Goal: Task Accomplishment & Management: Manage account settings

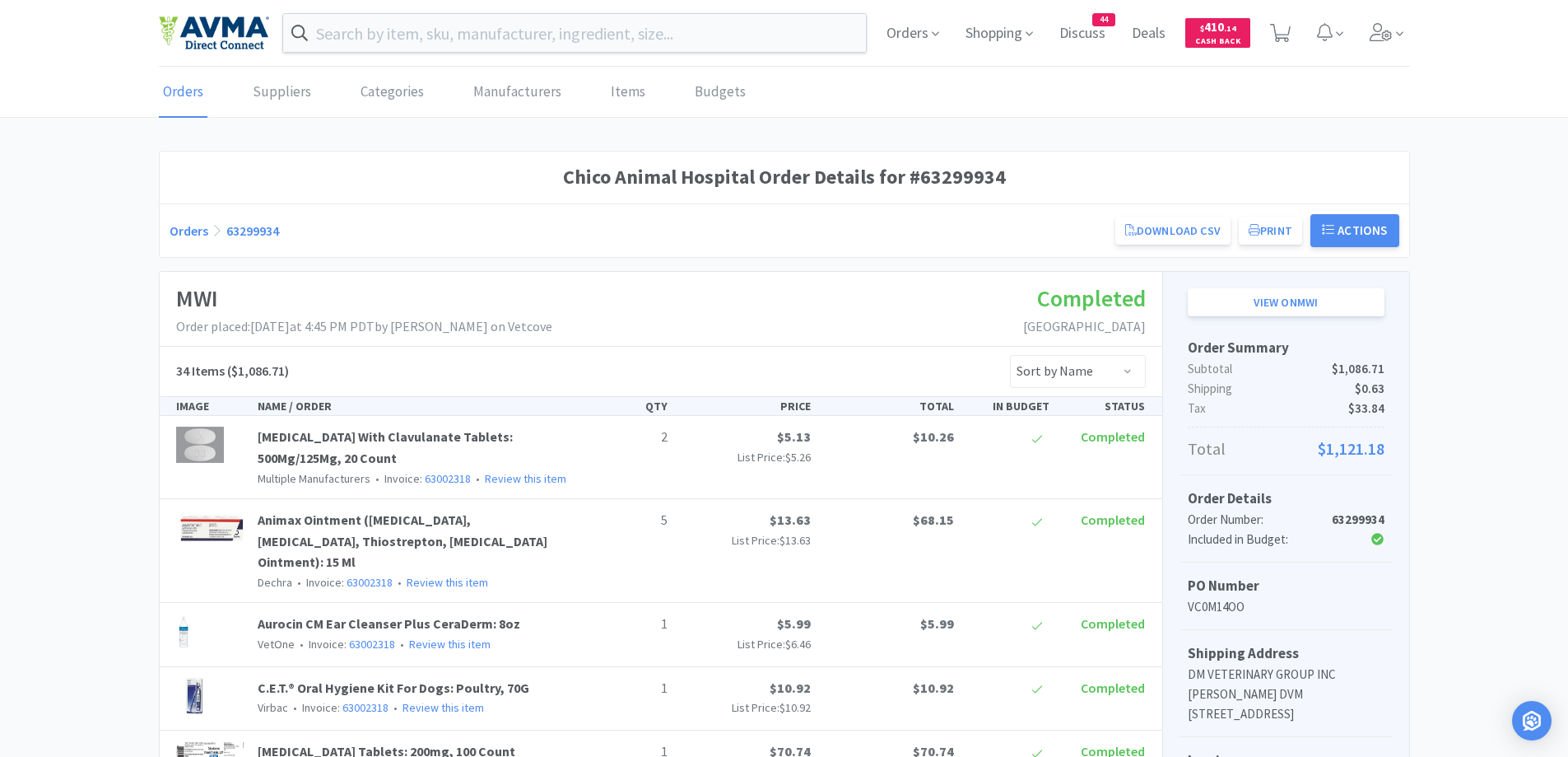
click at [186, 242] on div "Orders 63299934 Download CSV Print Chico Animal Hospital Order for MWI PO Numbe…" at bounding box center [784, 230] width 1230 height 33
click at [185, 223] on link "Orders" at bounding box center [188, 230] width 39 height 16
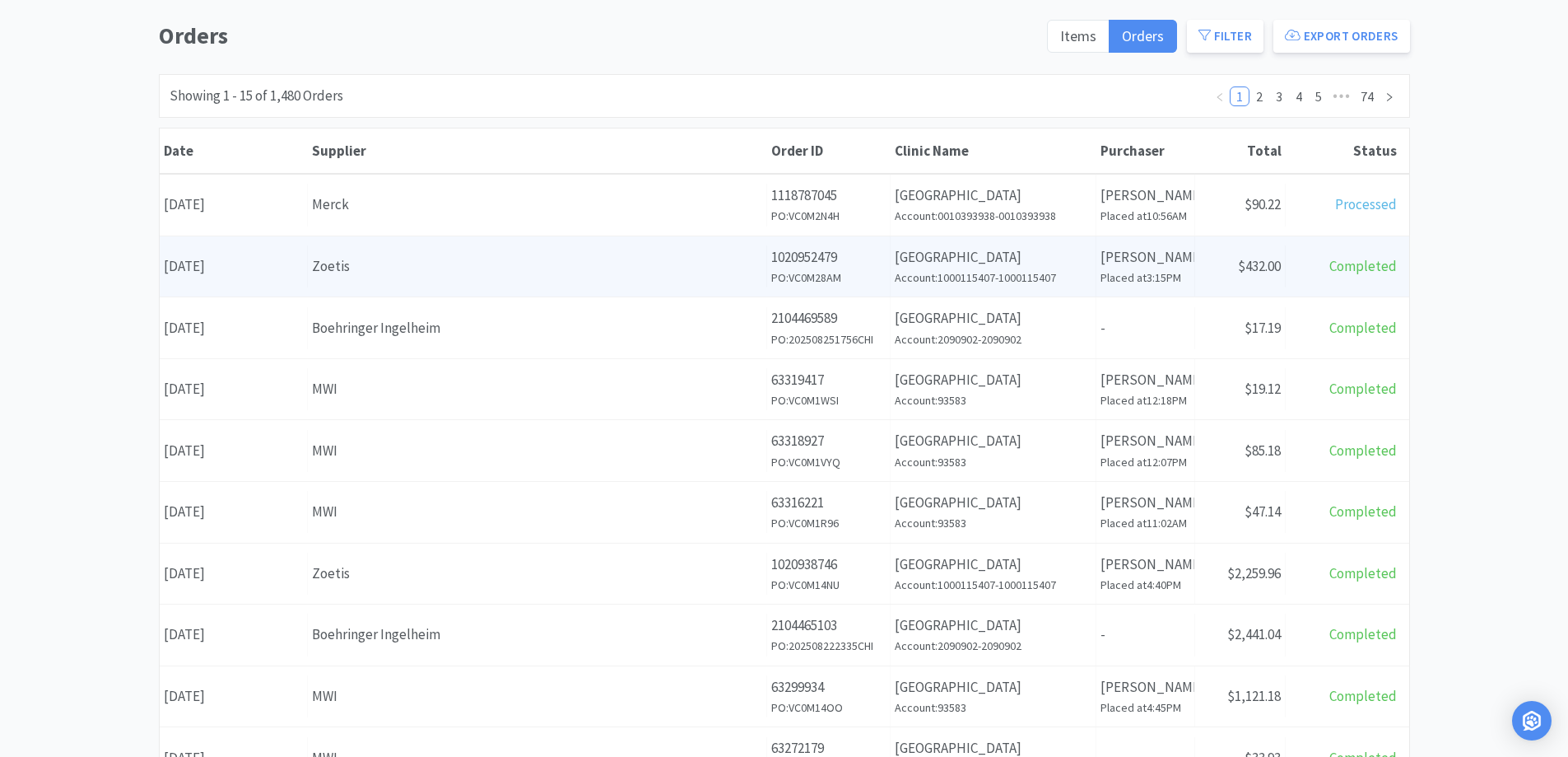
scroll to position [164, 0]
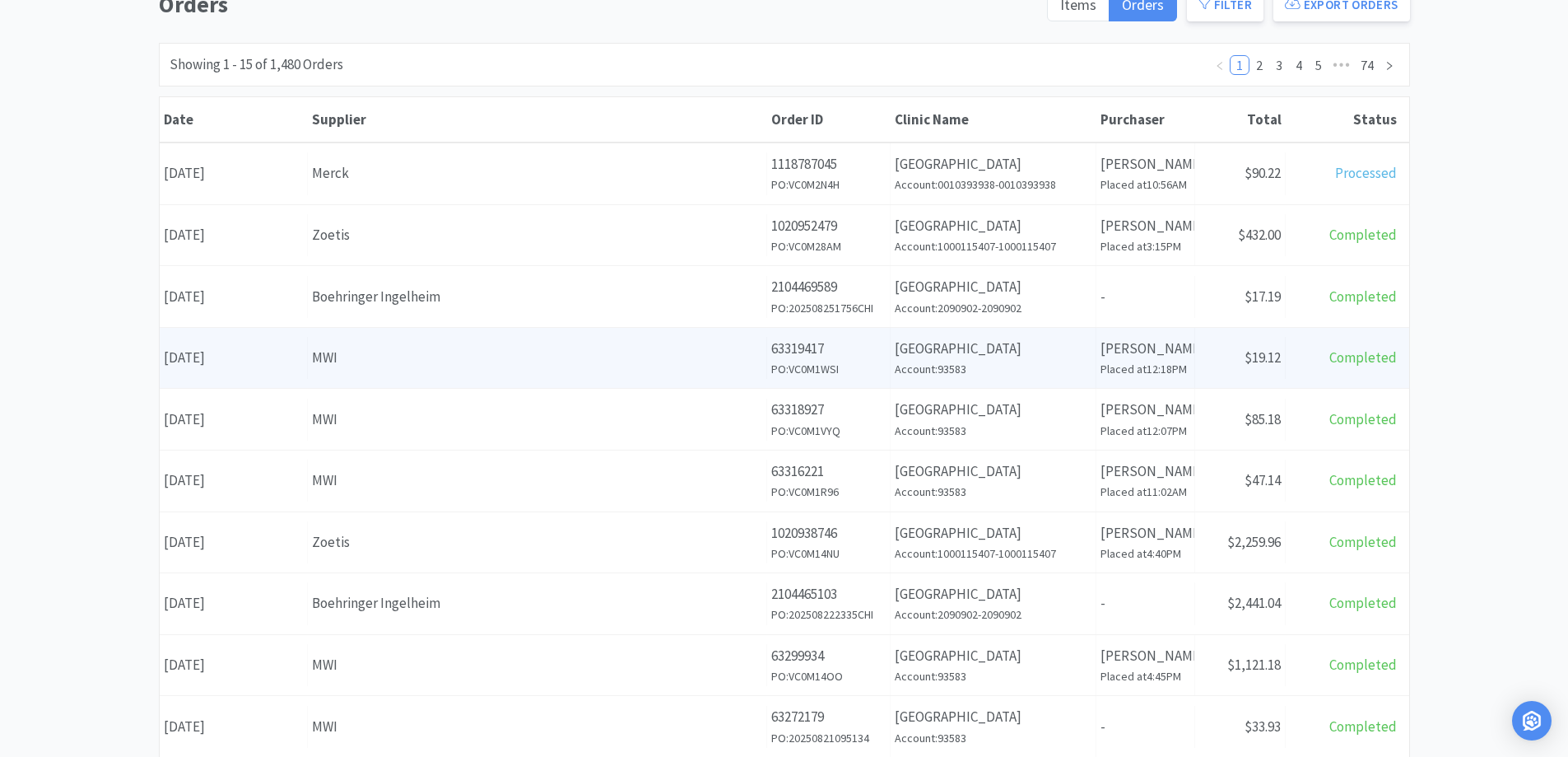
click at [493, 373] on div "Supplier MWI" at bounding box center [538, 357] width 460 height 42
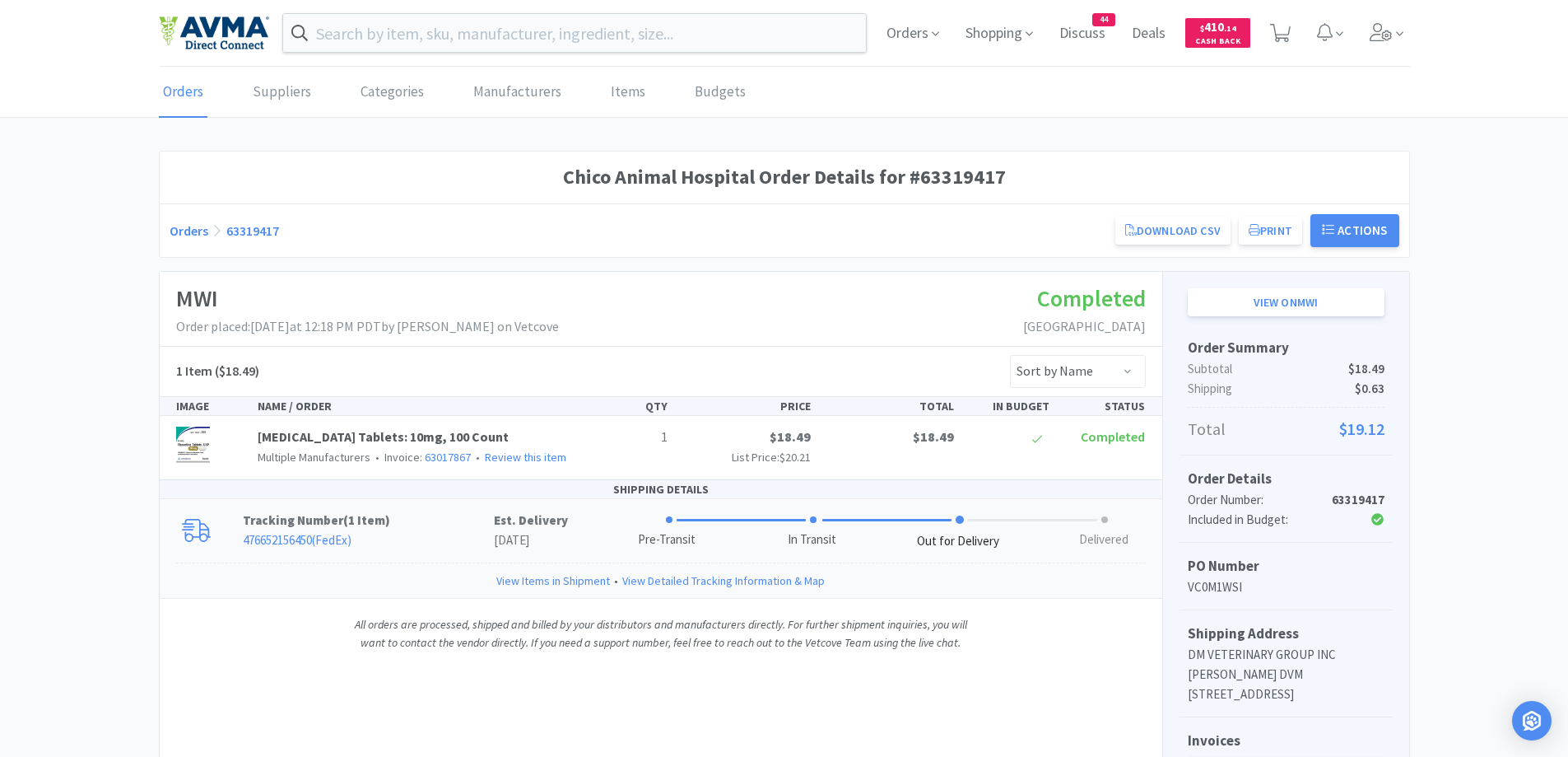
click at [448, 535] on p "476652156450 ( FedEx )" at bounding box center [368, 539] width 251 height 20
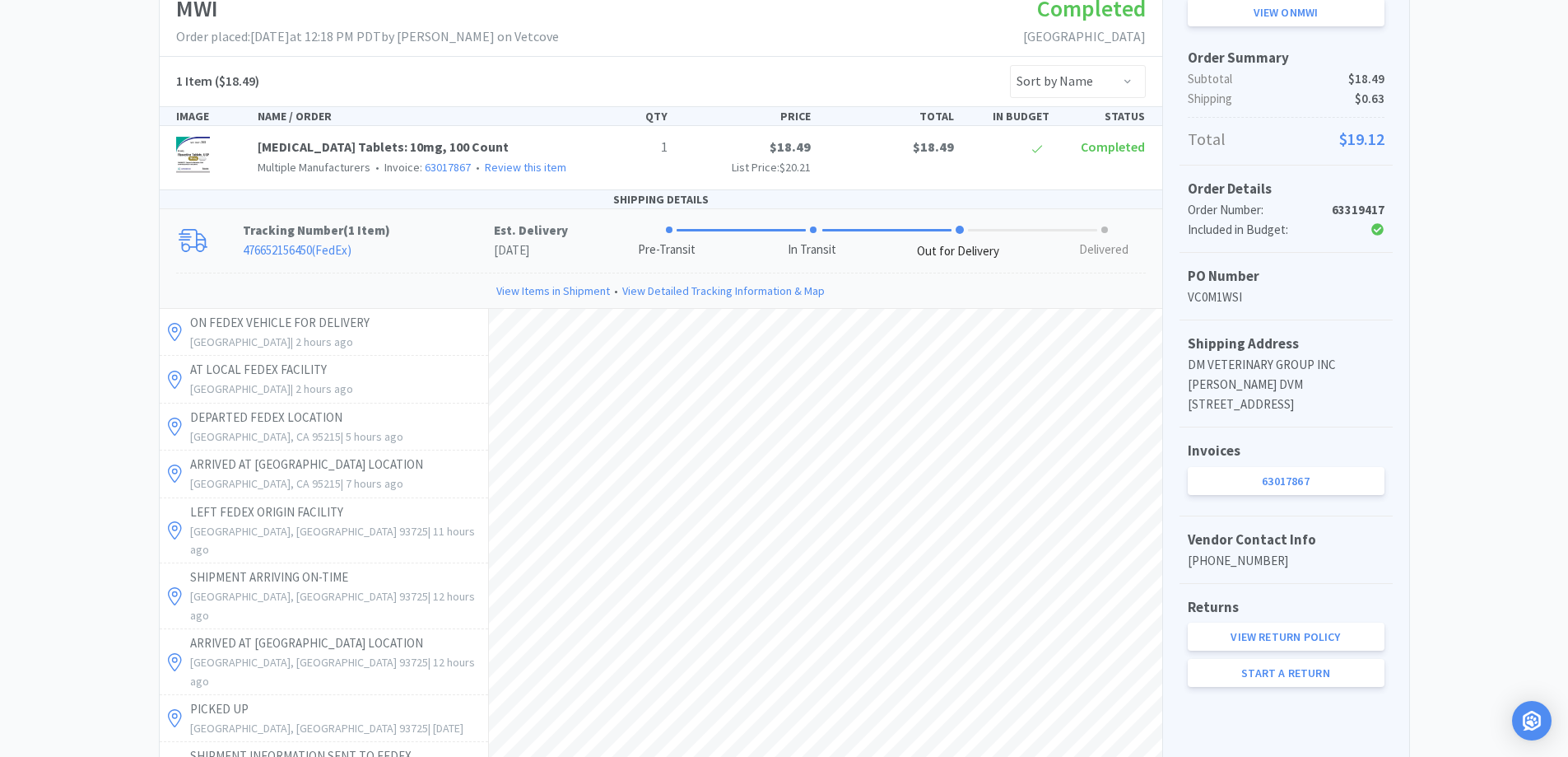
scroll to position [330, 0]
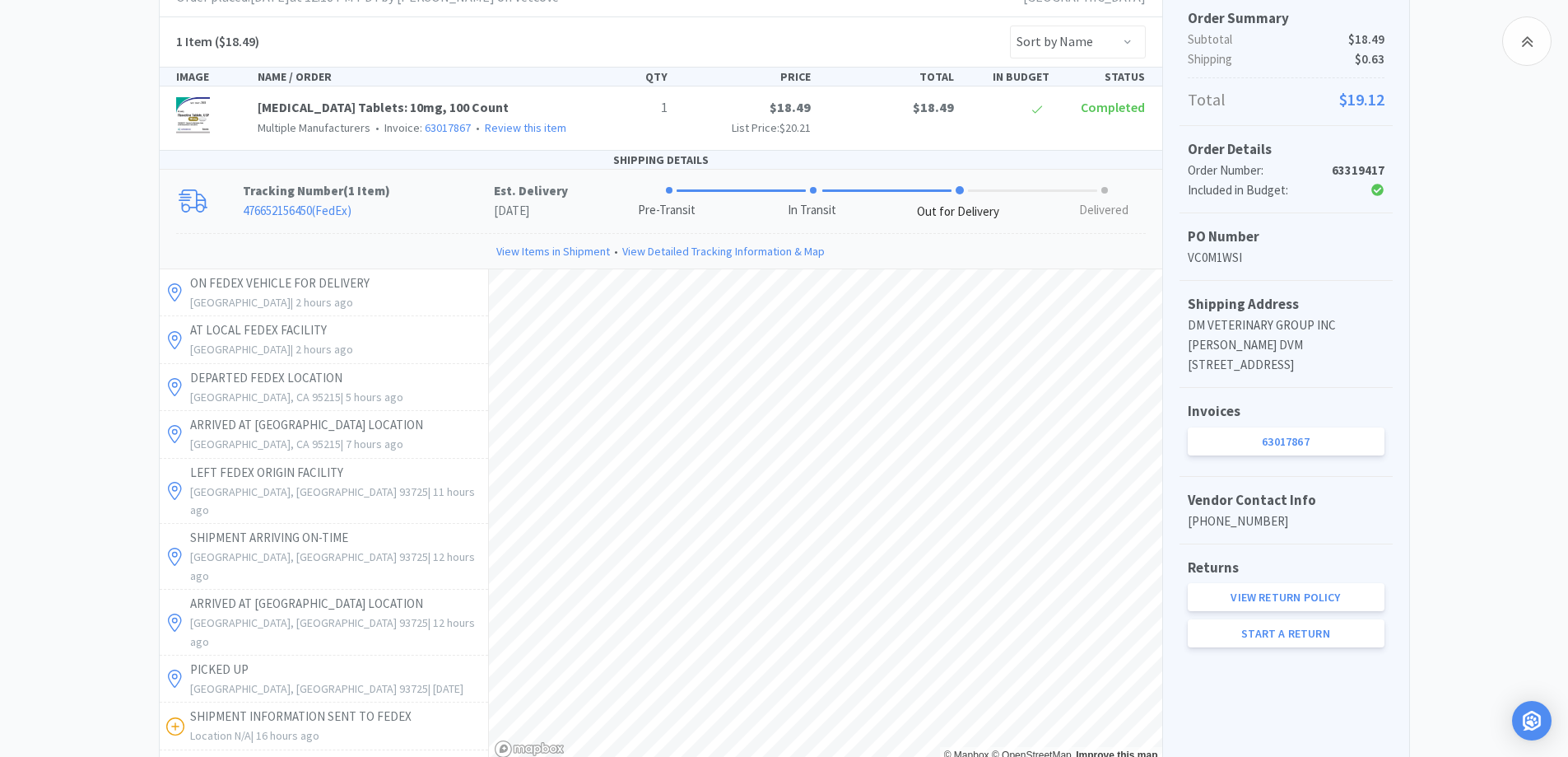
click at [34, 385] on div "Chico Animal Hospital Order Details for #63319417 Orders 63319417 Download CSV …" at bounding box center [784, 397] width 1568 height 1153
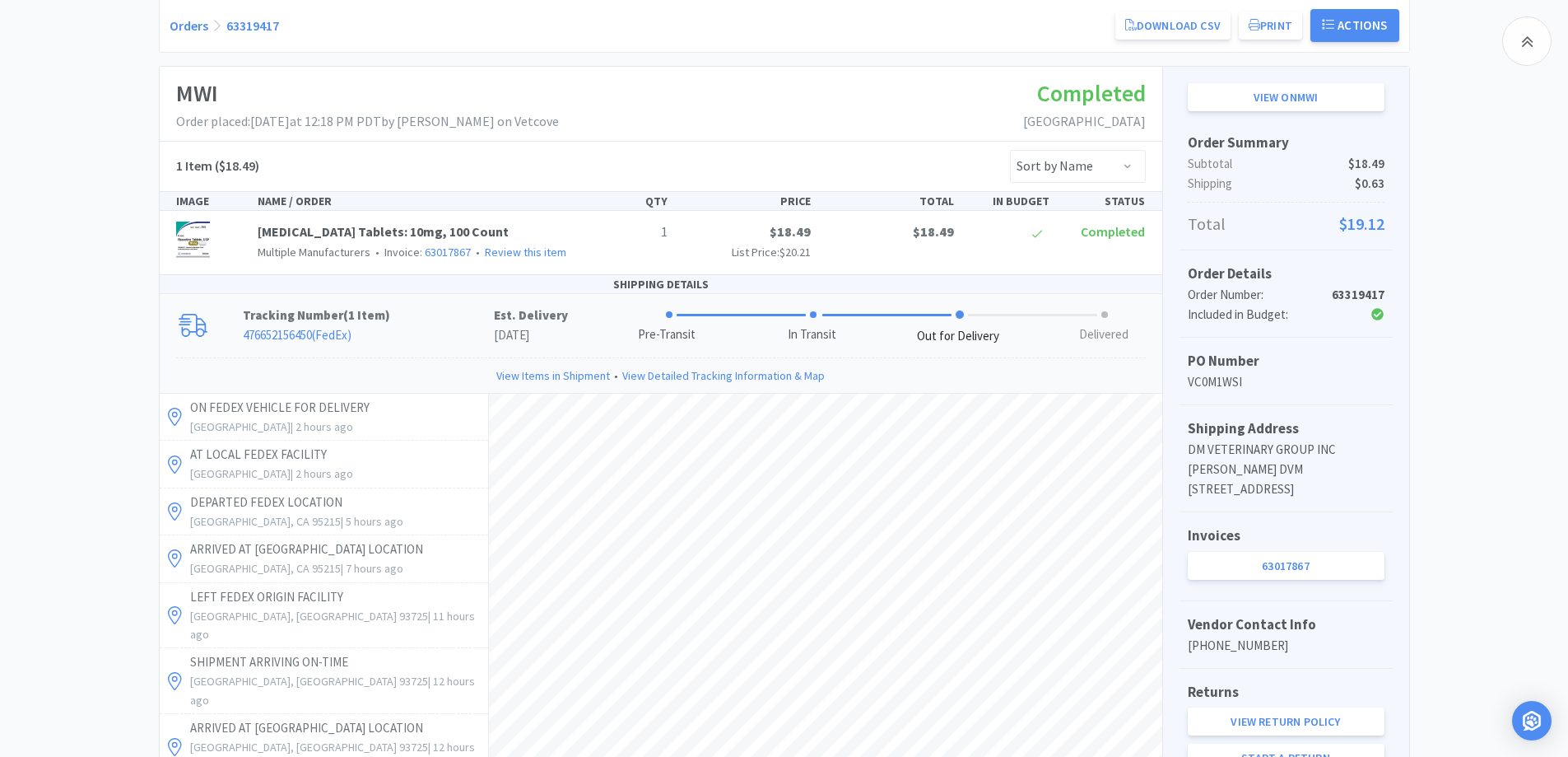
scroll to position [164, 0]
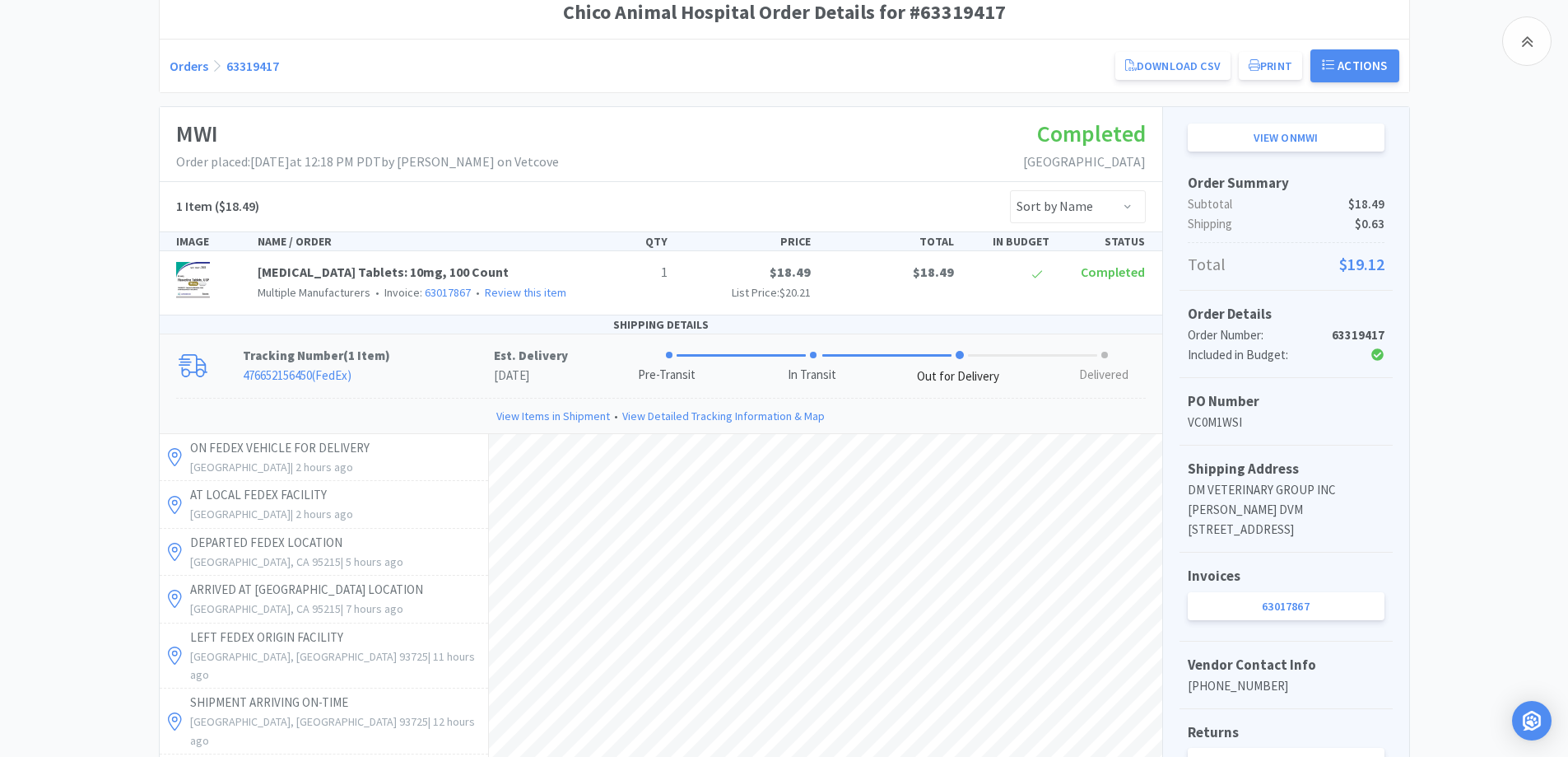
click at [170, 70] on link "Orders" at bounding box center [188, 65] width 39 height 16
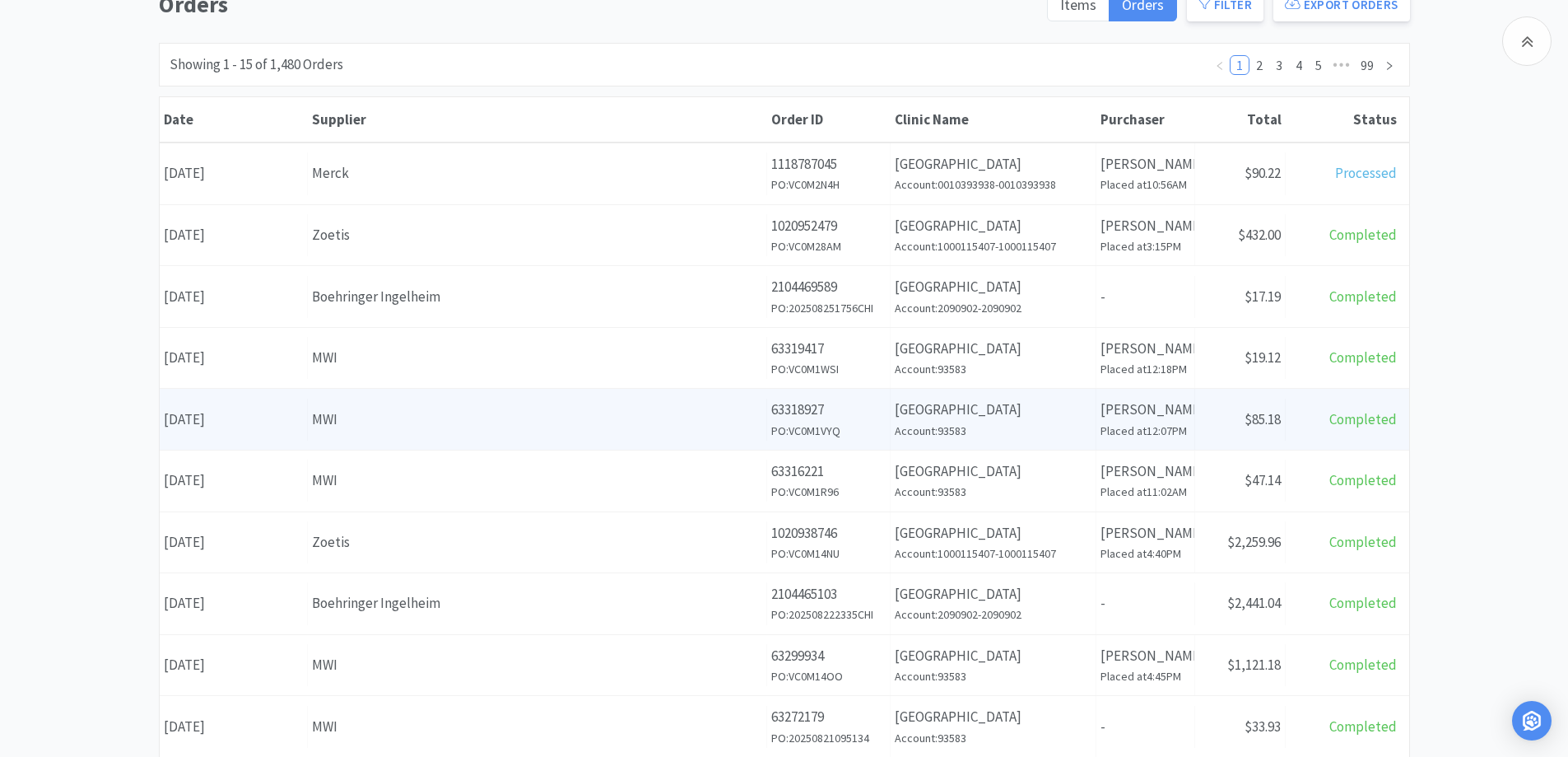
click at [721, 410] on div "MWI" at bounding box center [538, 420] width 450 height 22
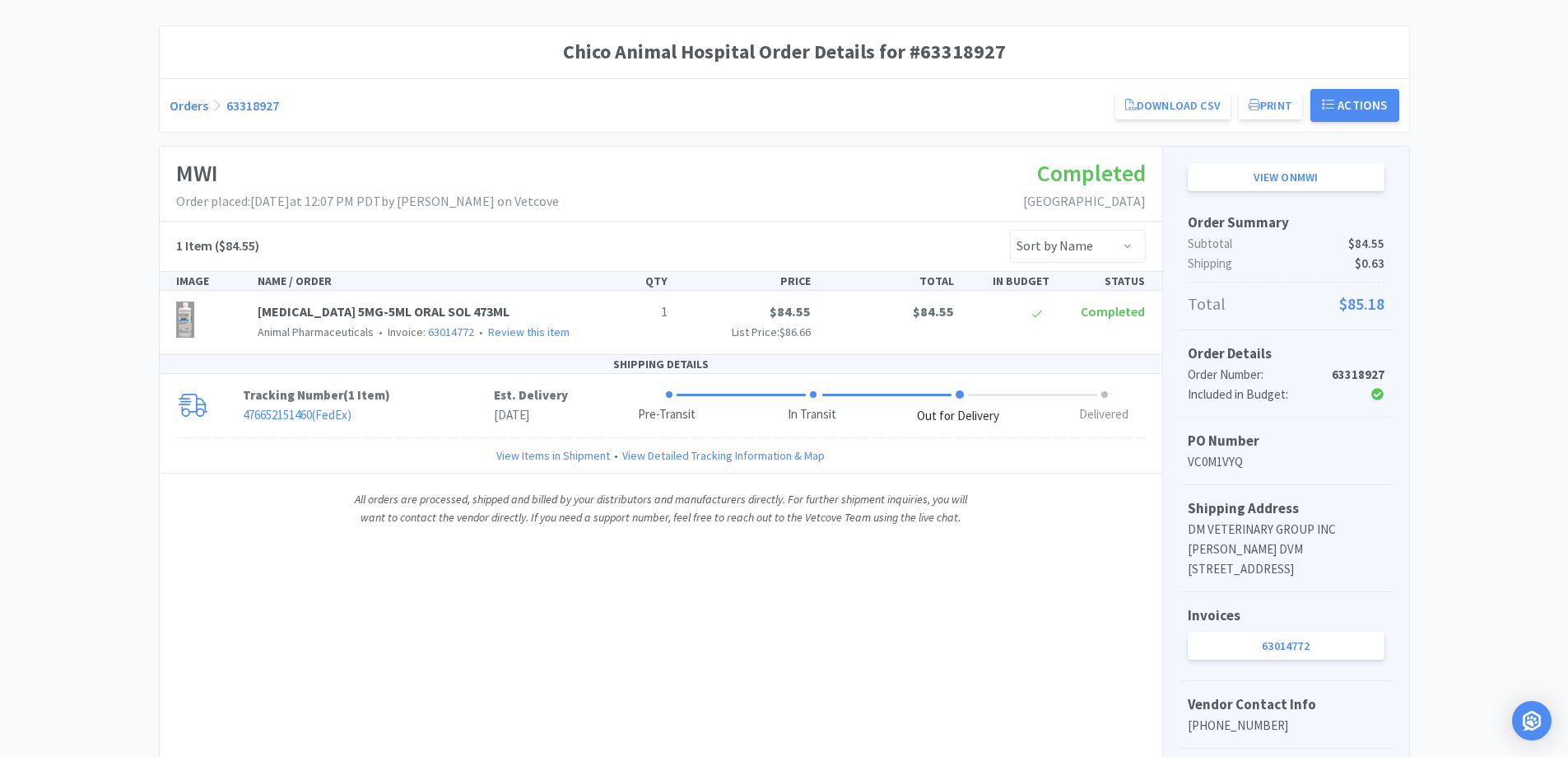
scroll to position [164, 0]
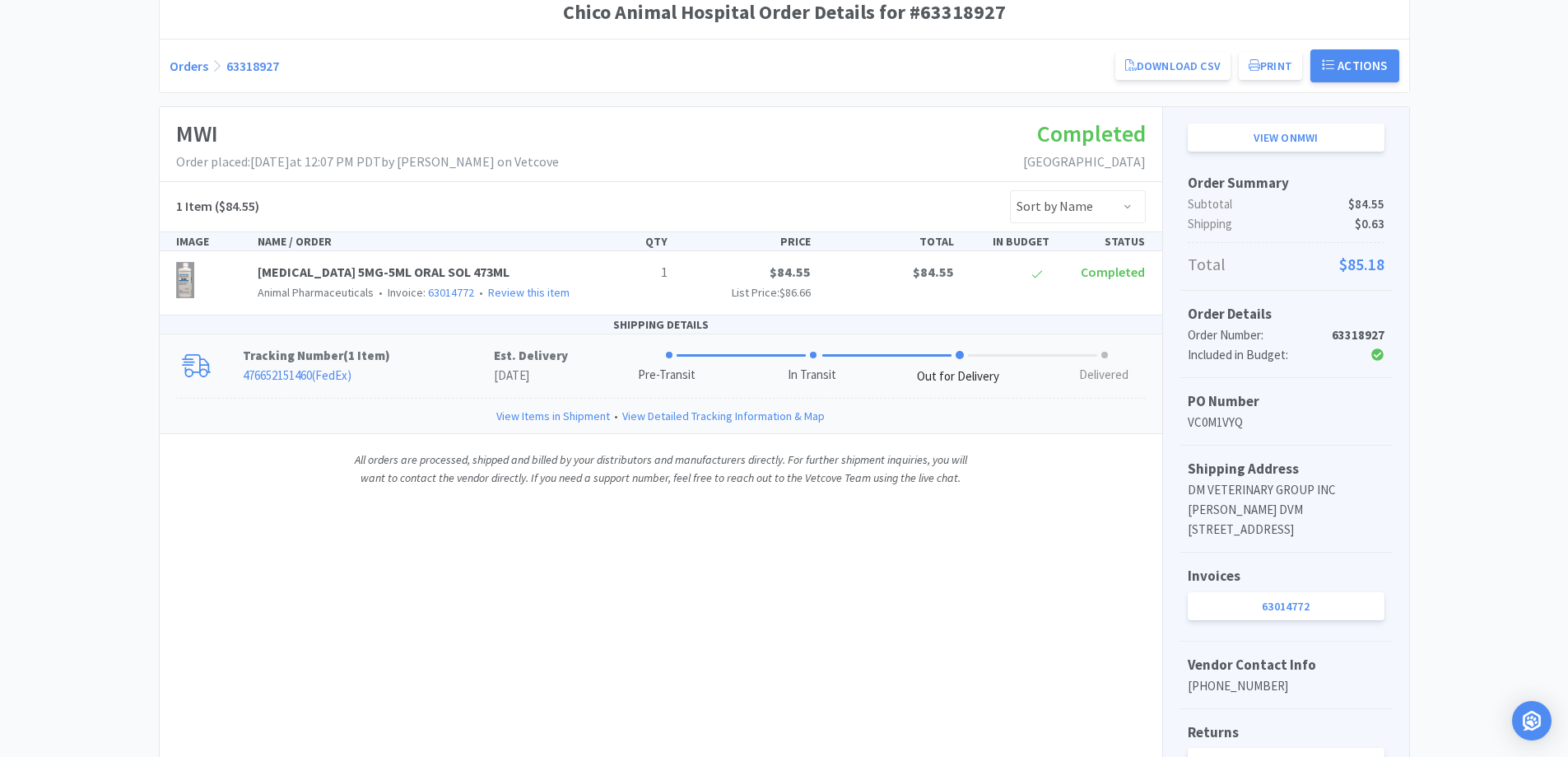
click at [407, 370] on p "476652151460 ( FedEx )" at bounding box center [368, 375] width 251 height 20
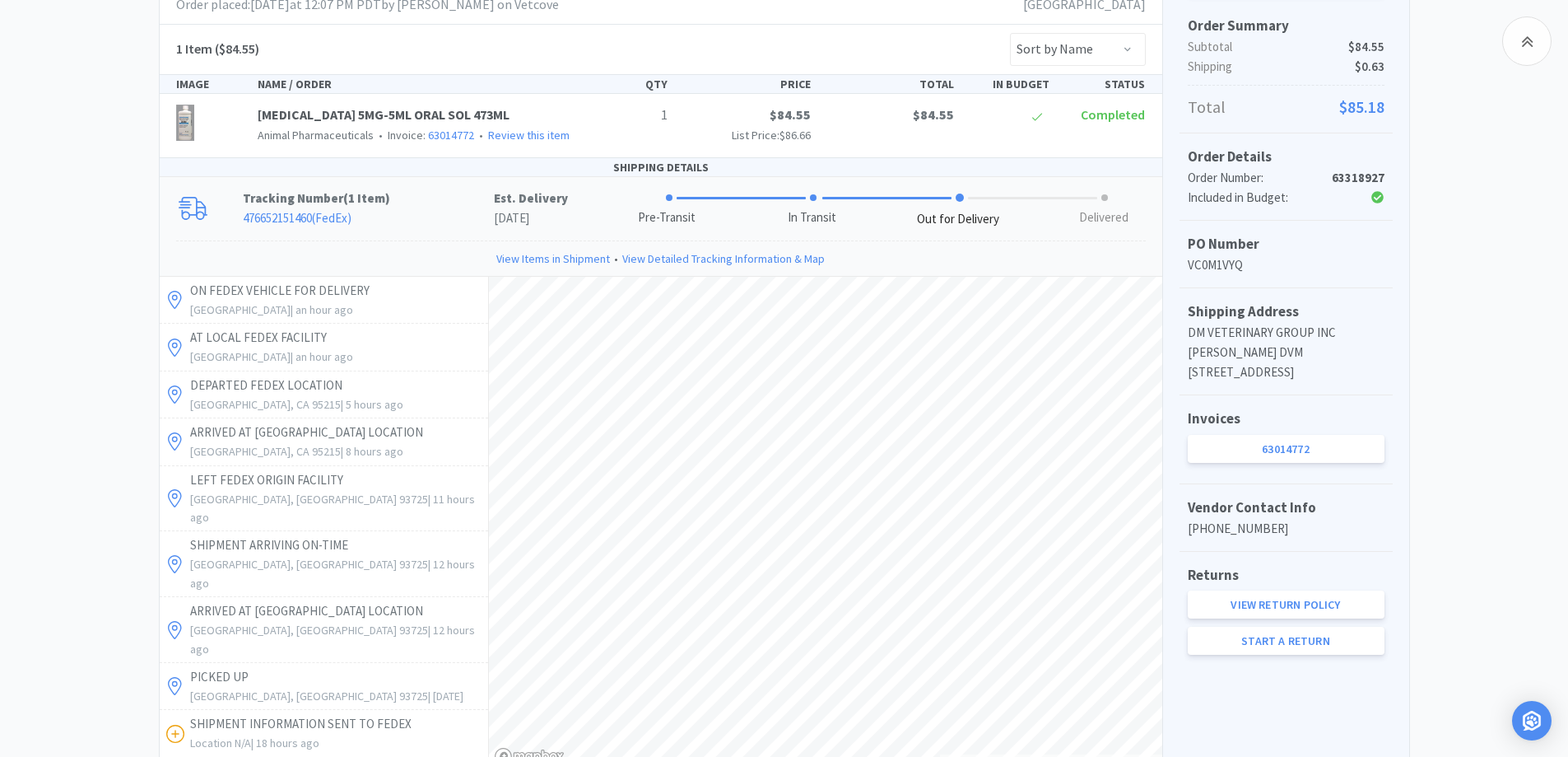
scroll to position [330, 0]
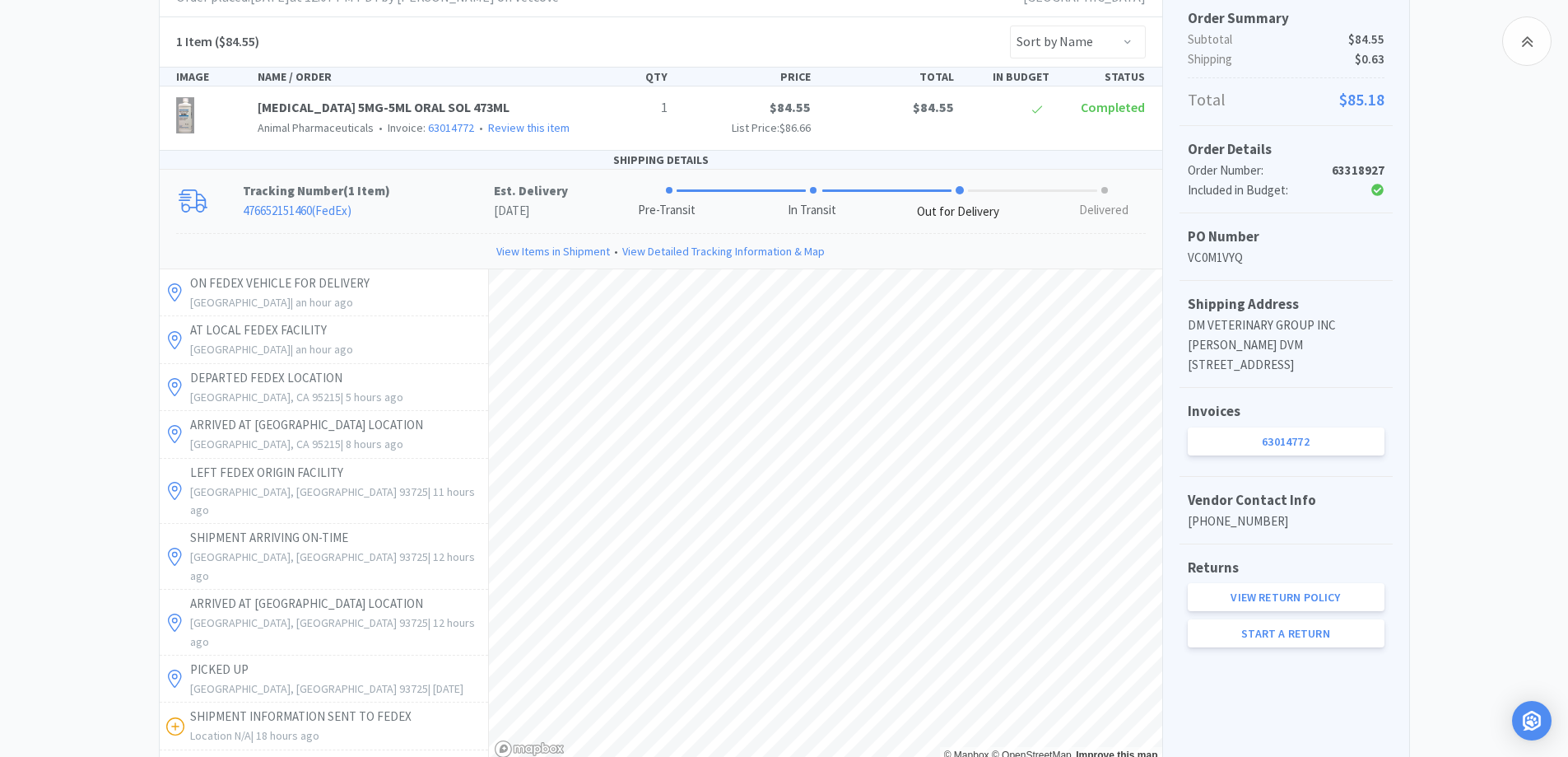
click at [74, 269] on div "Chico Animal Hospital Order Details for #63318927 Orders 63318927 Download CSV …" at bounding box center [784, 397] width 1568 height 1153
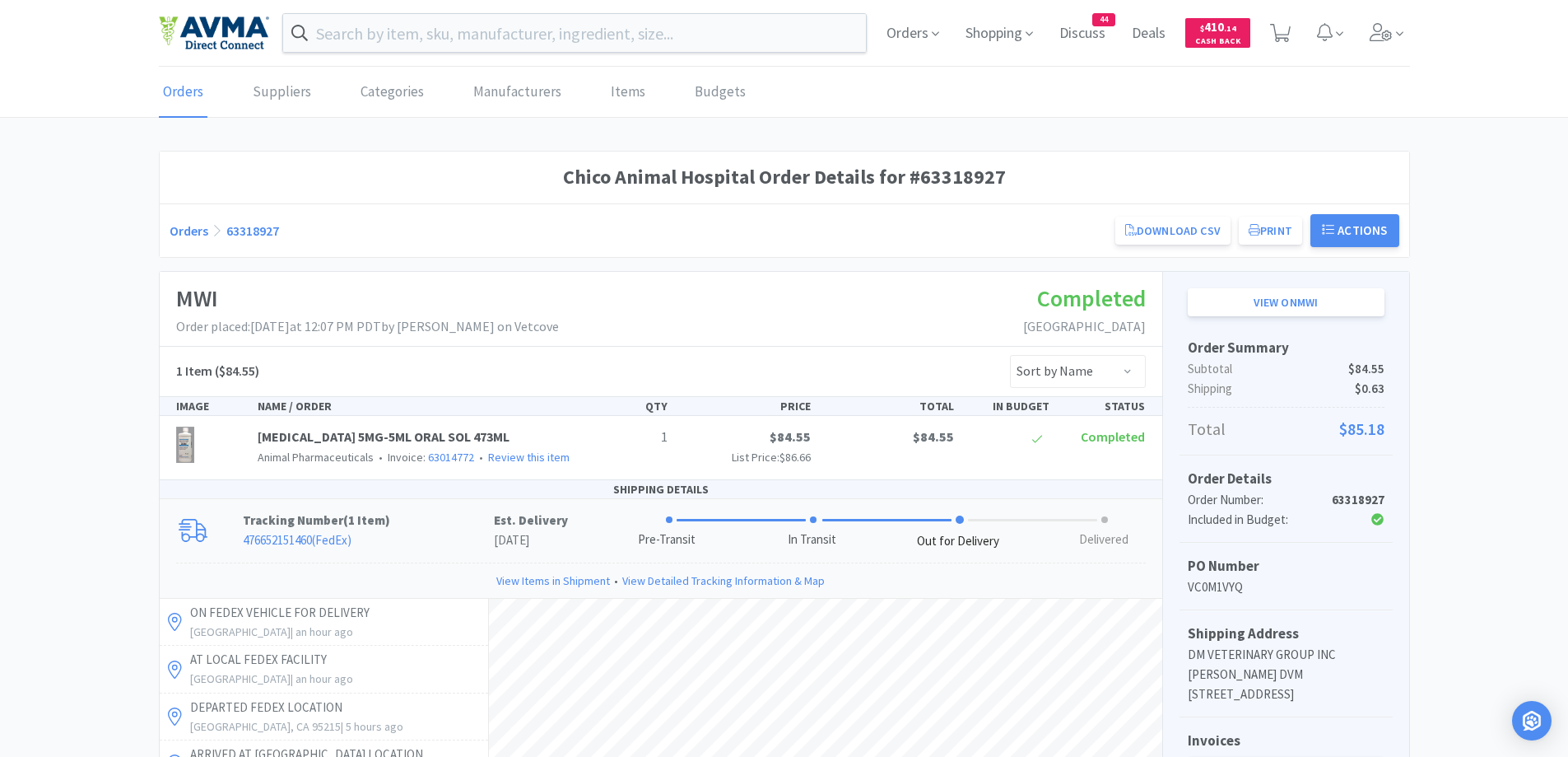
click at [184, 223] on link "Orders" at bounding box center [188, 230] width 39 height 16
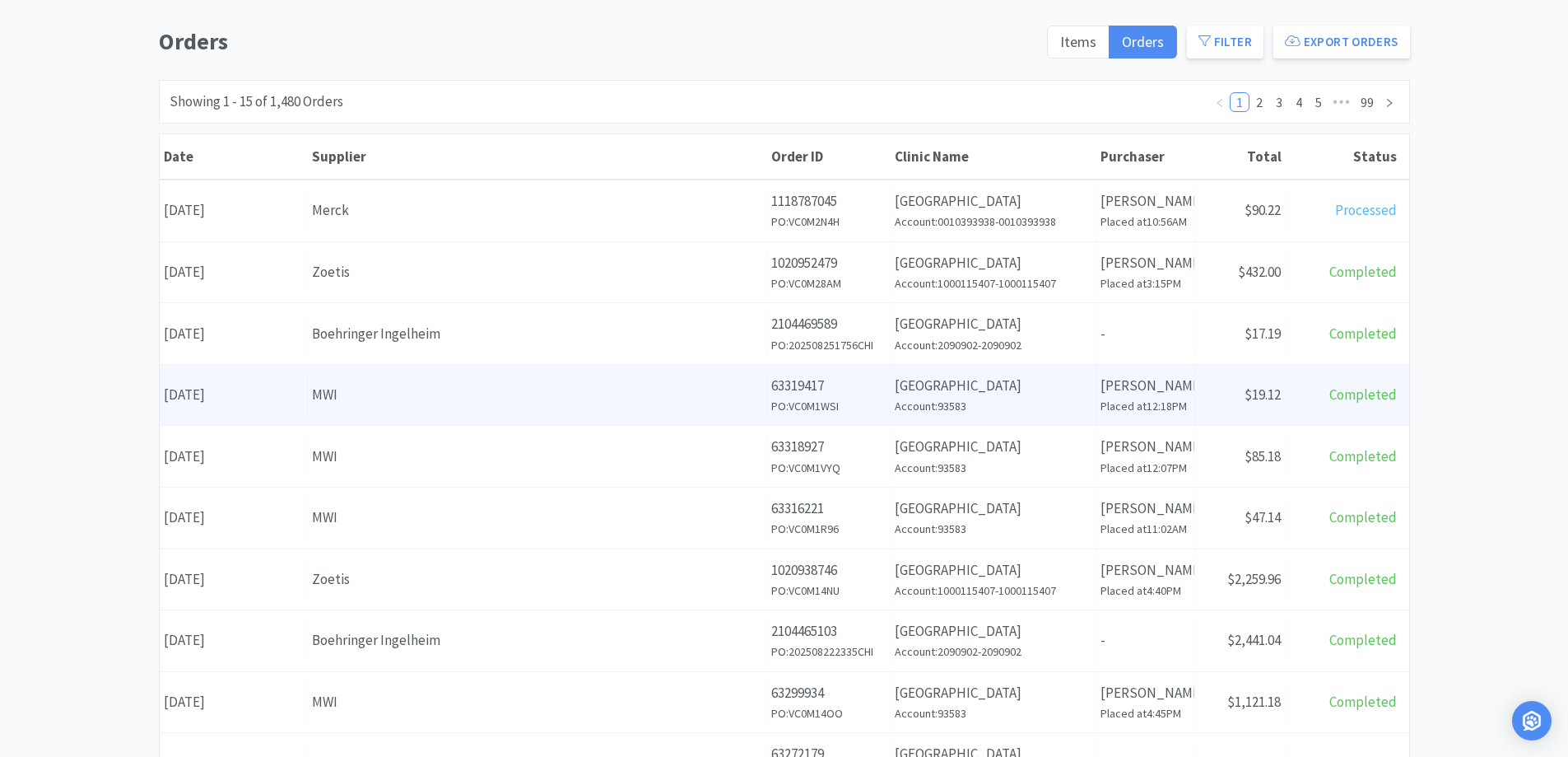
scroll to position [164, 0]
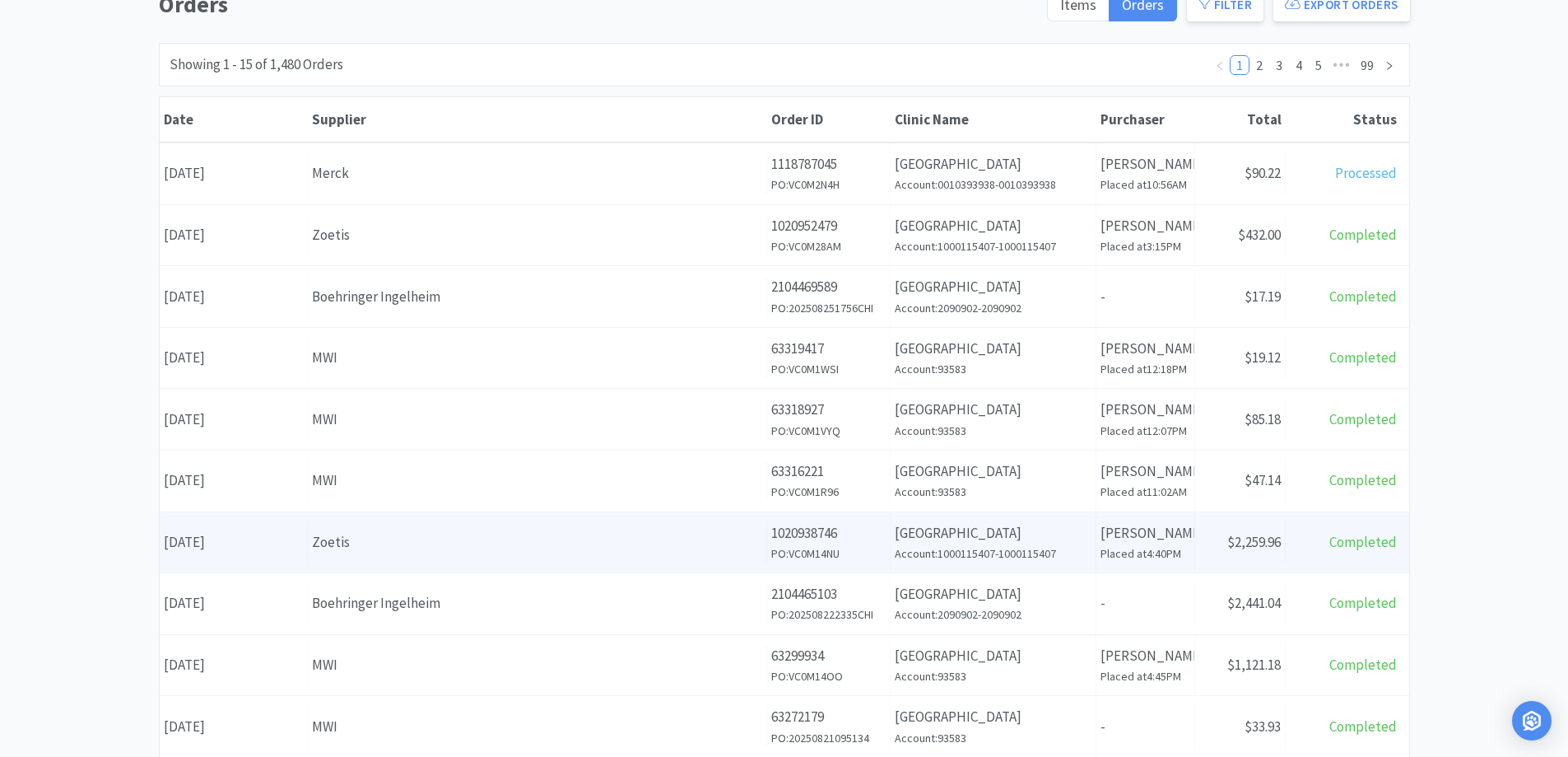
click at [421, 544] on div "Zoetis" at bounding box center [538, 542] width 450 height 22
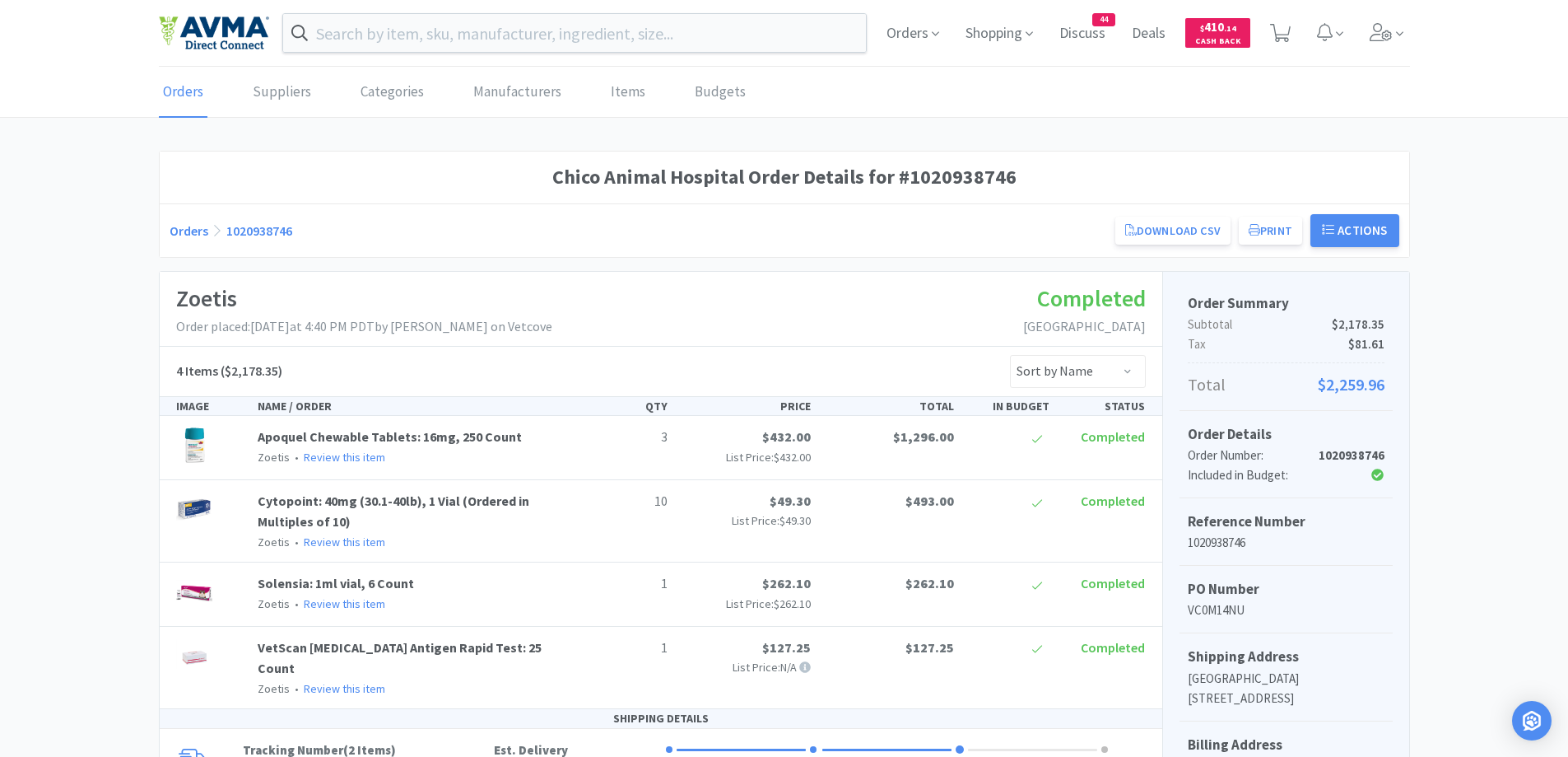
scroll to position [330, 0]
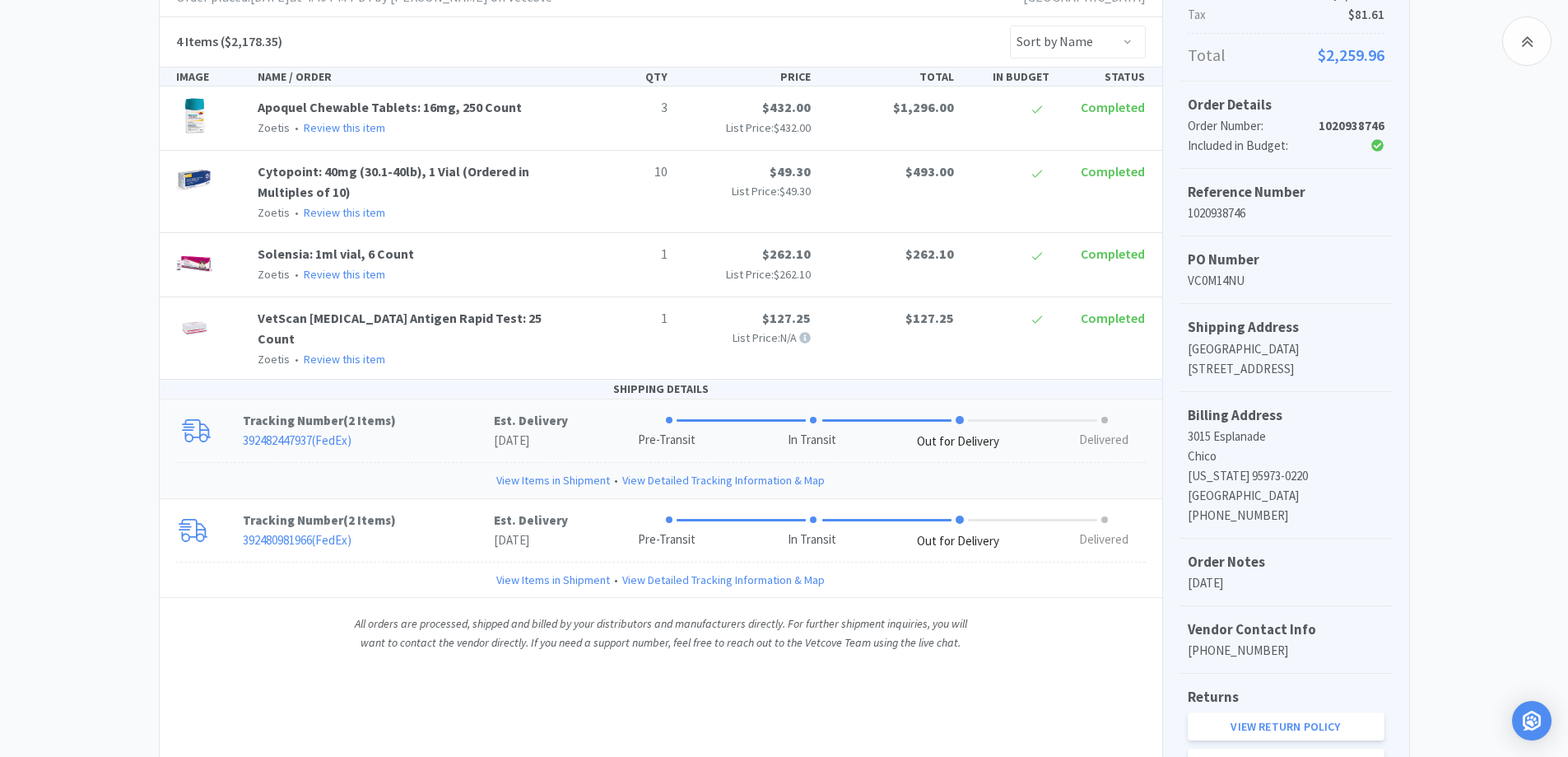
click at [441, 431] on p "392482447937 ( FedEx )" at bounding box center [368, 440] width 251 height 20
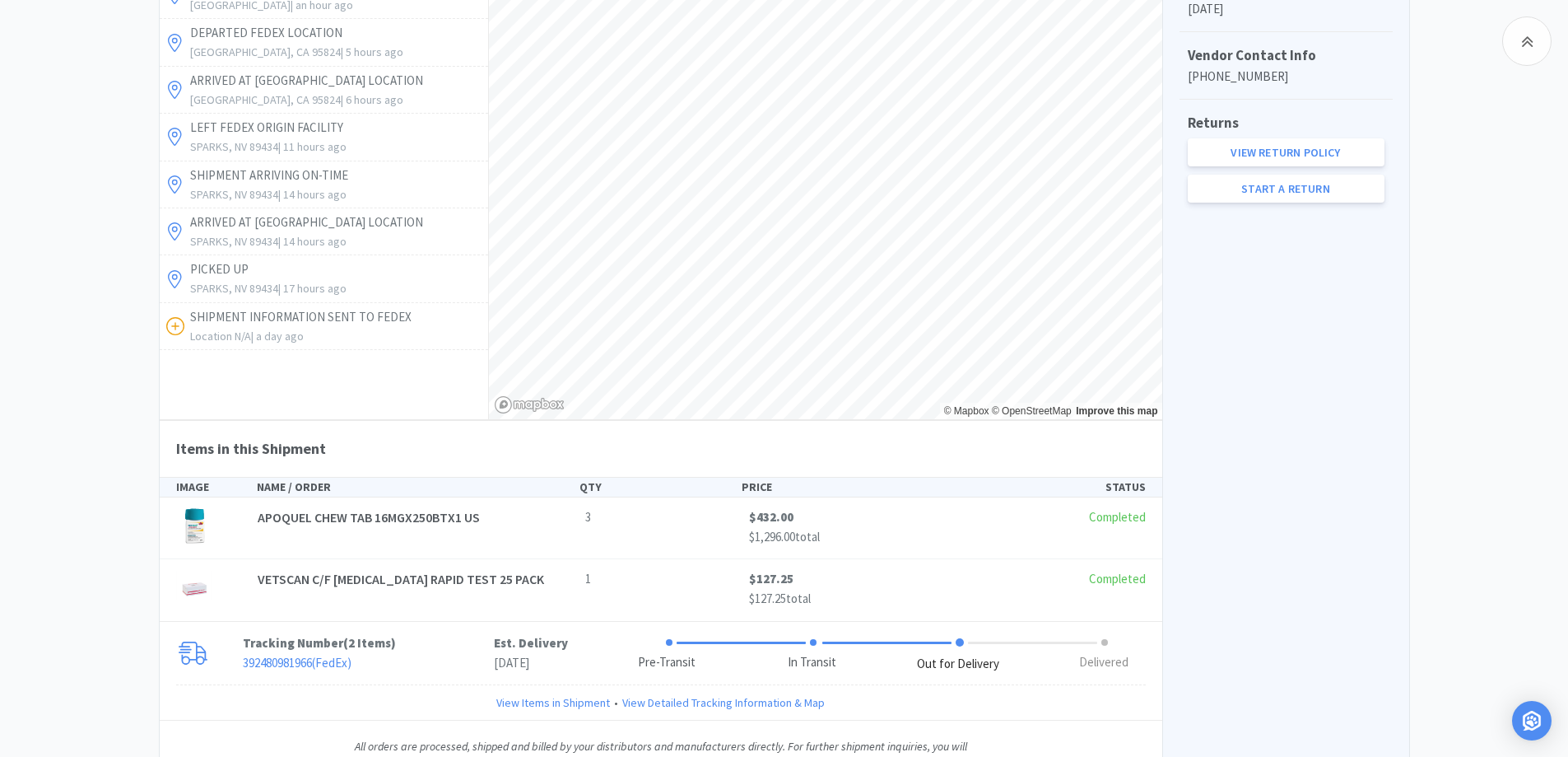
scroll to position [969, 0]
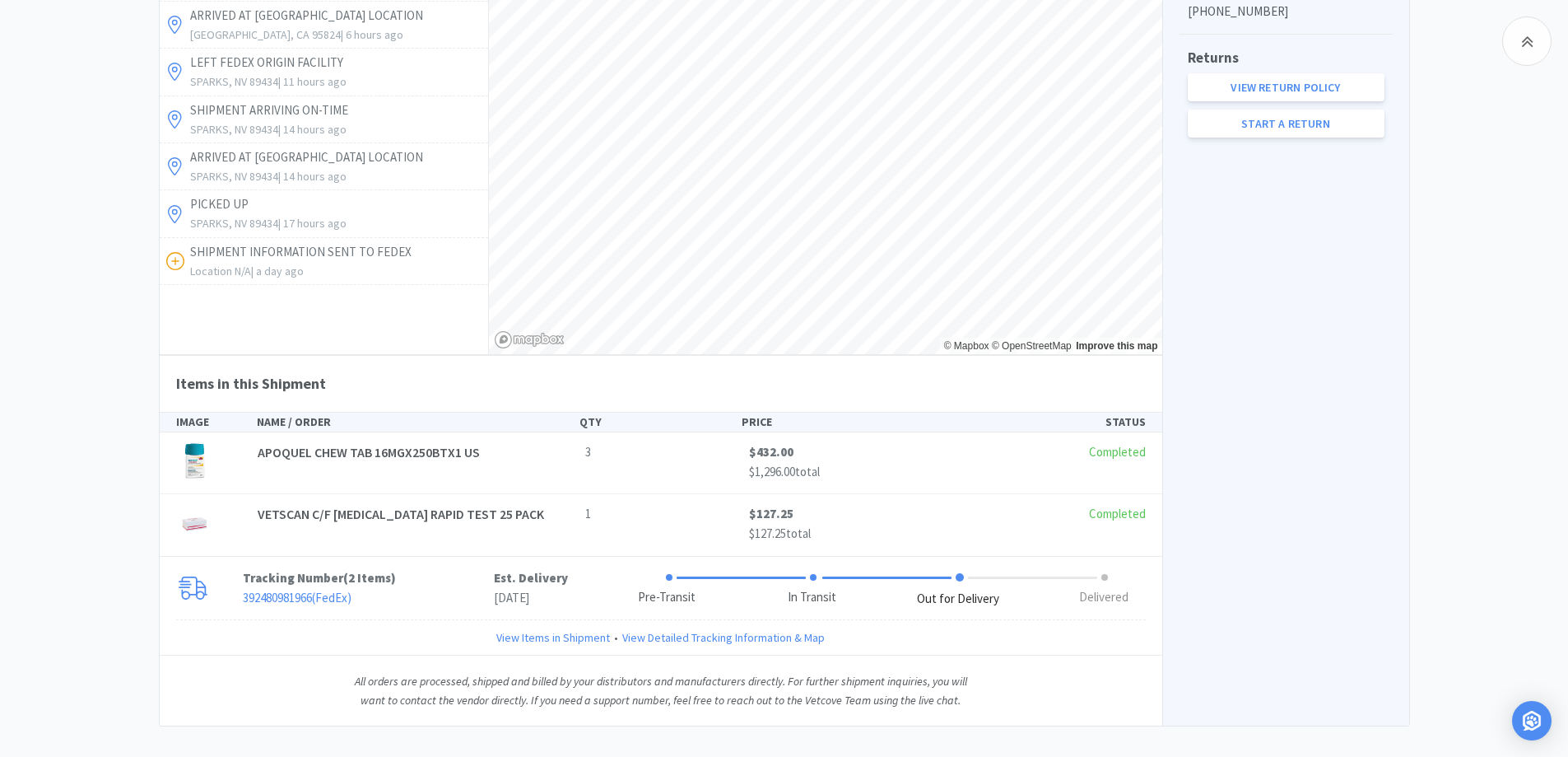
click at [450, 588] on p "392480981966 ( FedEx )" at bounding box center [368, 598] width 251 height 20
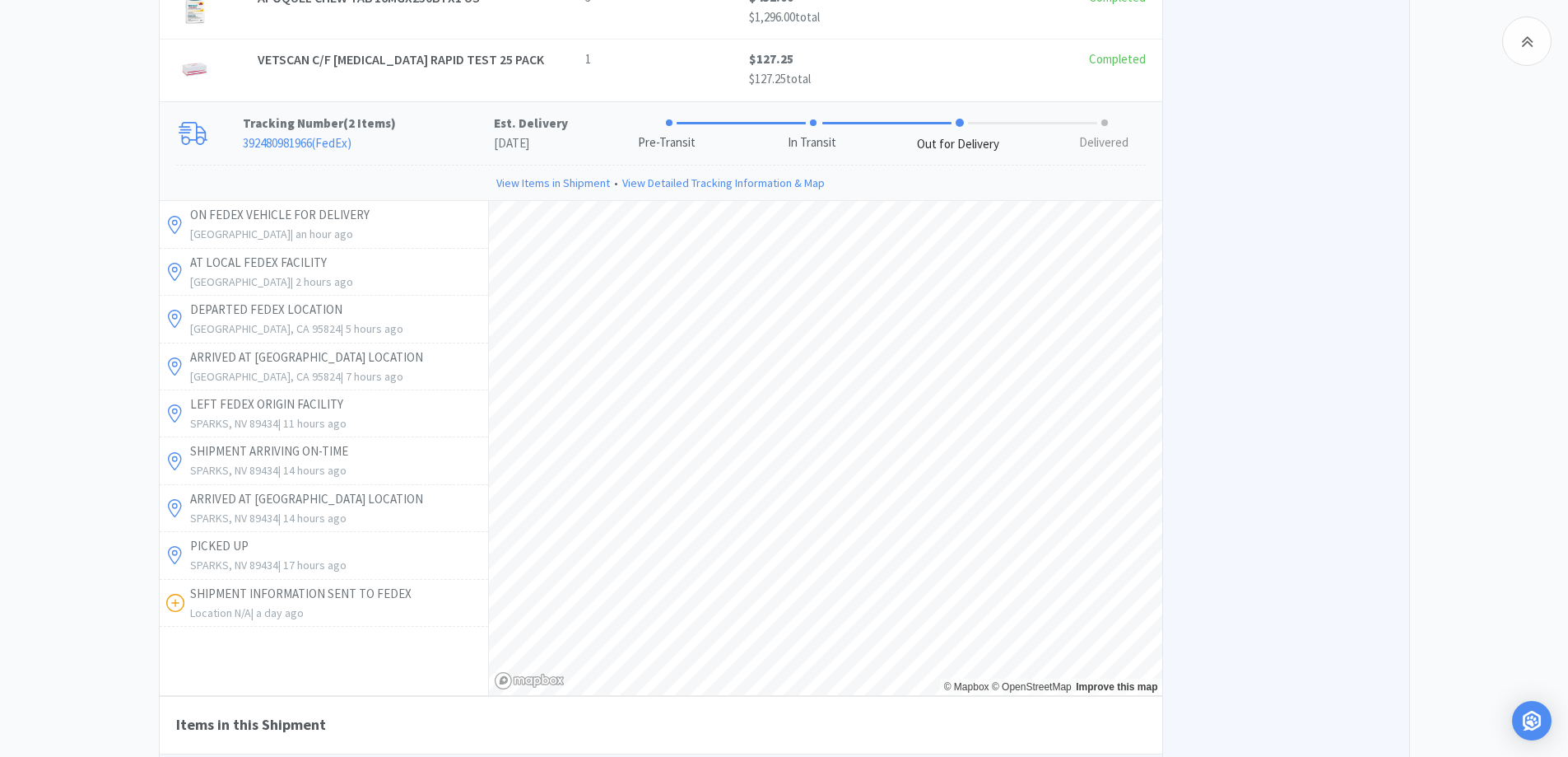
scroll to position [1463, 0]
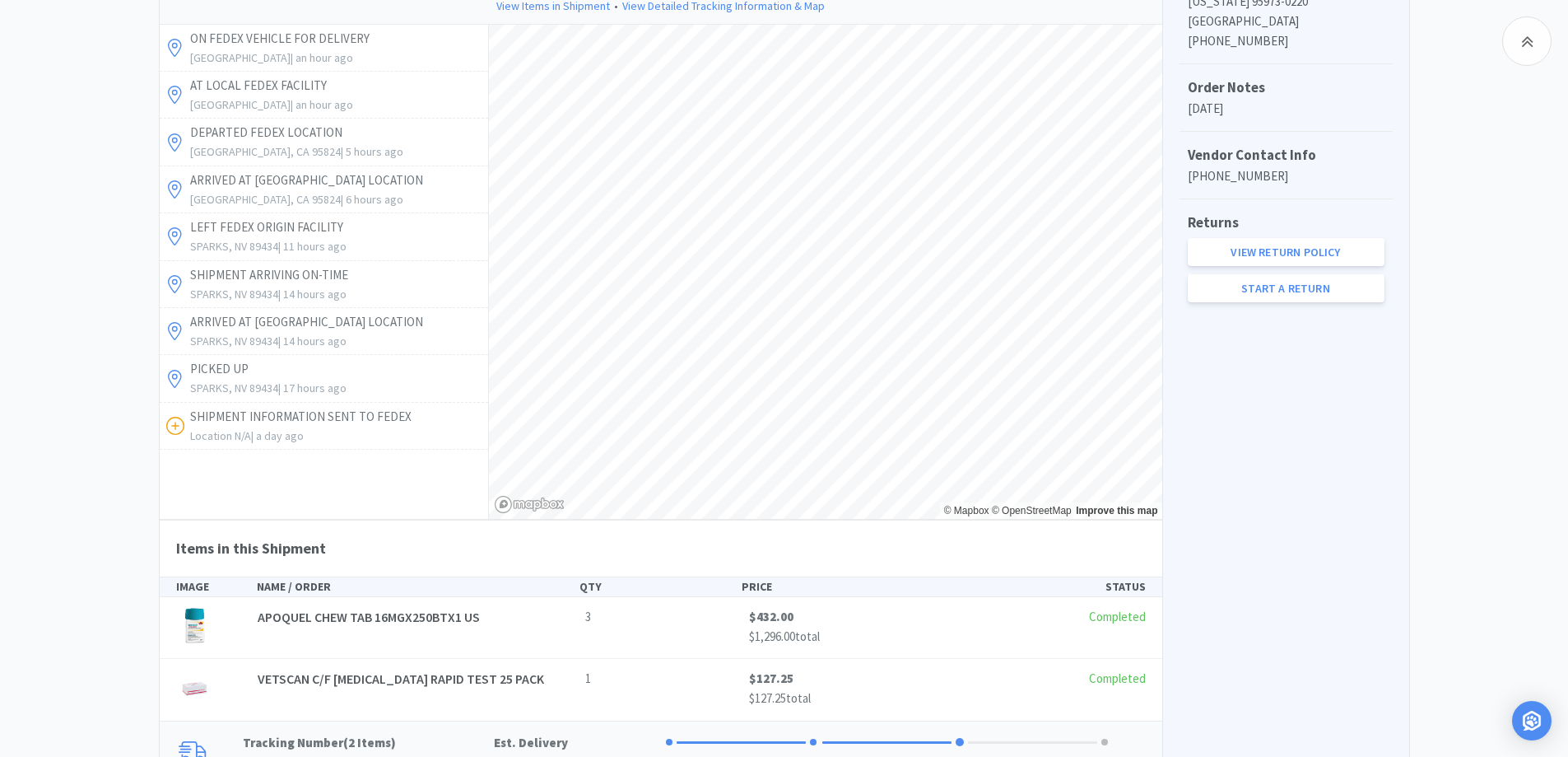
scroll to position [639, 0]
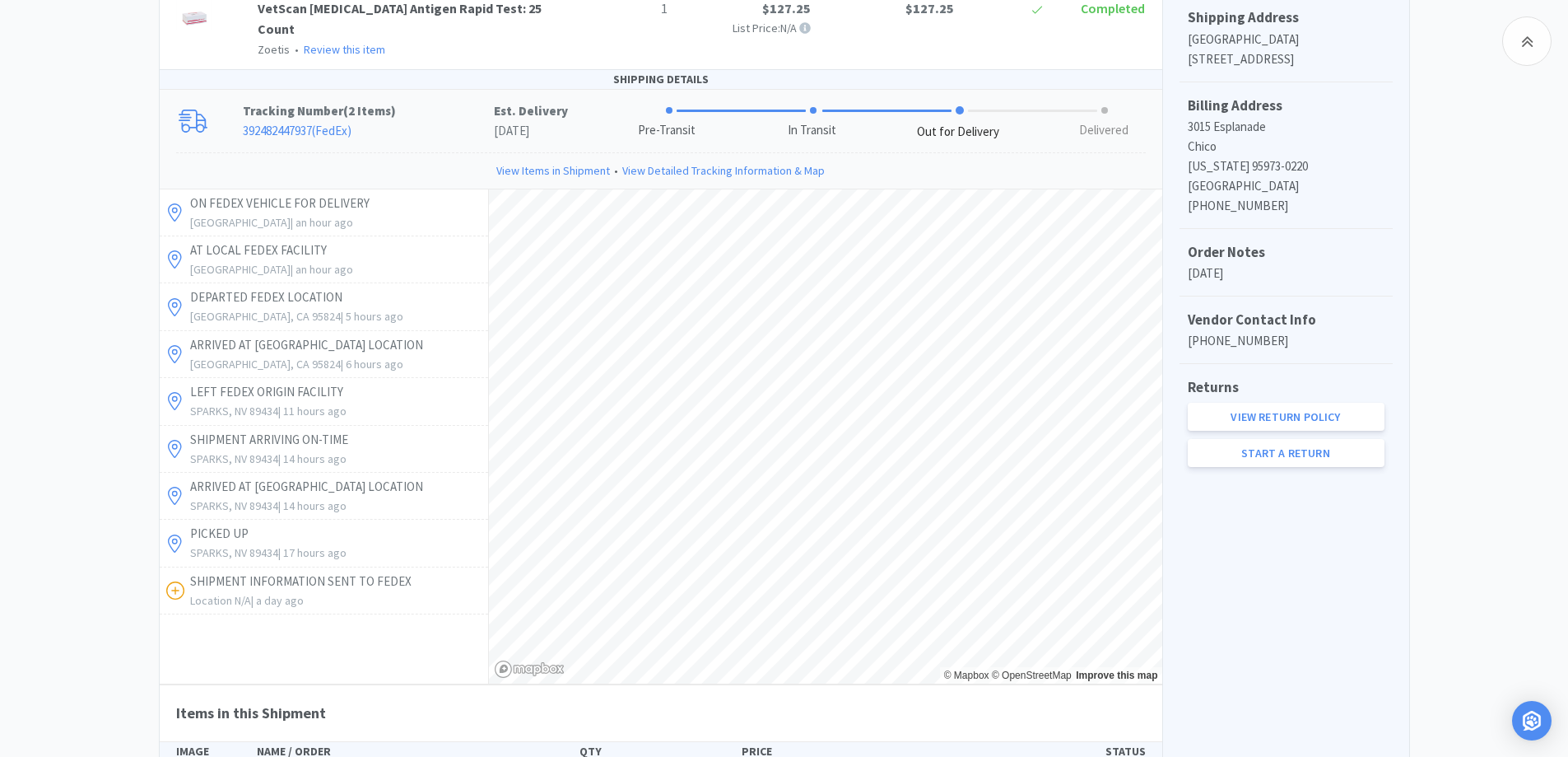
click at [1329, 564] on div "Order Summary Subtotal $2,178.35 Tax $81.61 Total $2,259.96 Order Details Order…" at bounding box center [1286, 693] width 247 height 2120
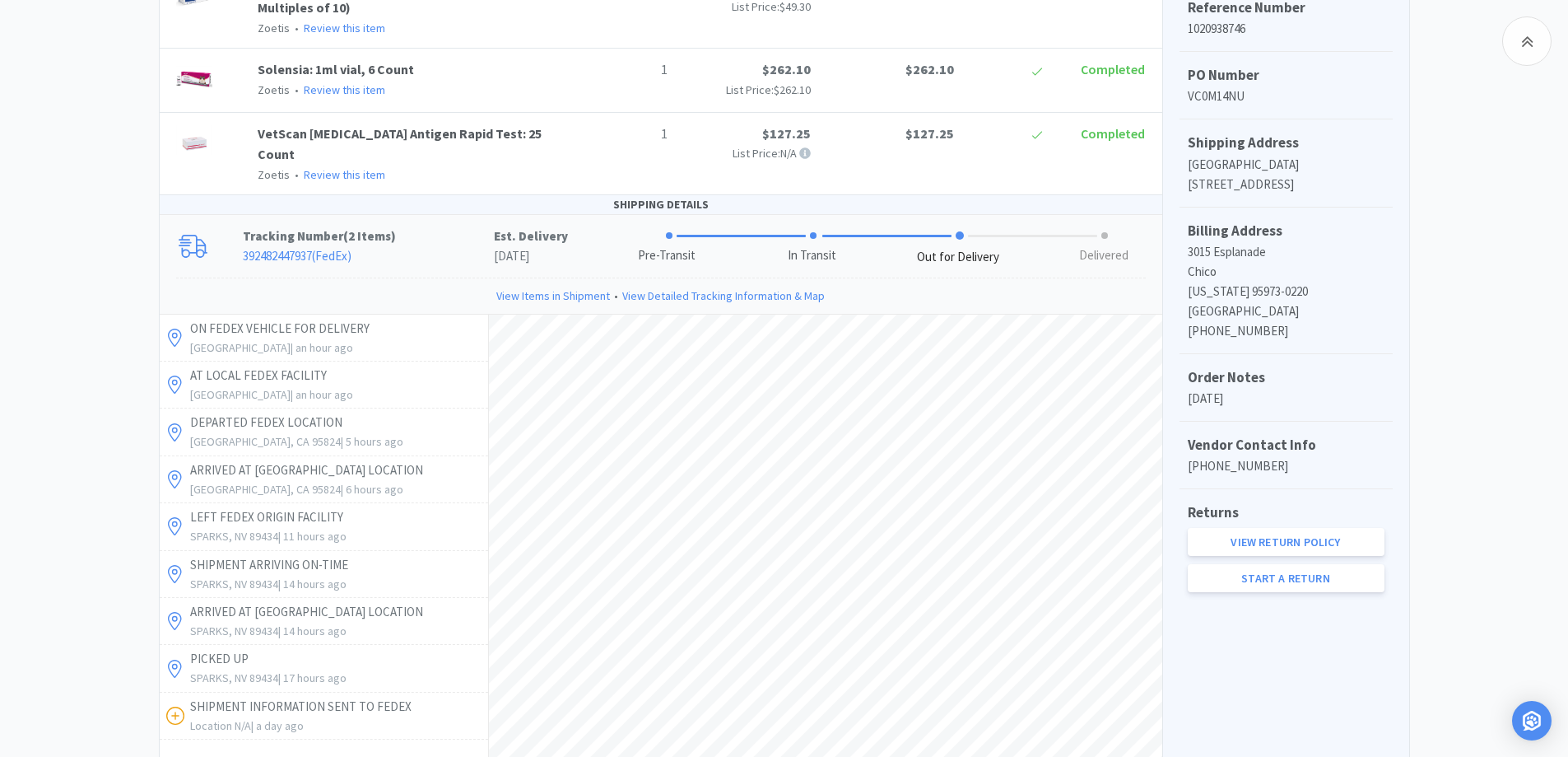
scroll to position [474, 0]
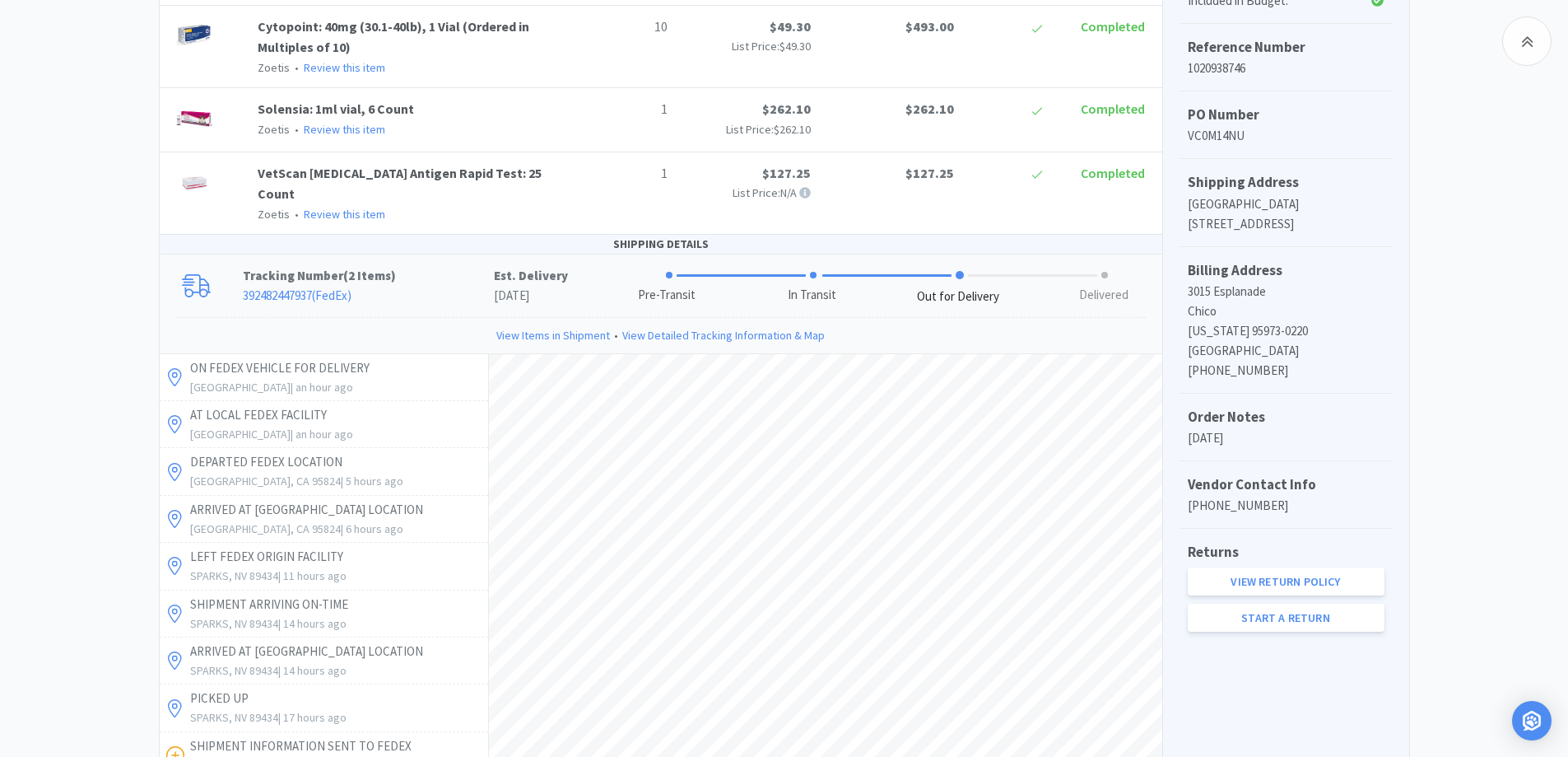
click at [347, 288] on link "392482447937 ( FedEx )" at bounding box center [297, 295] width 109 height 15
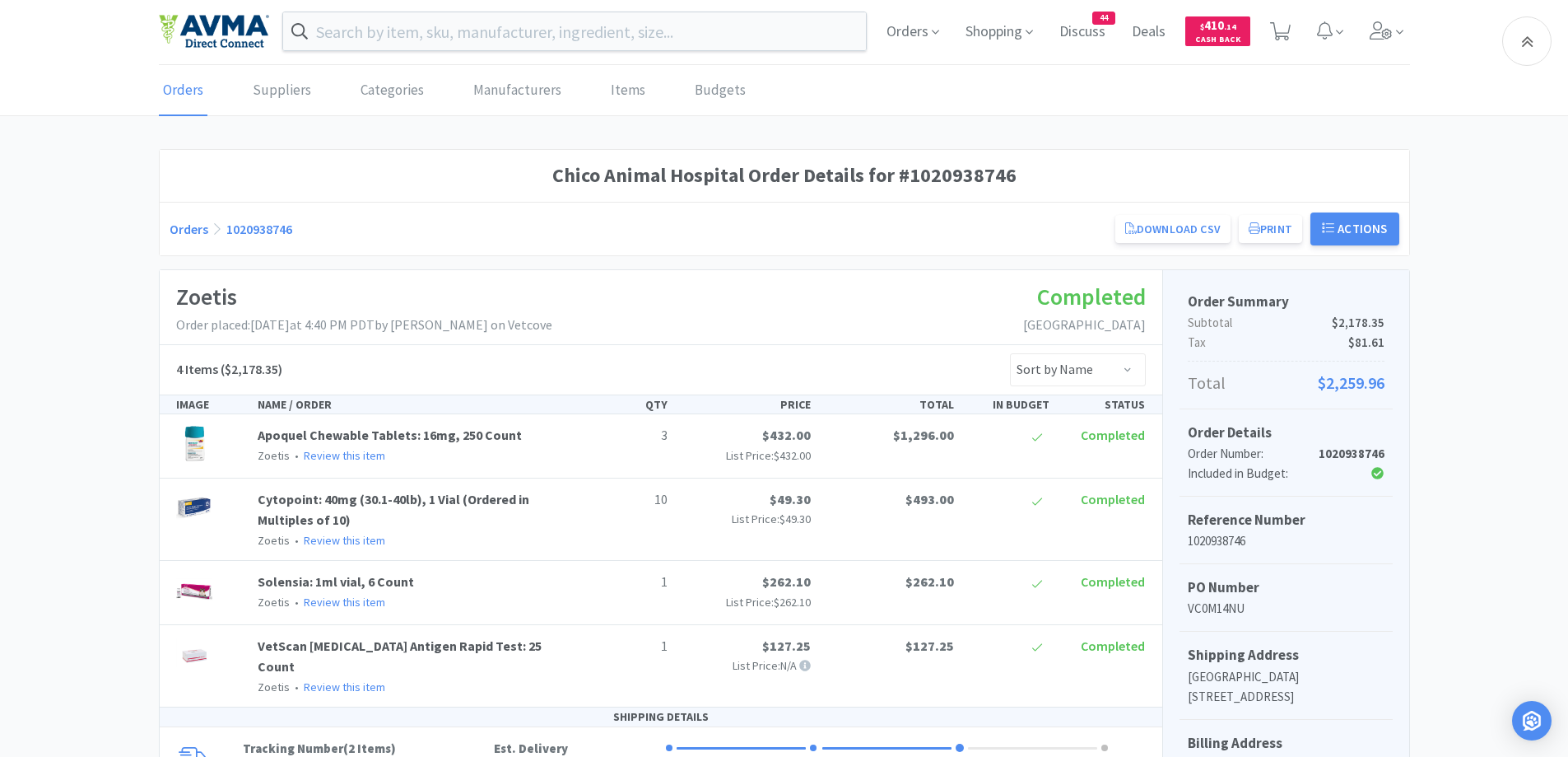
scroll to position [0, 0]
click at [183, 235] on link "Orders" at bounding box center [188, 230] width 39 height 16
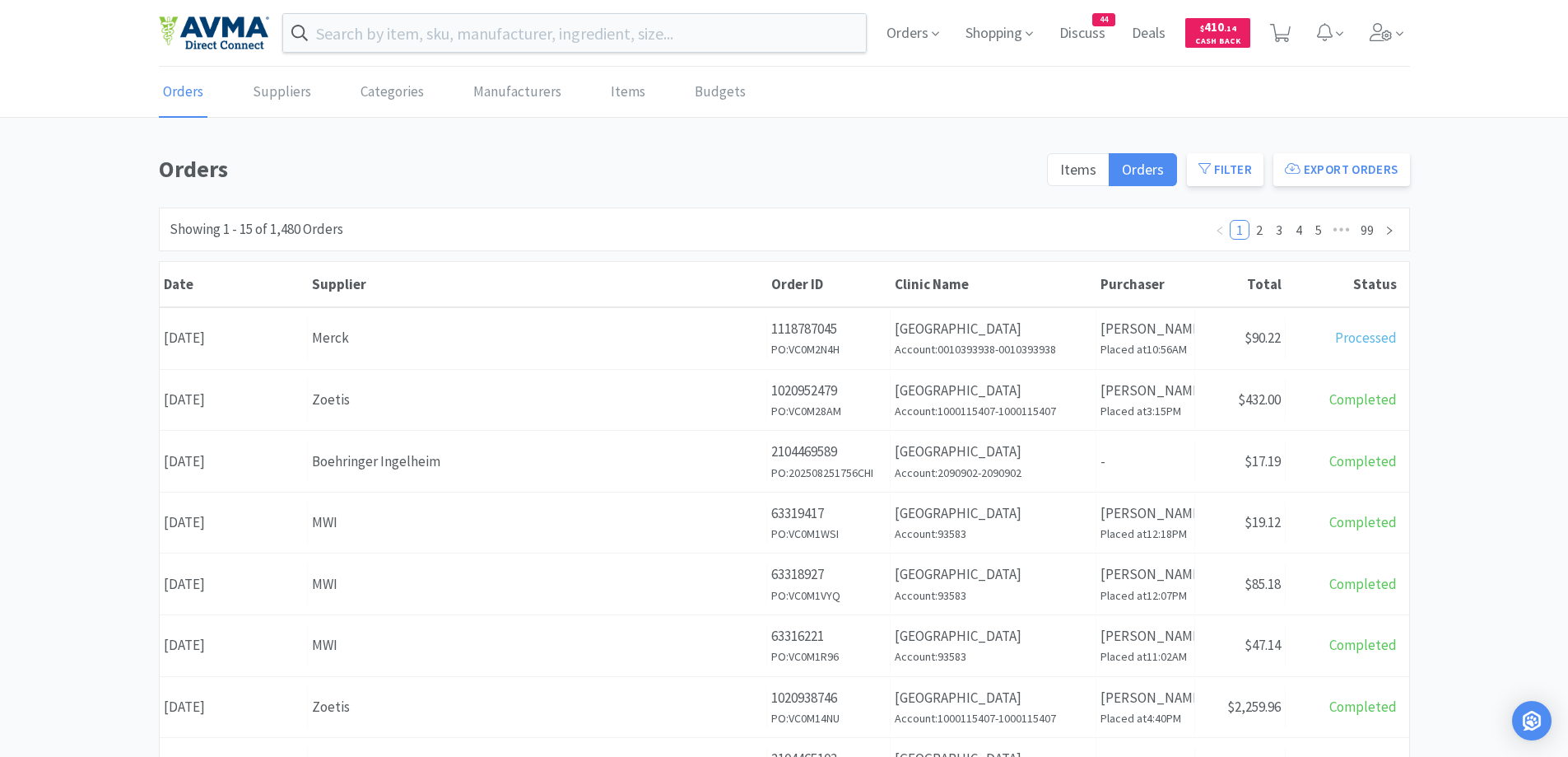
click at [545, 222] on div "Showing 1 - 15 of 1,480 Orders 1 2 3 4 5 ••• 99" at bounding box center [785, 229] width 1251 height 44
drag, startPoint x: 86, startPoint y: 184, endPoint x: 297, endPoint y: 168, distance: 211.6
click at [86, 184] on div "Orders Items Orders Filter Export Orders Filters Filter Suppliers All Suppliers…" at bounding box center [784, 718] width 1568 height 1136
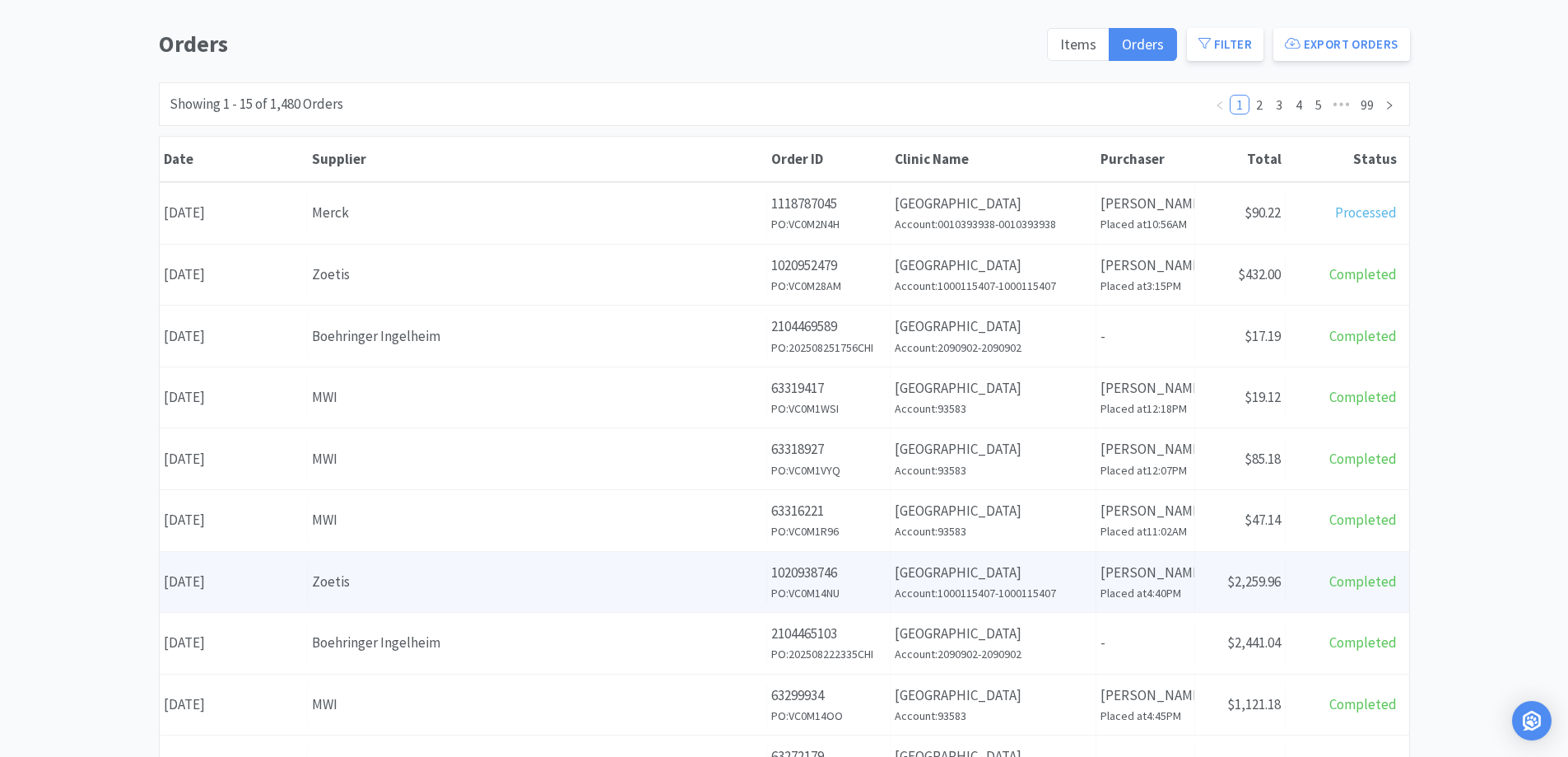
scroll to position [164, 0]
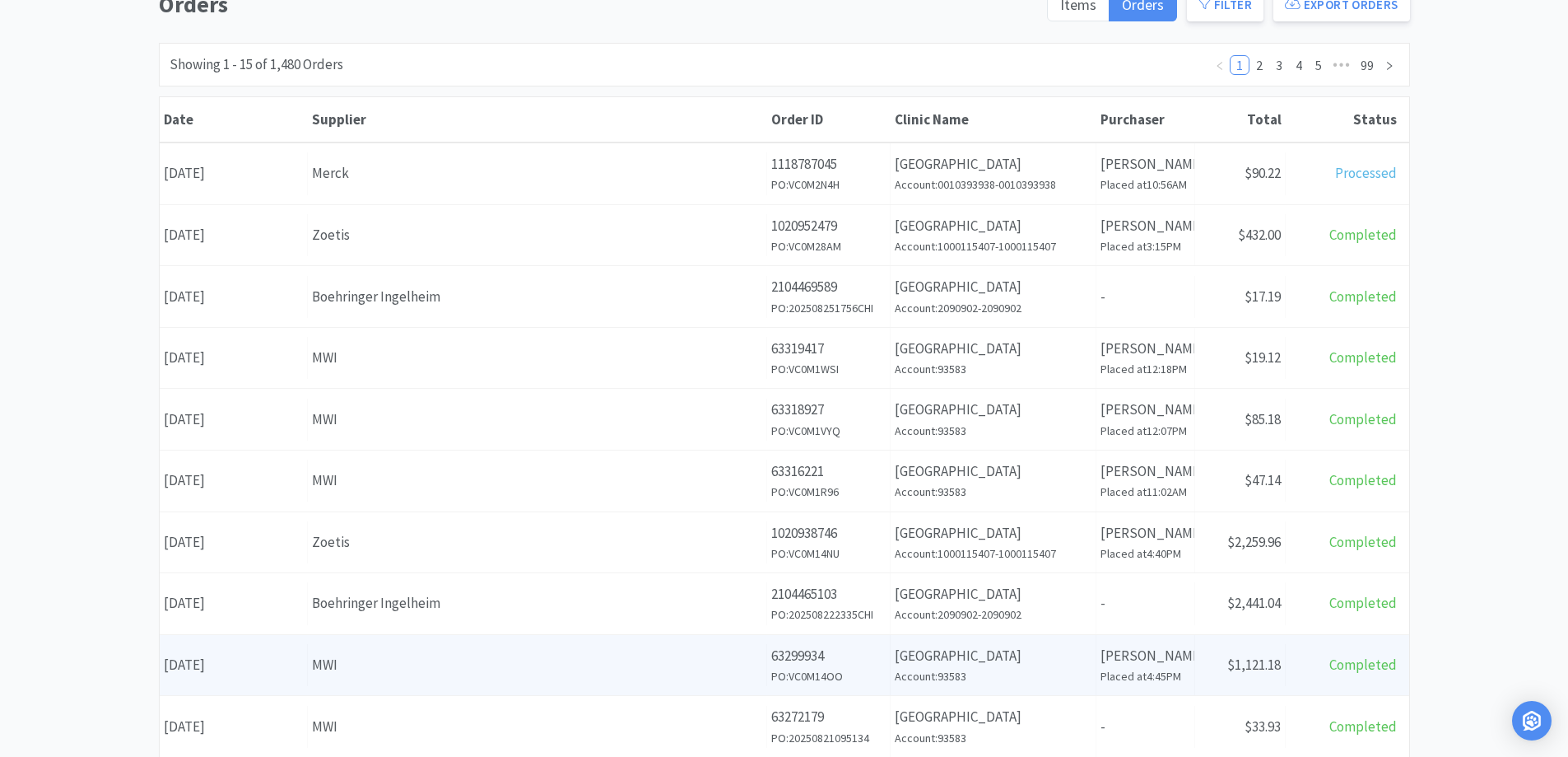
click at [508, 664] on div "MWI" at bounding box center [538, 665] width 450 height 22
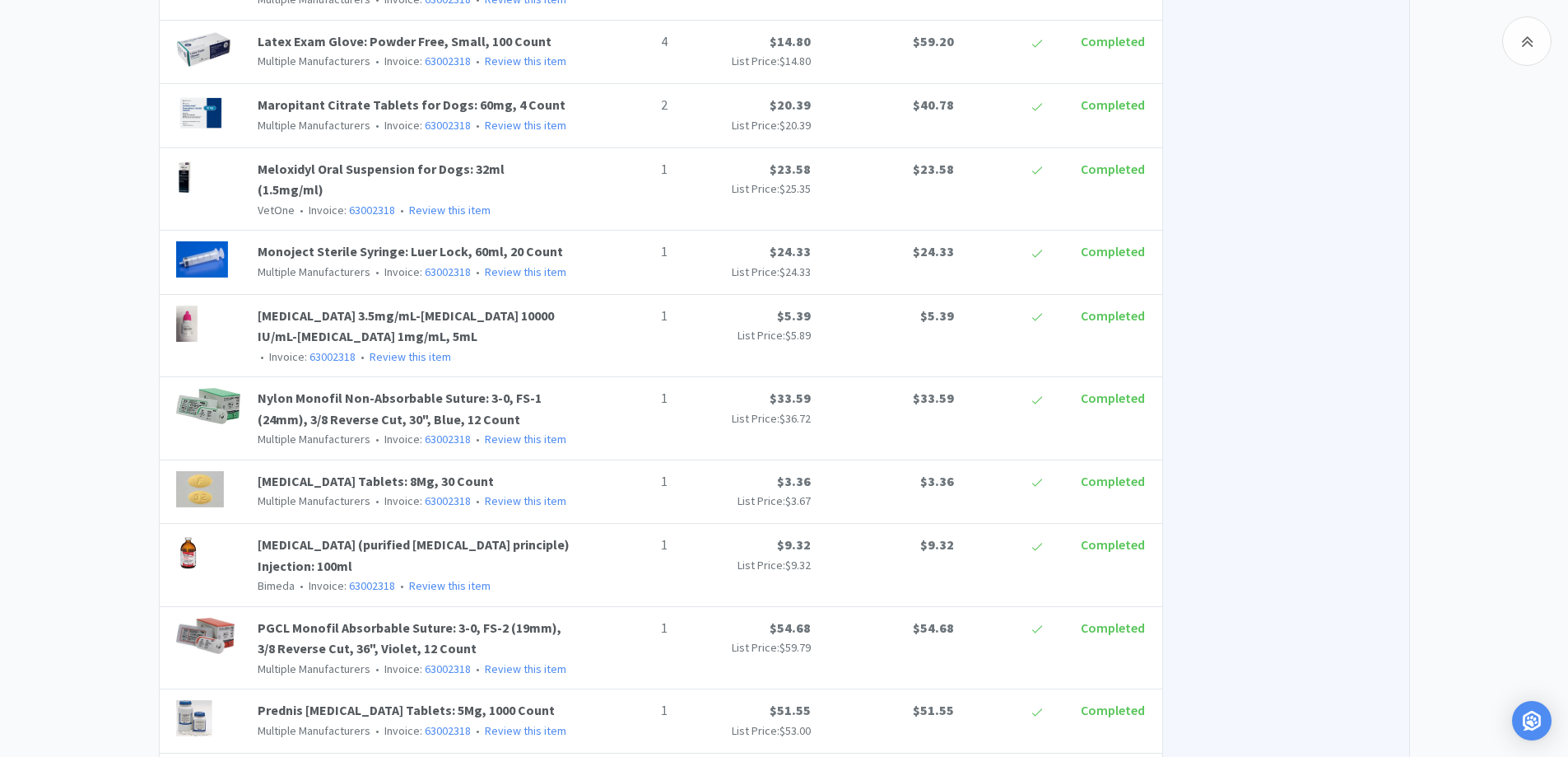
scroll to position [921, 0]
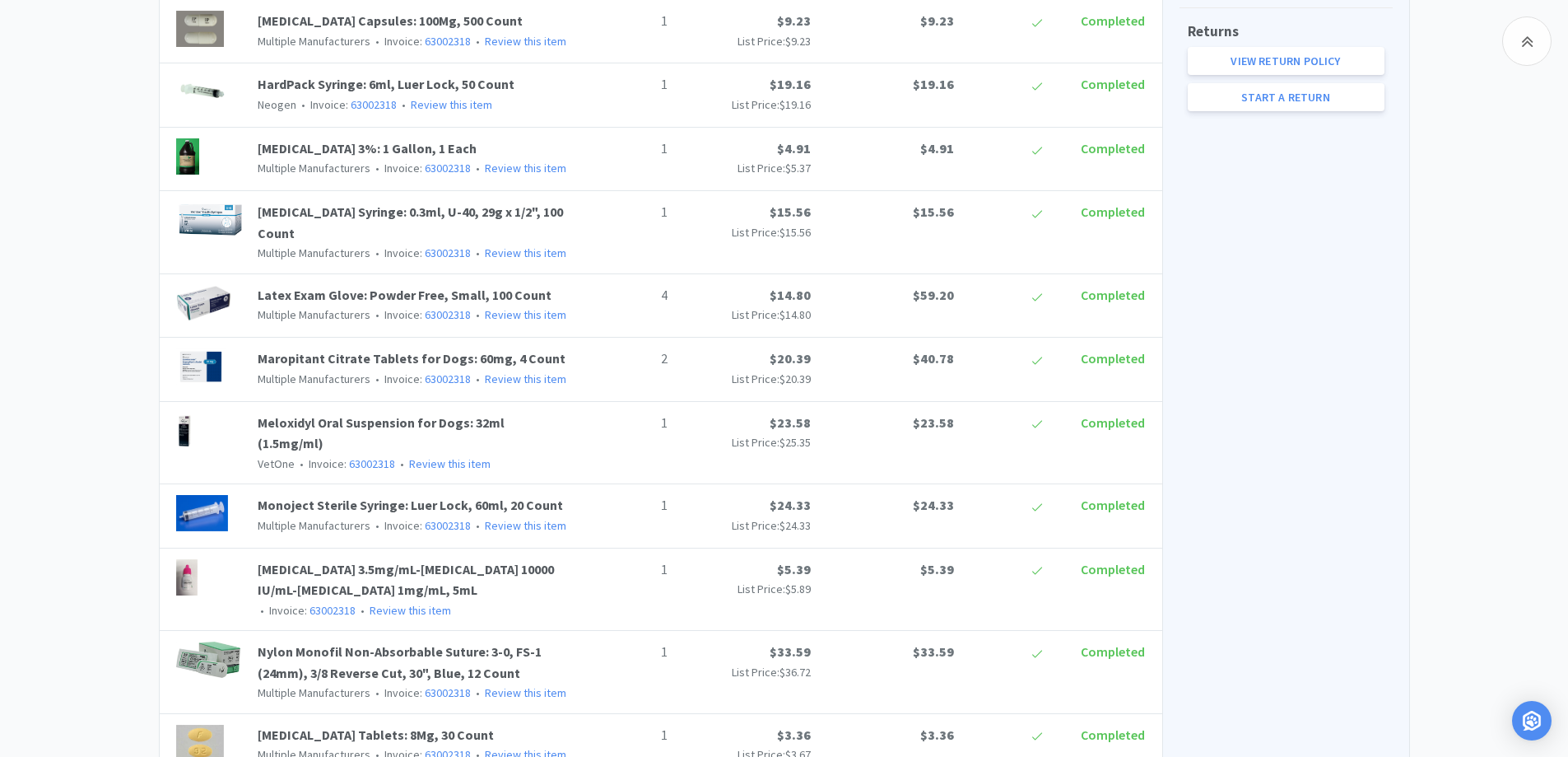
click at [99, 213] on div "Chico Animal Hospital Order Details for #63299934 Orders 63299934 Download CSV …" at bounding box center [784, 646] width 1568 height 2834
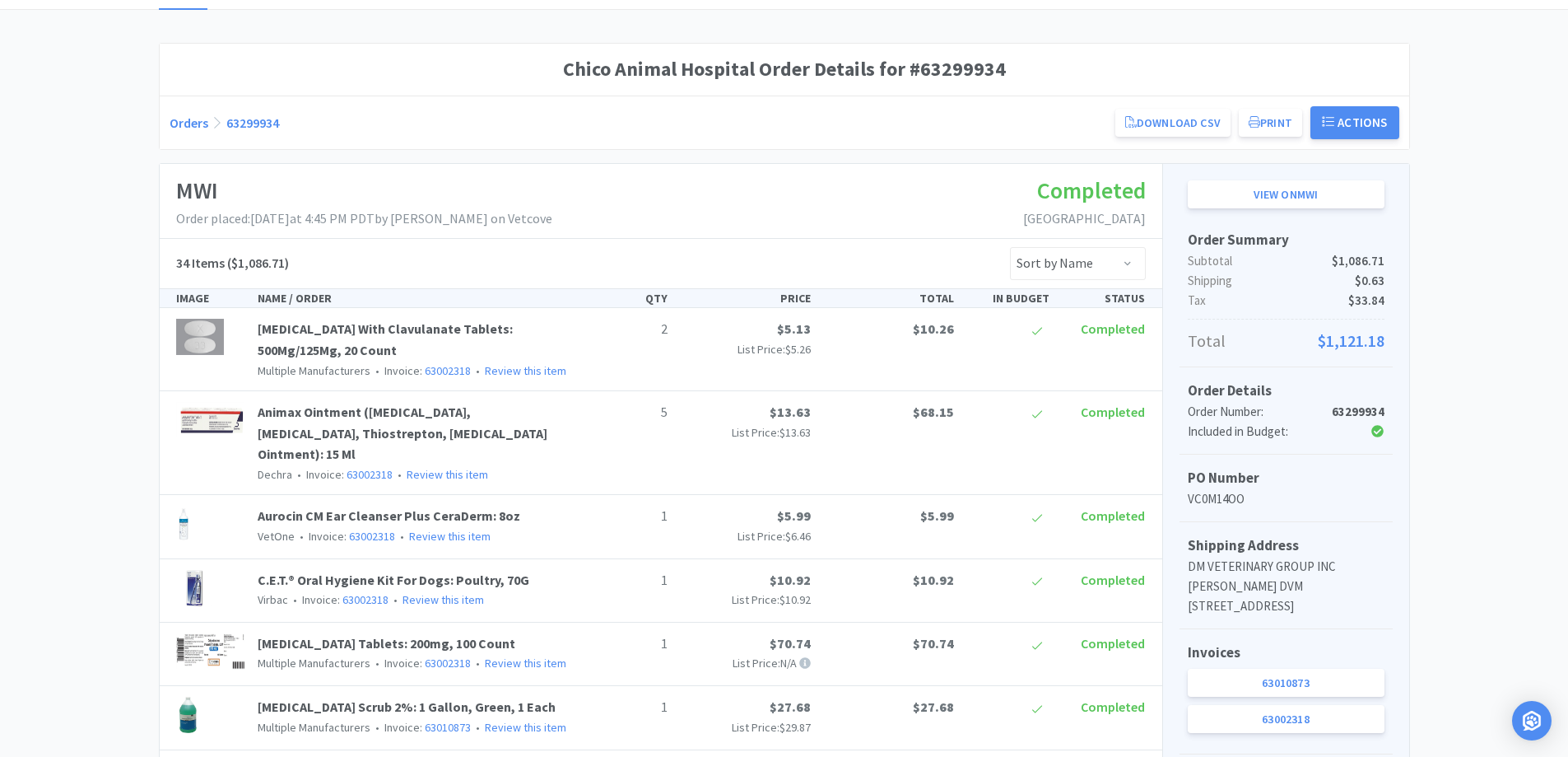
scroll to position [0, 0]
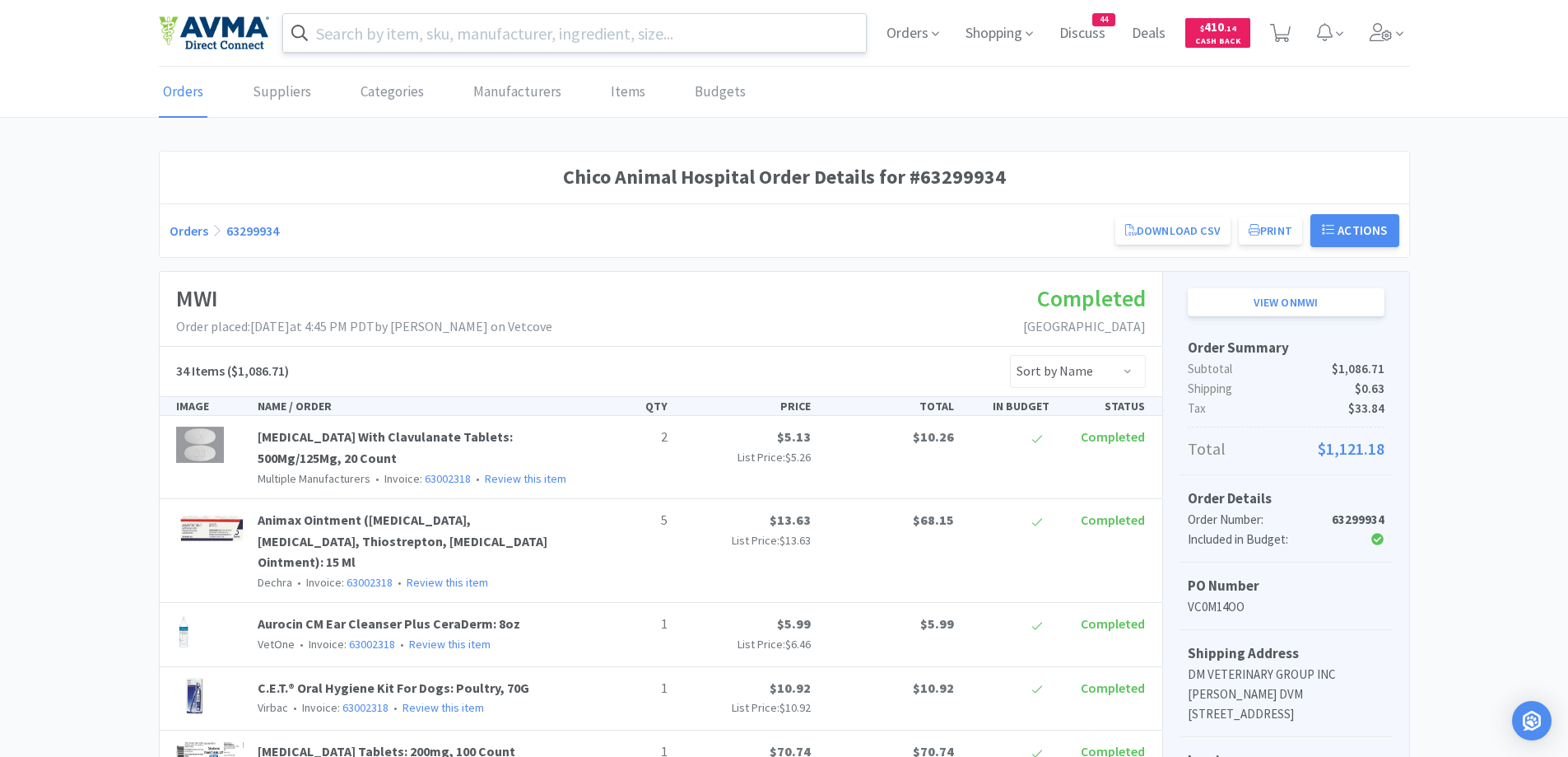
click at [445, 51] on input "text" at bounding box center [575, 33] width 584 height 38
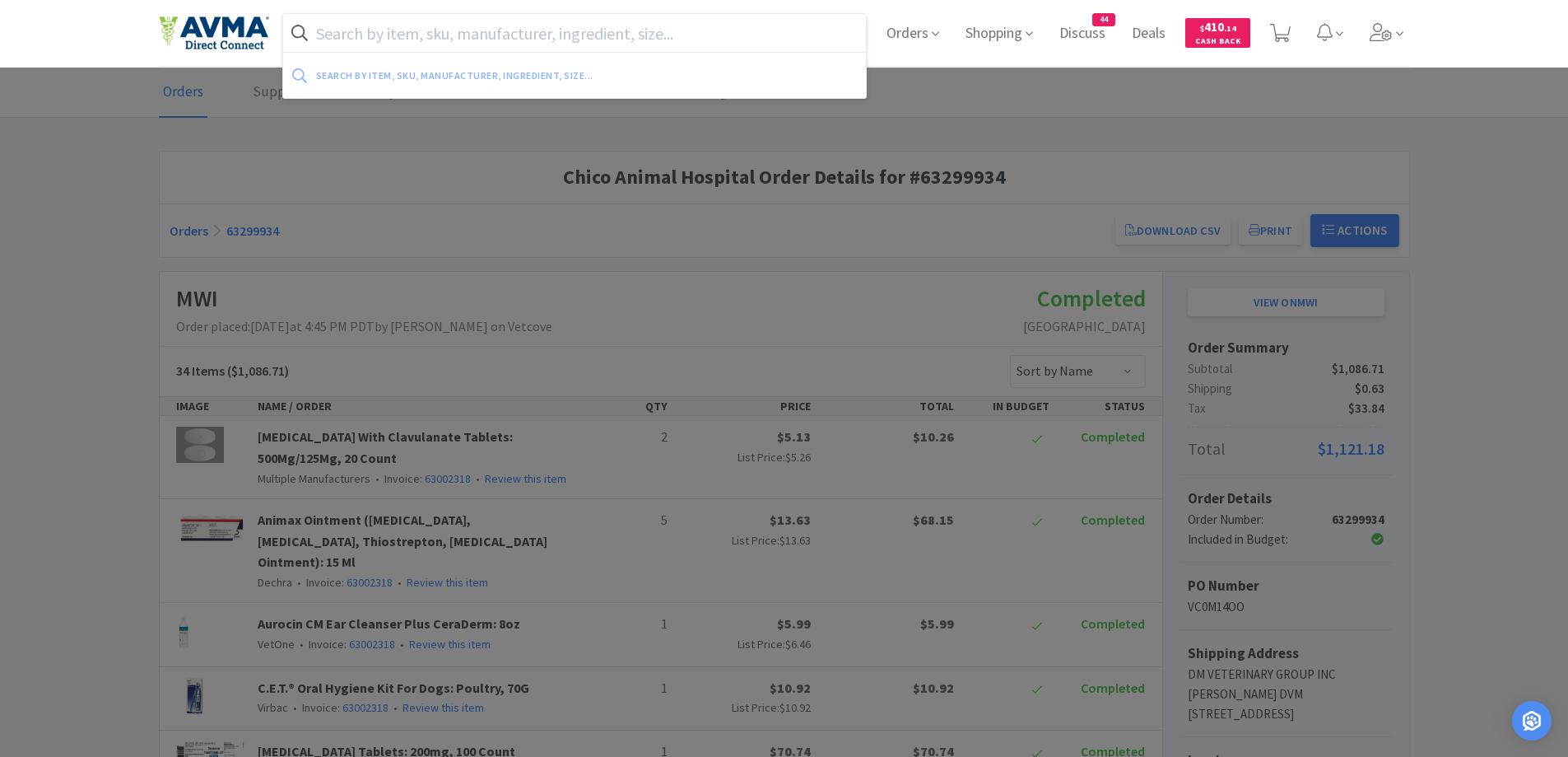
paste input "UC306S"
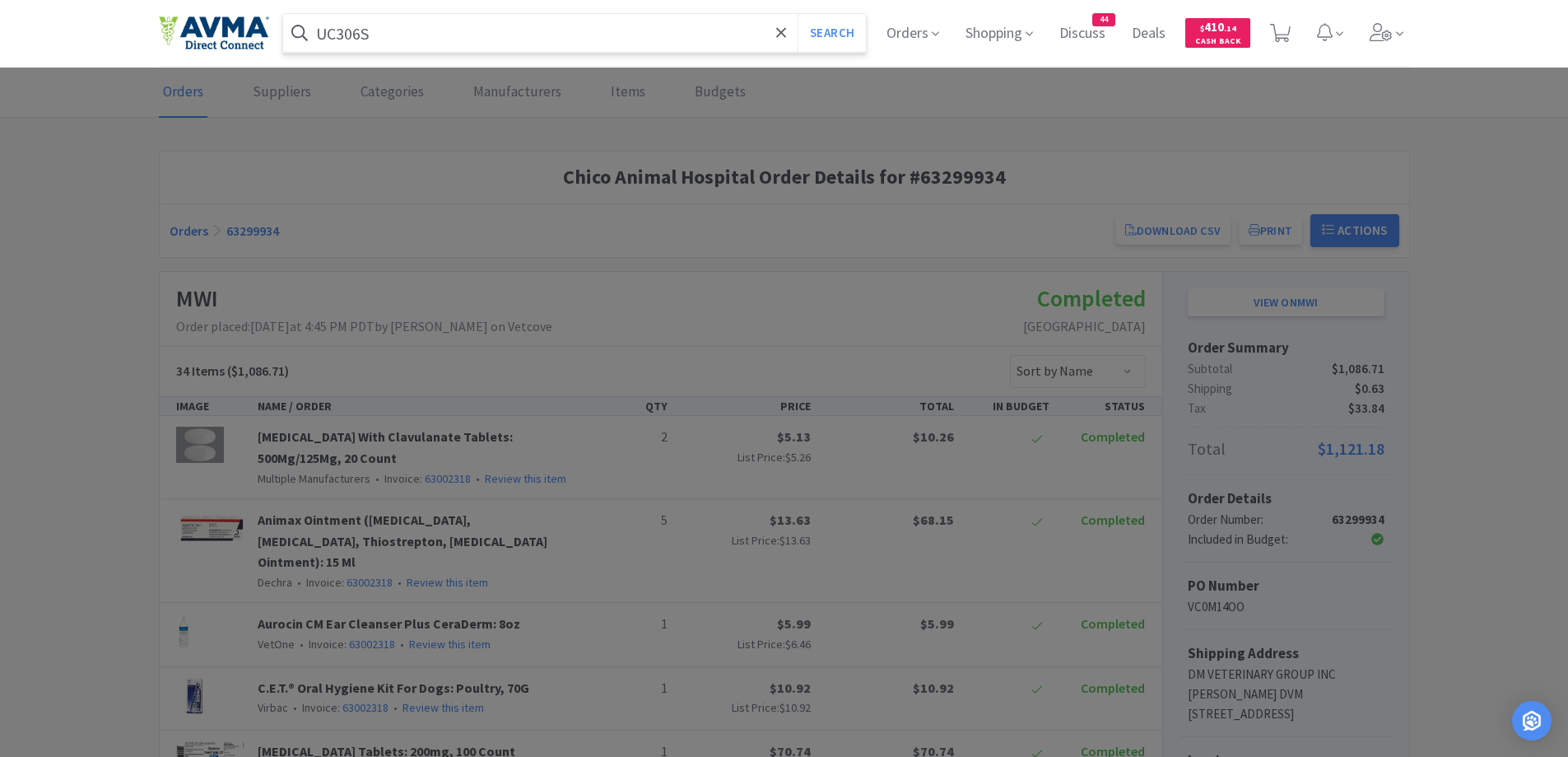
type input "UC306S"
click at [798, 14] on button "Search" at bounding box center [832, 33] width 68 height 38
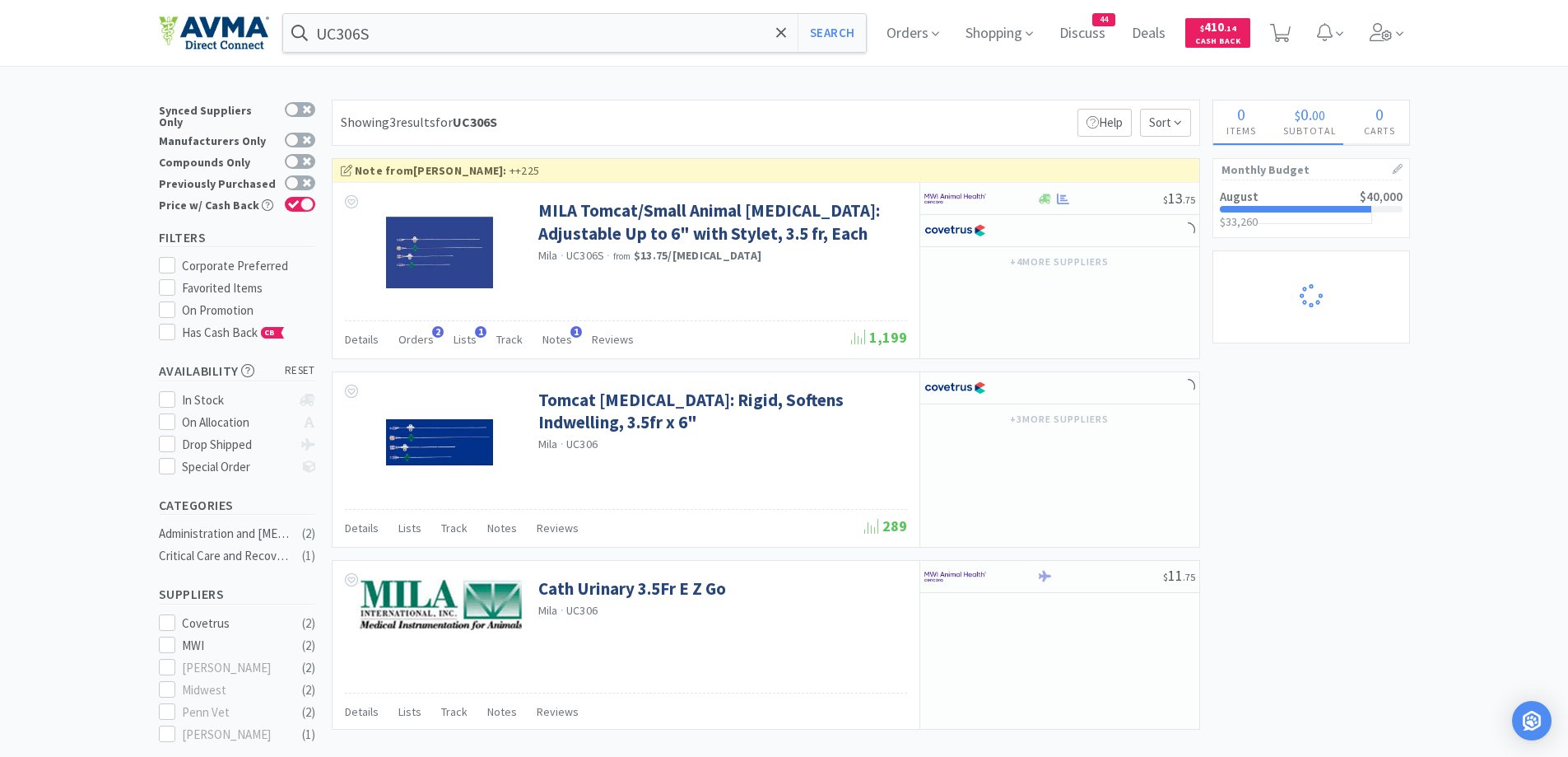
select select "1"
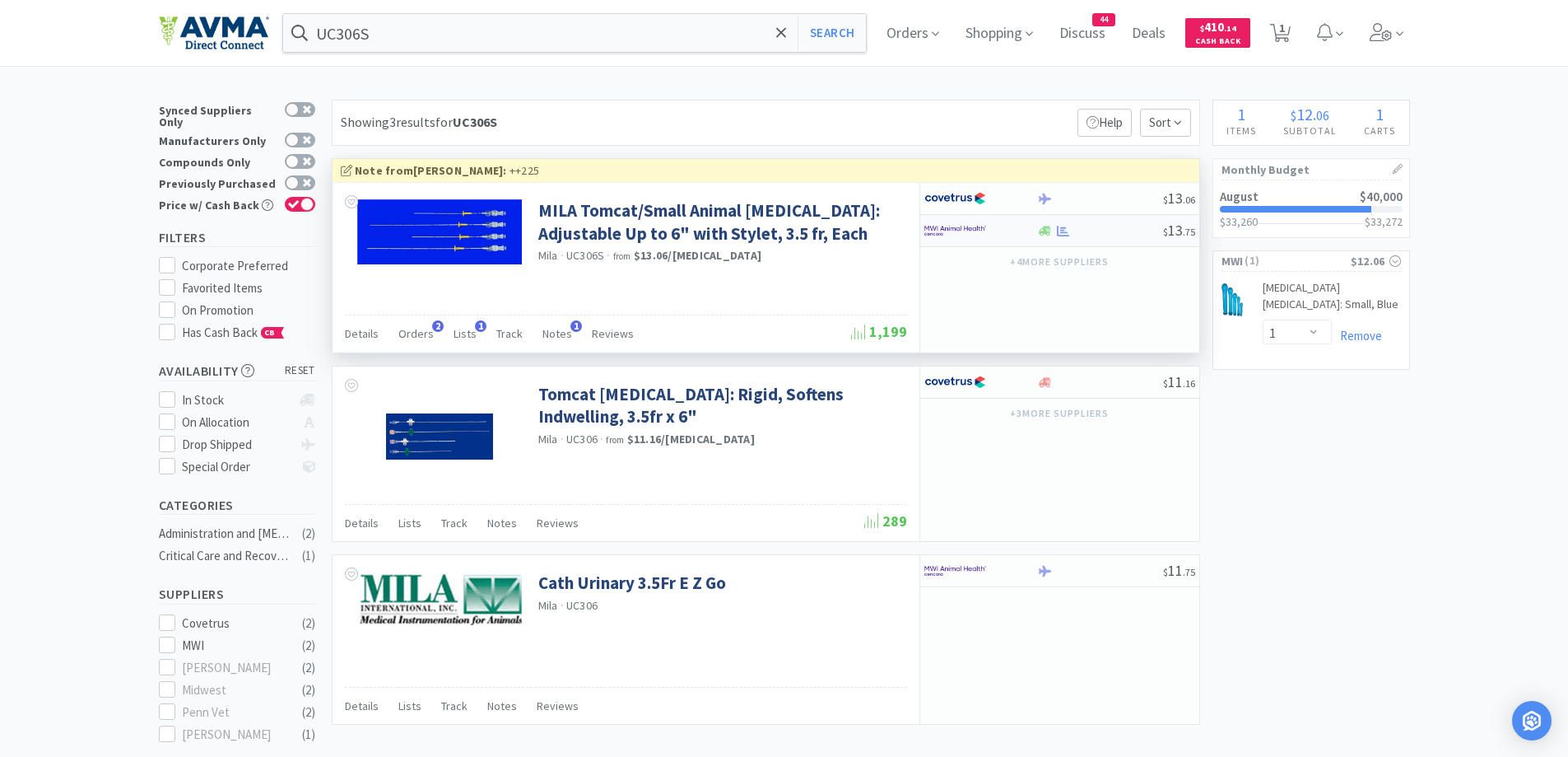
click at [1035, 230] on div at bounding box center [981, 230] width 113 height 28
select select "1"
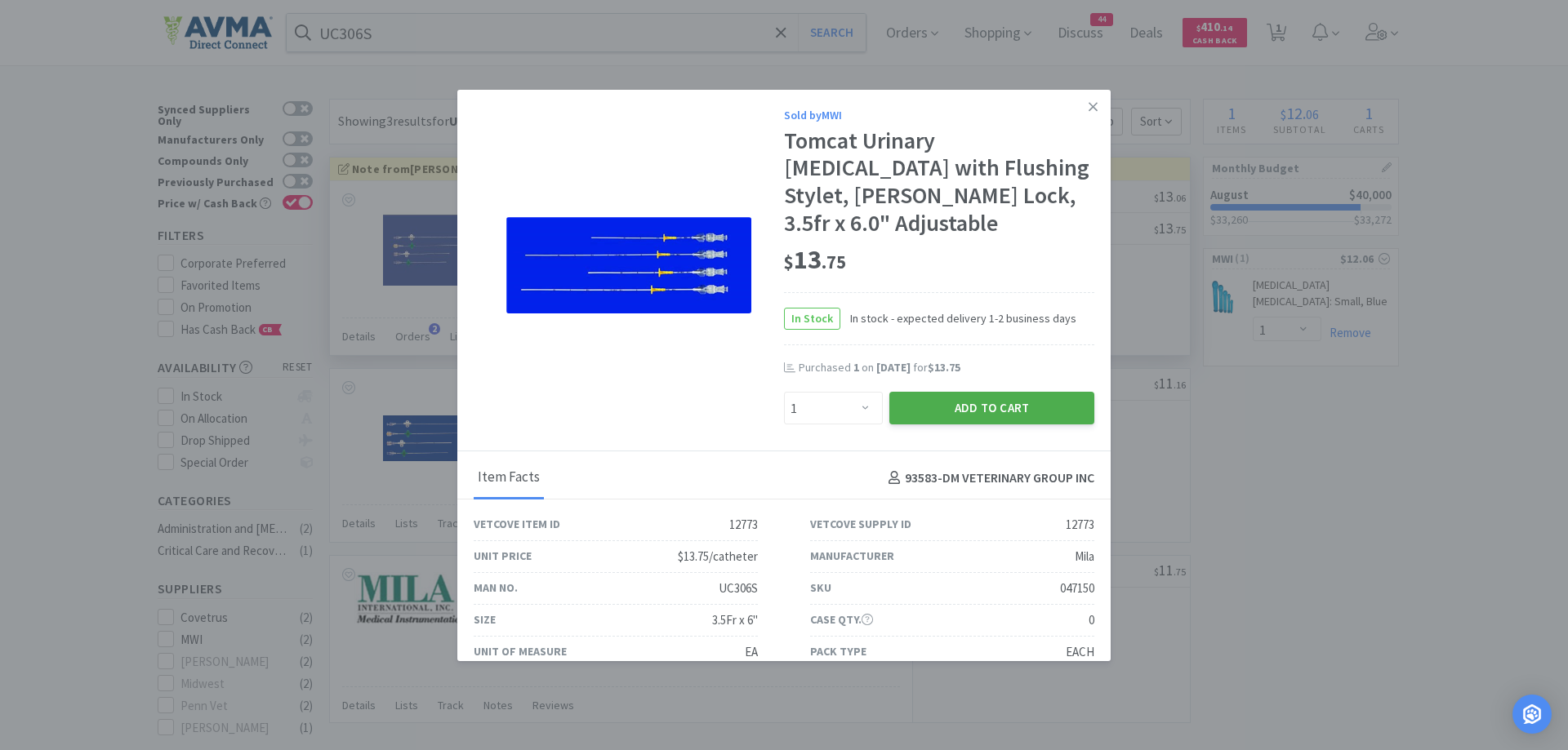
click at [969, 392] on button "Add to Cart" at bounding box center [991, 408] width 205 height 32
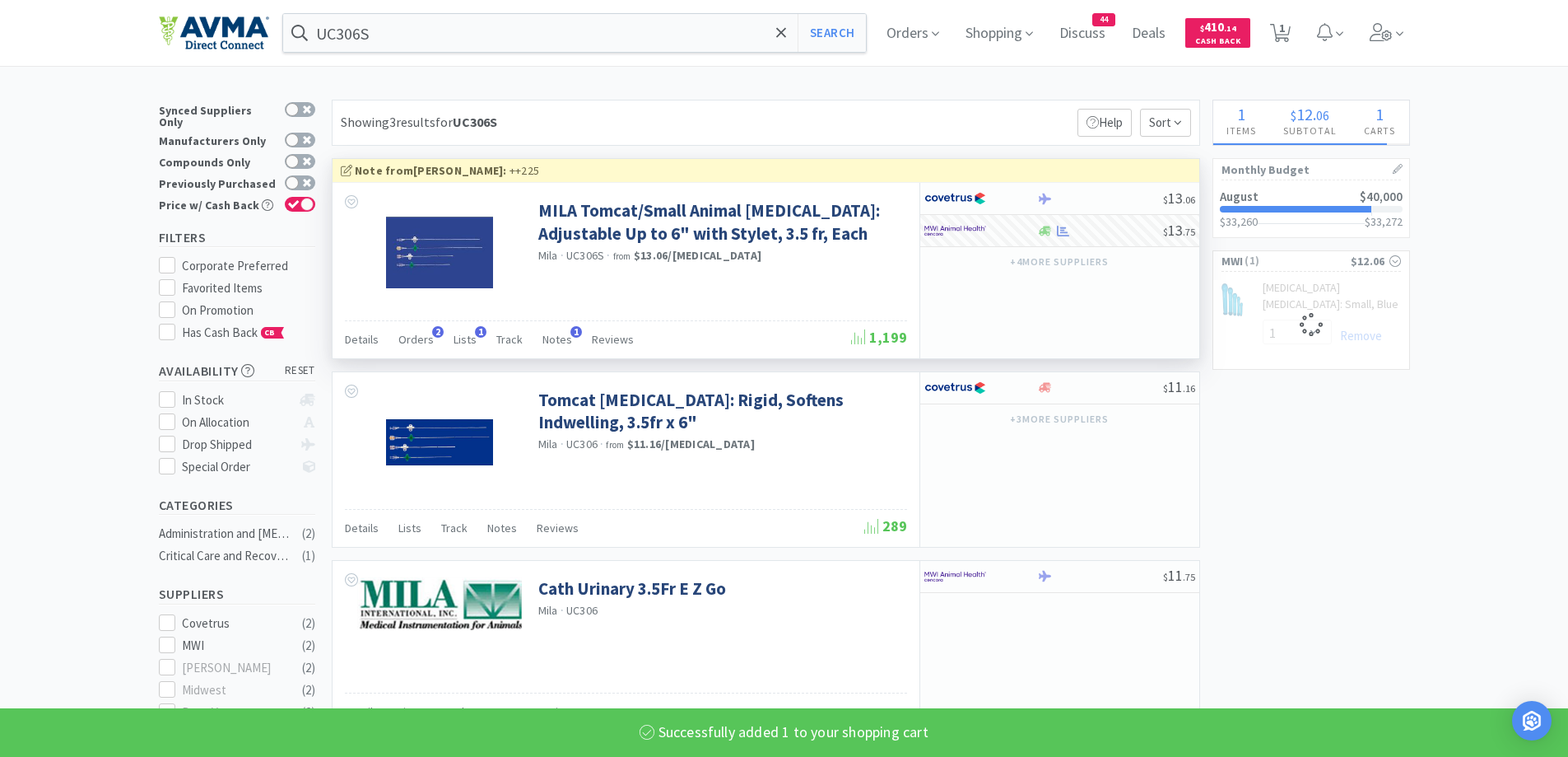
click at [891, 92] on div "UC306S Search Orders Shopping Discuss Discuss 44 Deals Deals $ 410 . 14 Cash Ba…" at bounding box center [784, 514] width 1568 height 1028
select select "1"
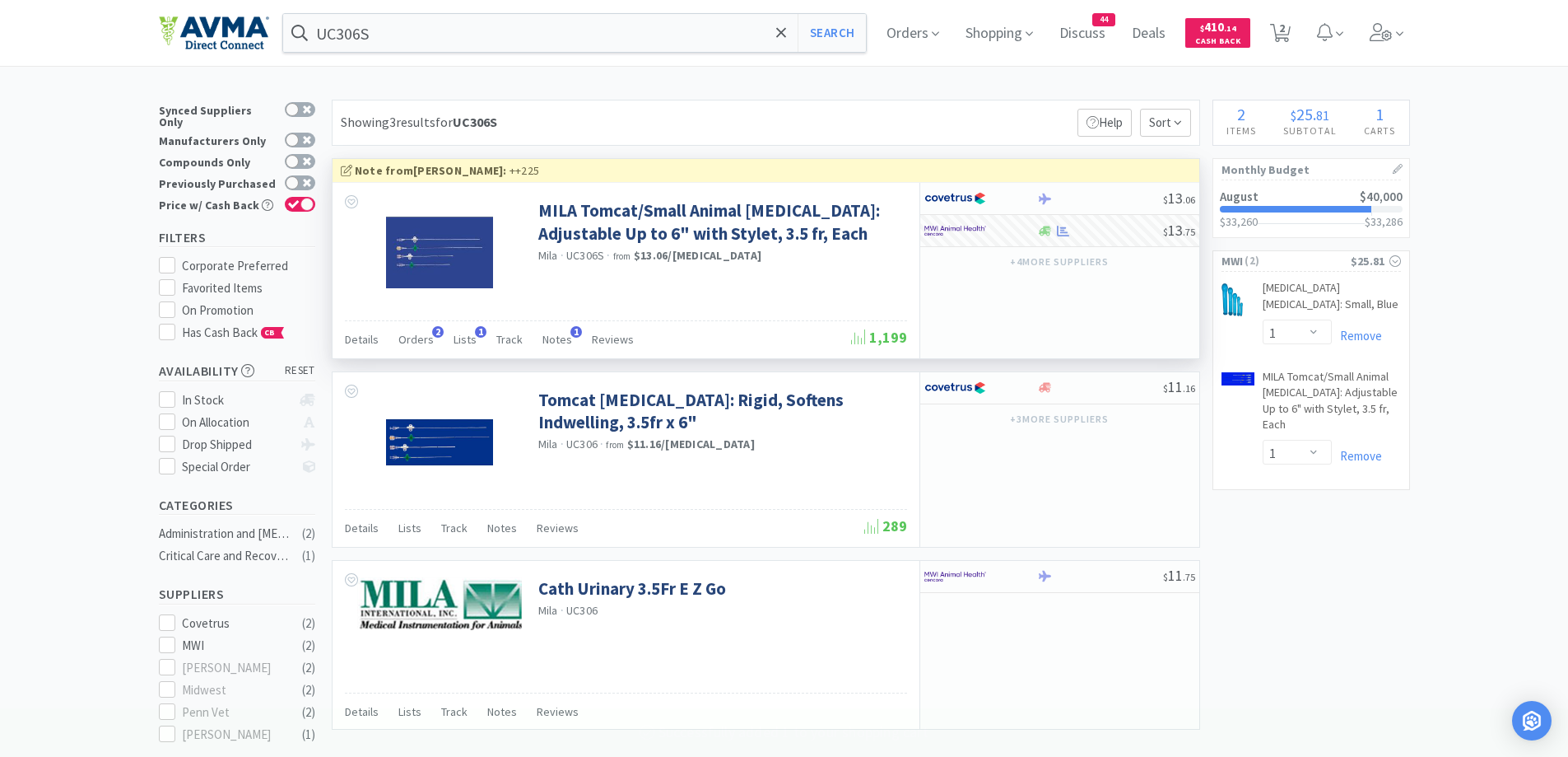
click at [1468, 399] on div "× Filter Results Synced Suppliers Only Manufacturers Only Compounds Only Previo…" at bounding box center [784, 563] width 1568 height 929
click at [116, 491] on div "× Filter Results Synced Suppliers Only Manufacturers Only Compounds Only Previo…" at bounding box center [784, 563] width 1568 height 929
click at [1532, 321] on div "× Filter Results Synced Suppliers Only Manufacturers Only Compounds Only Previo…" at bounding box center [784, 563] width 1568 height 929
click at [1450, 115] on div "× Filter Results Synced Suppliers Only Manufacturers Only Compounds Only Previo…" at bounding box center [784, 563] width 1568 height 929
click at [896, 51] on span "Orders" at bounding box center [912, 33] width 66 height 66
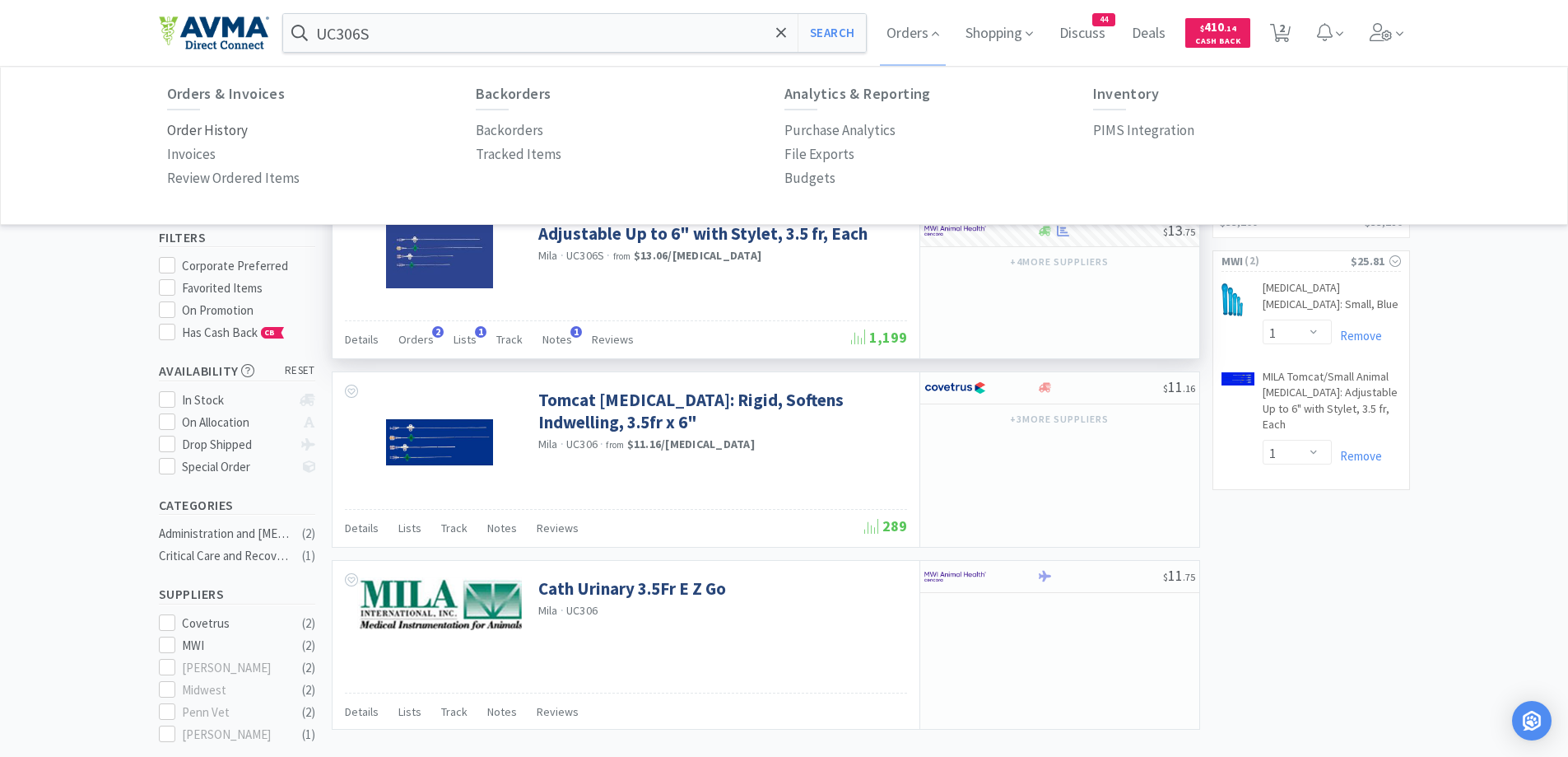
click at [220, 120] on p "Order History" at bounding box center [207, 130] width 80 height 22
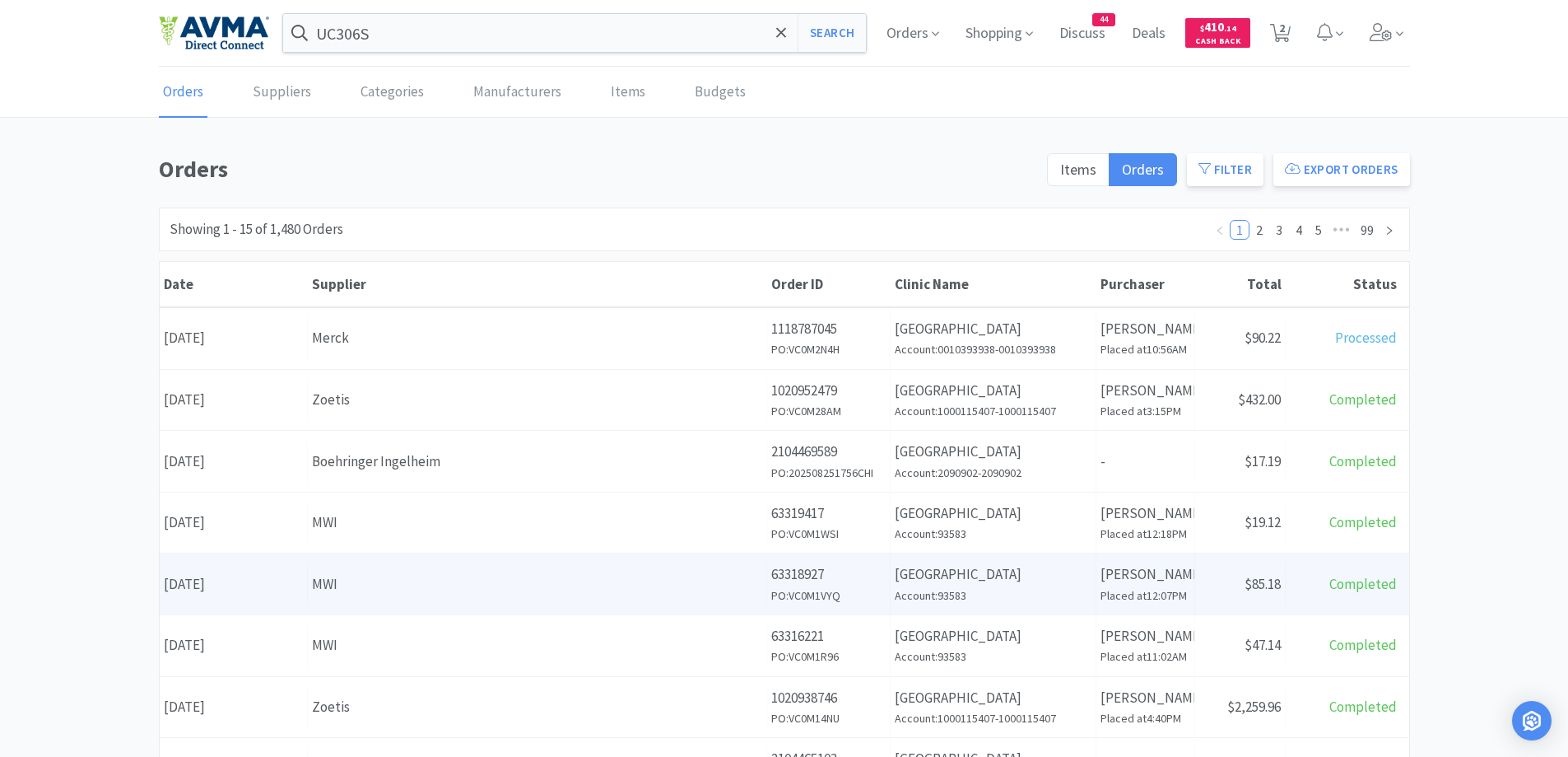
scroll to position [164, 0]
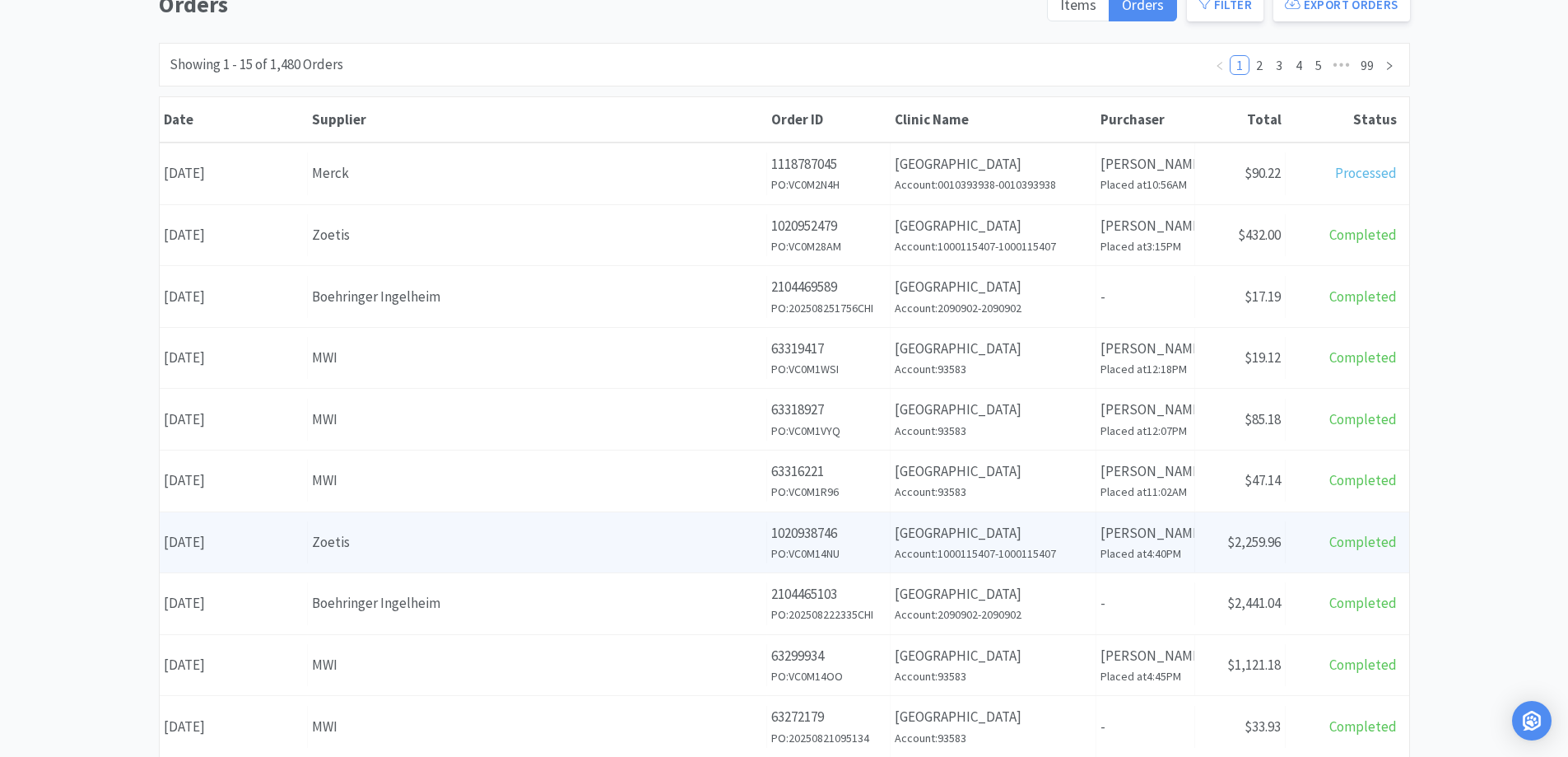
click at [607, 543] on div "Zoetis" at bounding box center [538, 542] width 450 height 22
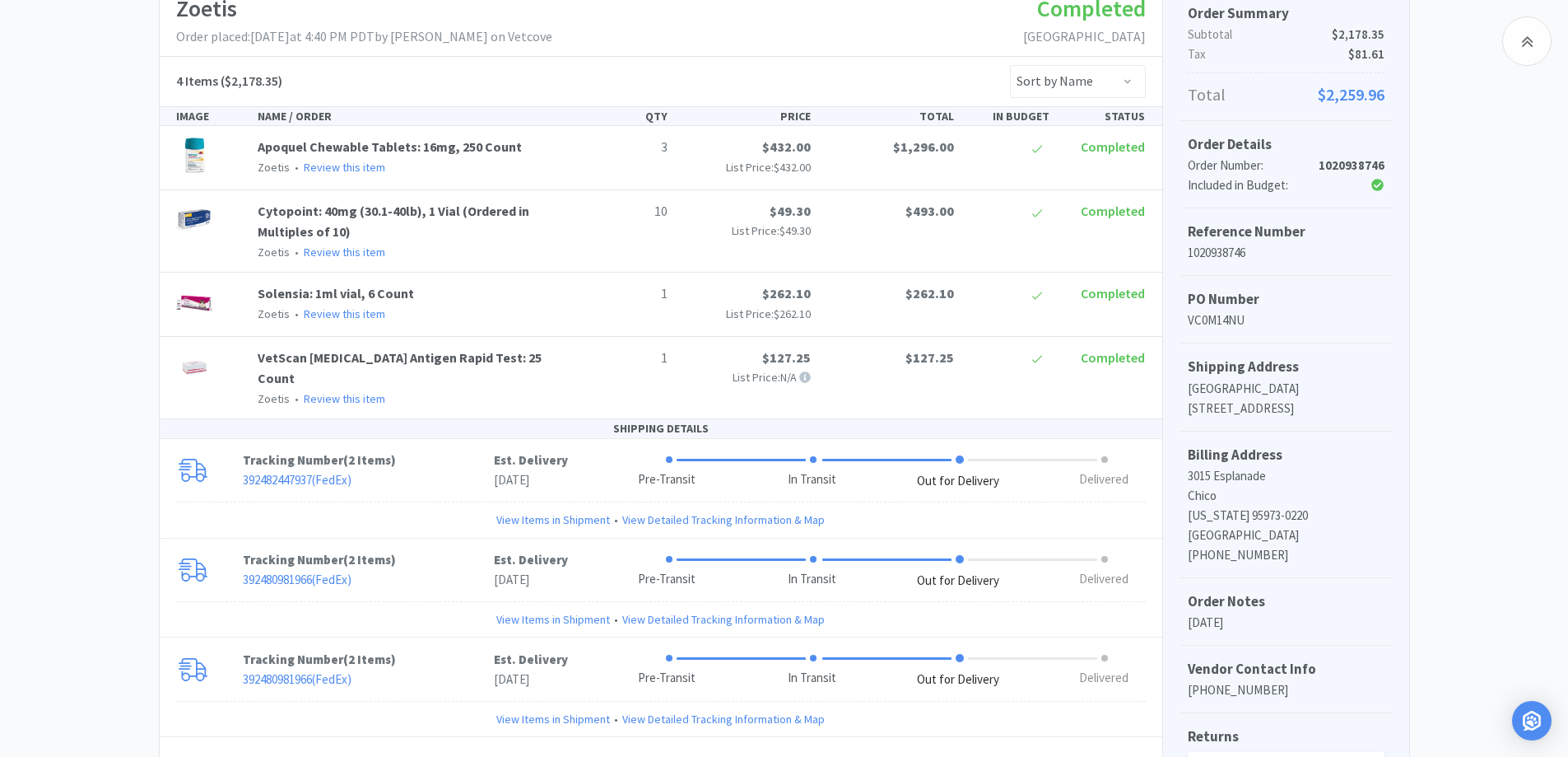
scroll to position [330, 0]
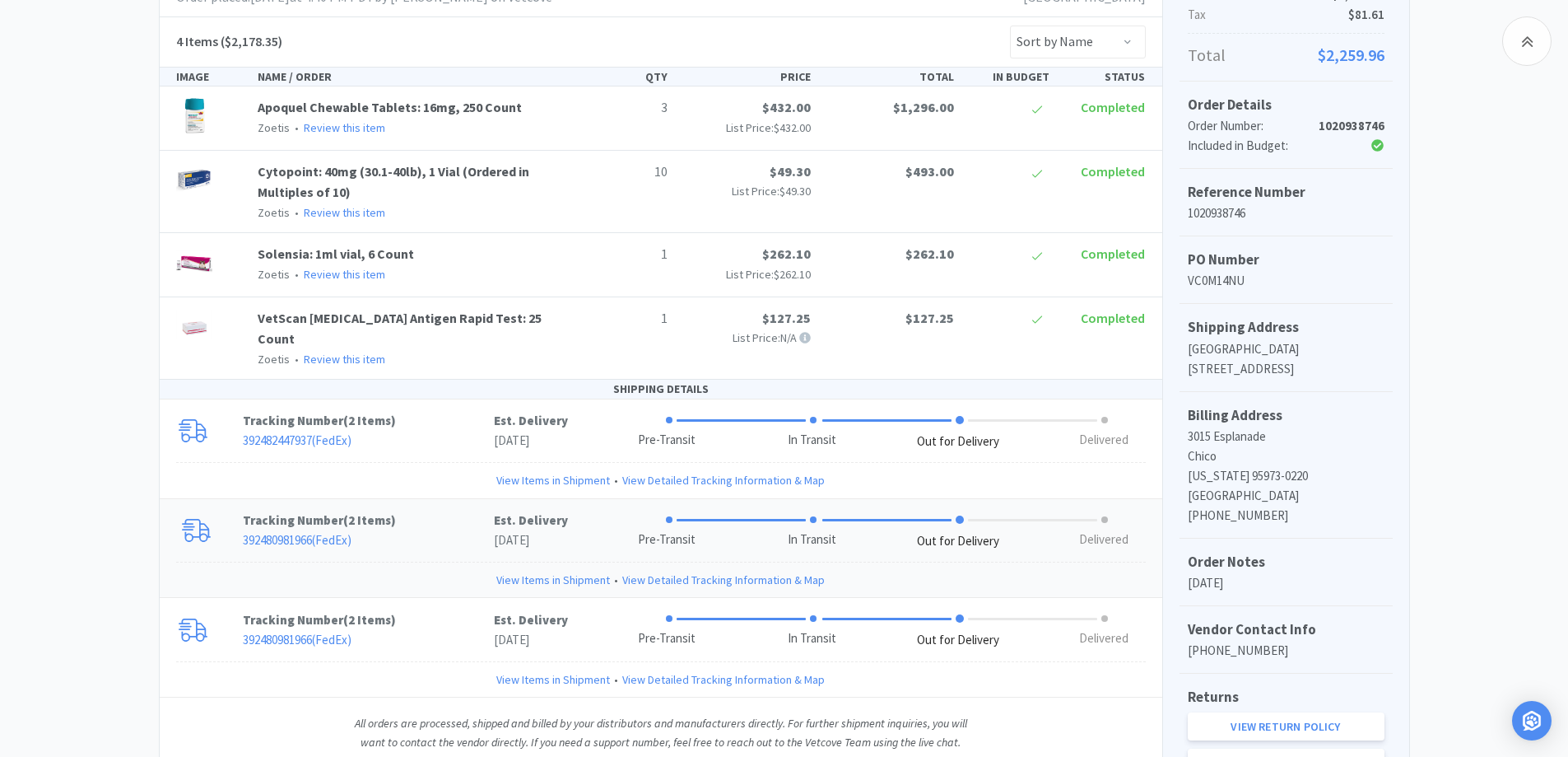
click at [417, 510] on p "Tracking Number ( 2 Items )" at bounding box center [368, 520] width 251 height 20
click at [424, 431] on p "392482447937 ( FedEx )" at bounding box center [368, 440] width 251 height 20
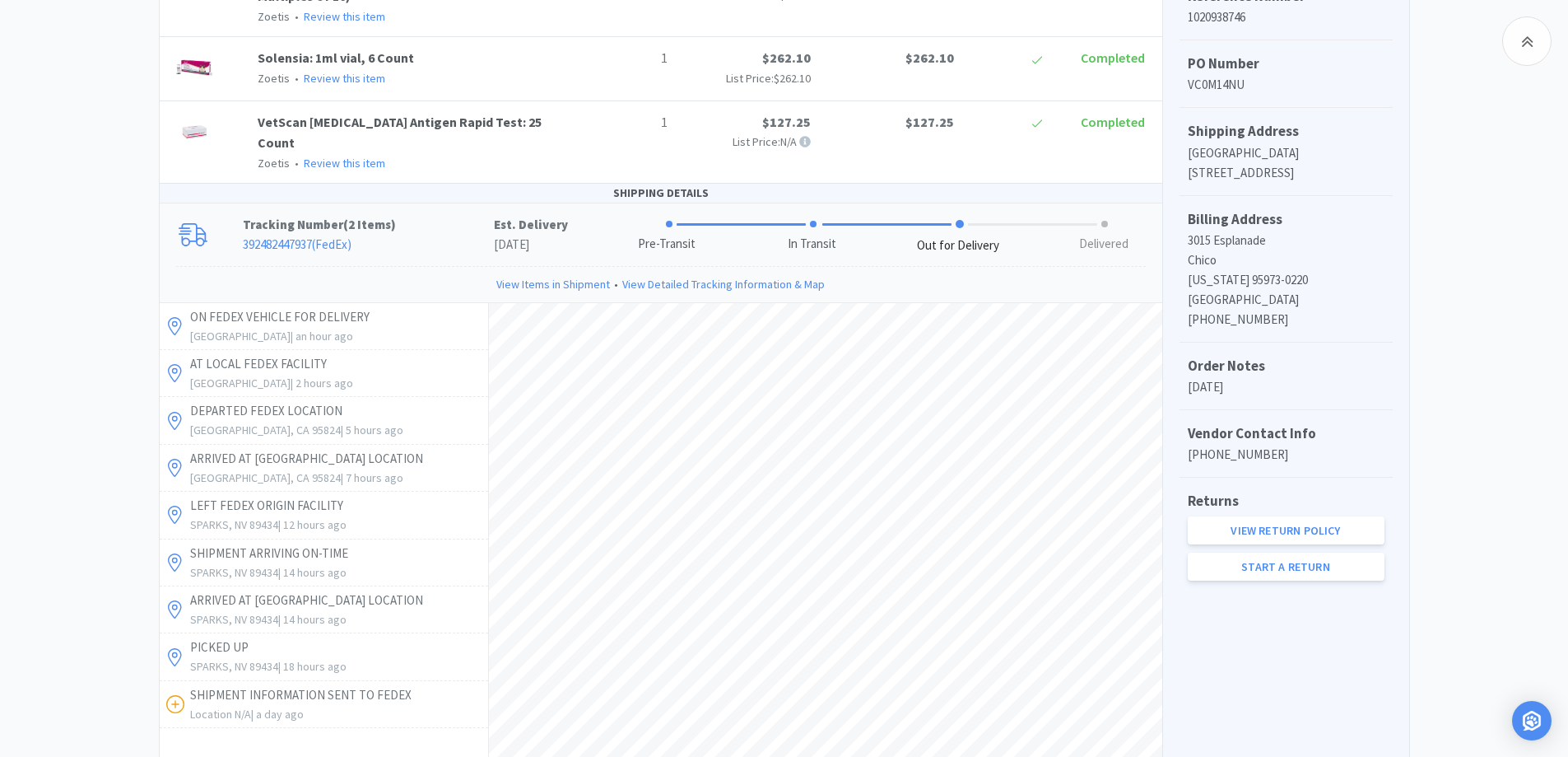
scroll to position [659, 0]
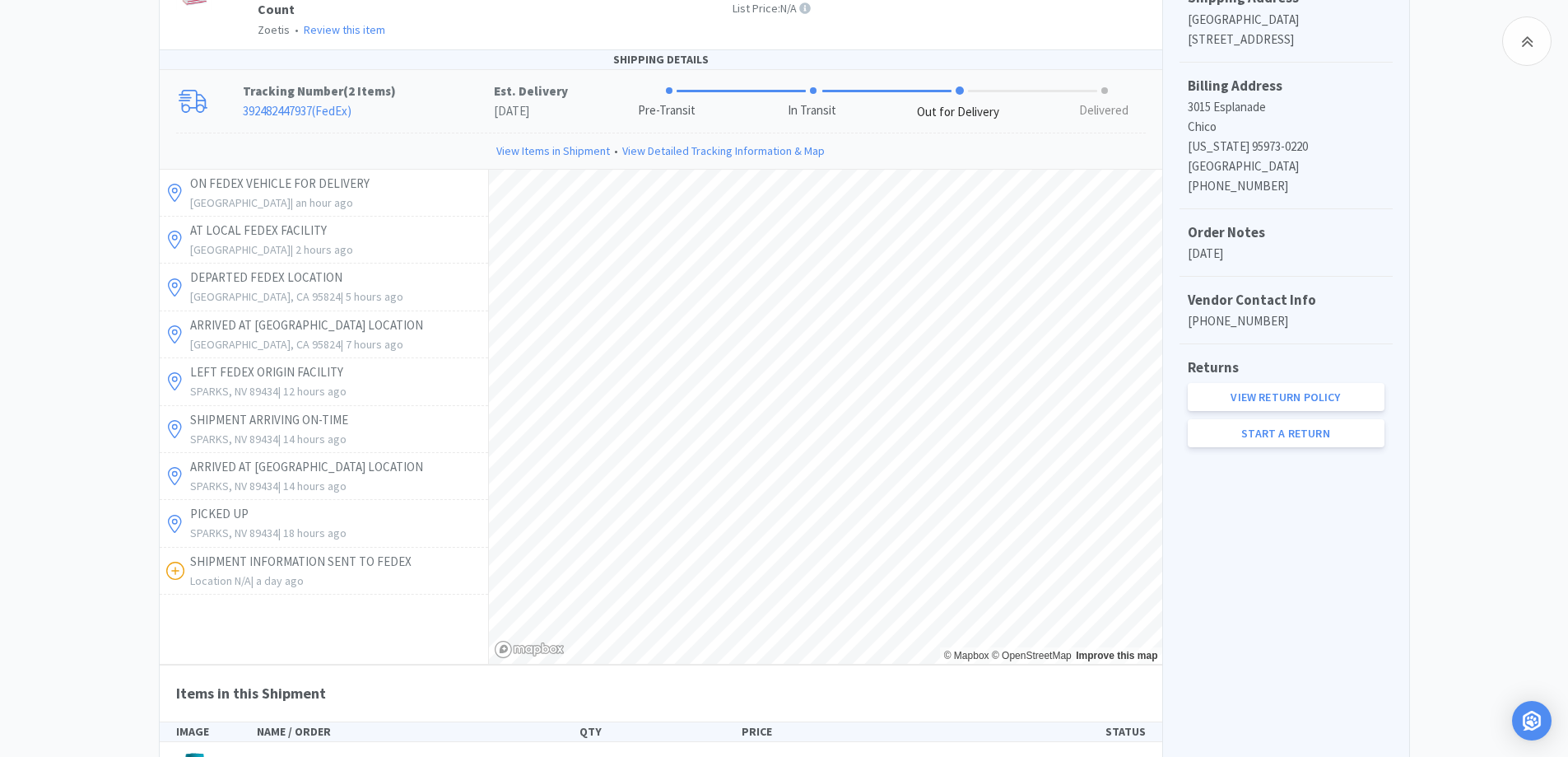
click at [37, 300] on div "Chico Animal Hospital Order Details for #1020938746 Orders 1020938746 Download …" at bounding box center [784, 314] width 1568 height 1644
click at [93, 348] on div "Chico Animal Hospital Order Details for #1020938746 Orders 1020938746 Download …" at bounding box center [784, 314] width 1568 height 1644
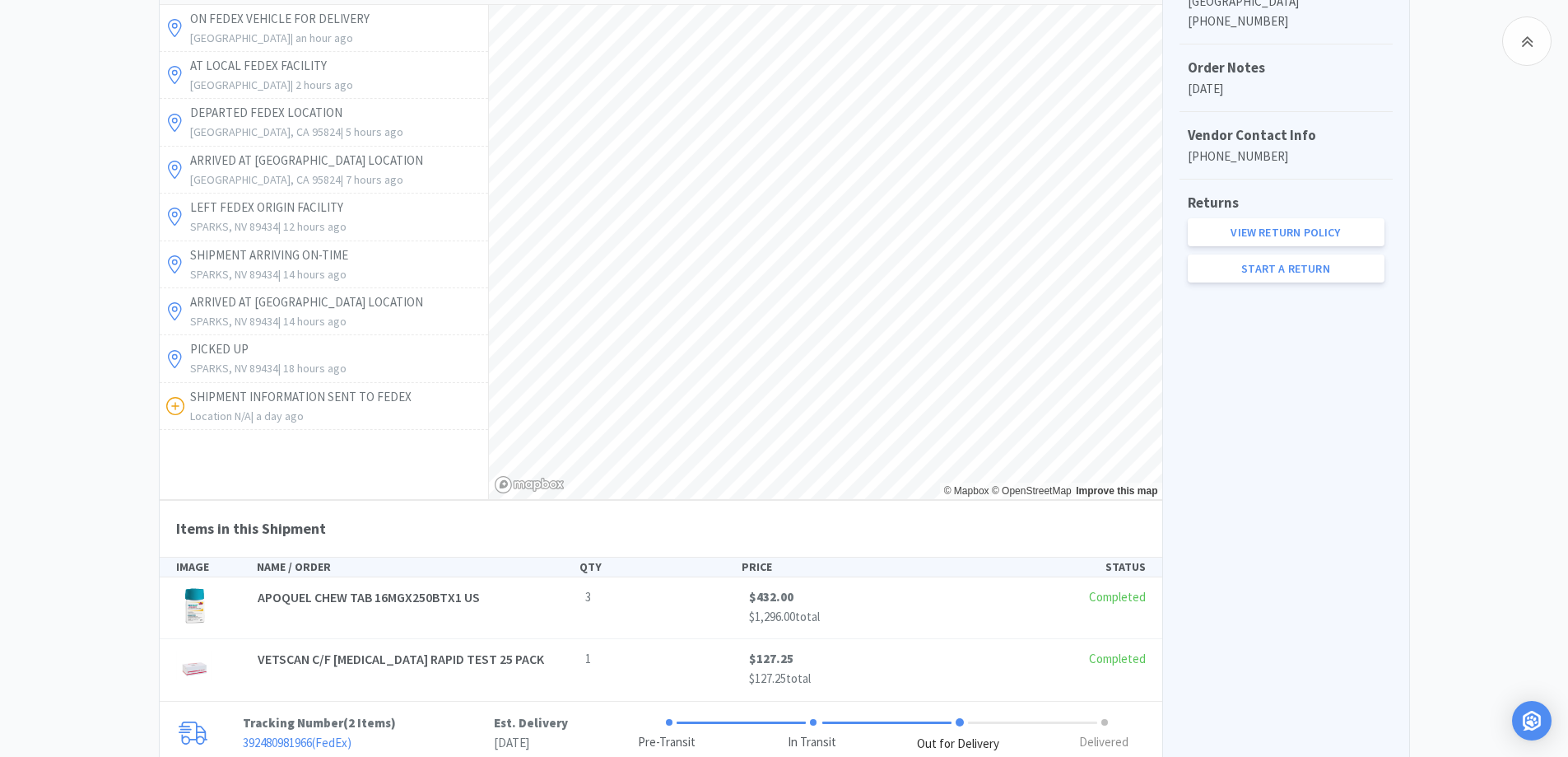
click at [121, 538] on div "Chico Animal Hospital Order Details for #1020938746 Orders 1020938746 Download …" at bounding box center [784, 149] width 1568 height 1644
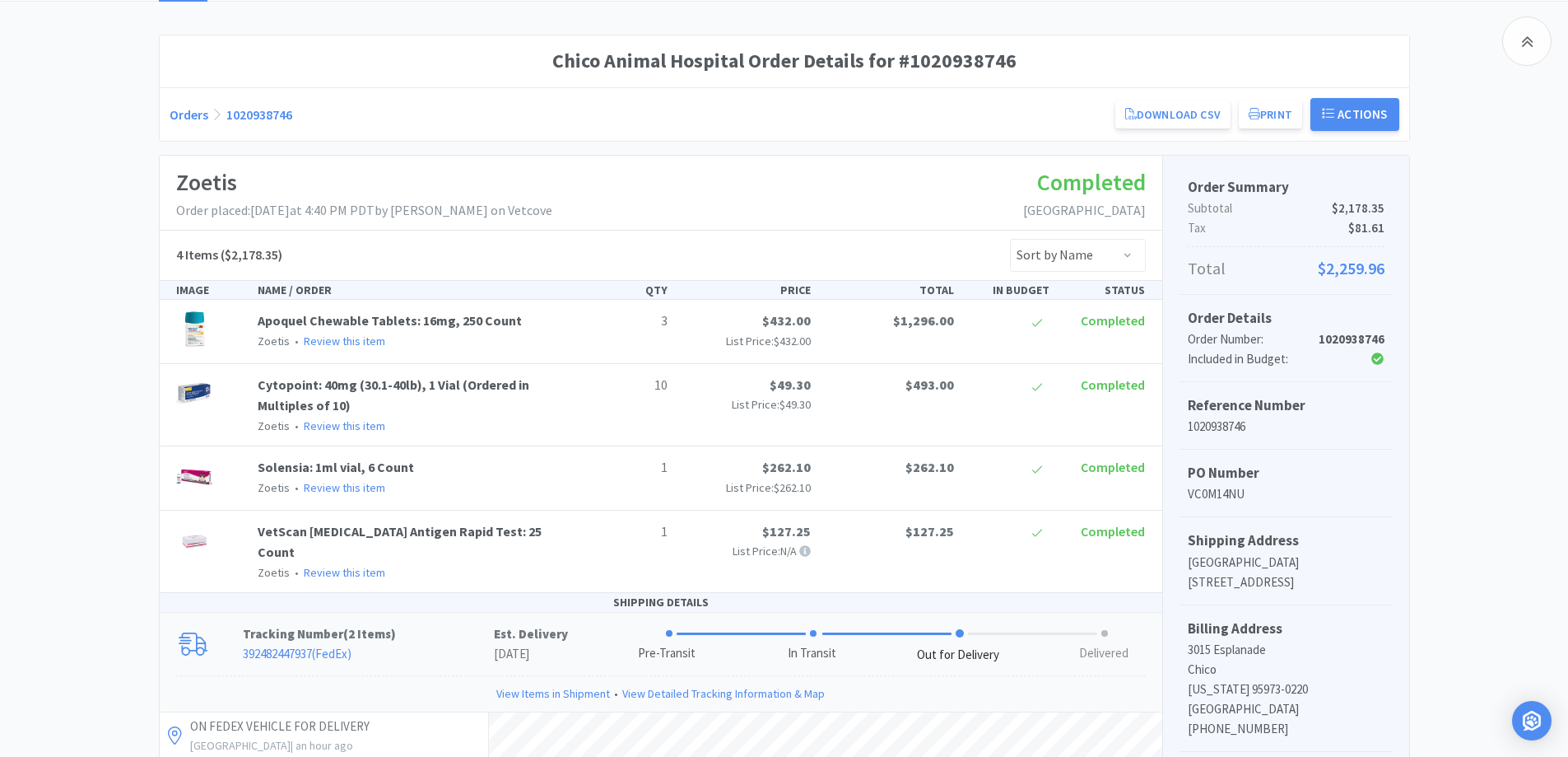
scroll to position [76, 0]
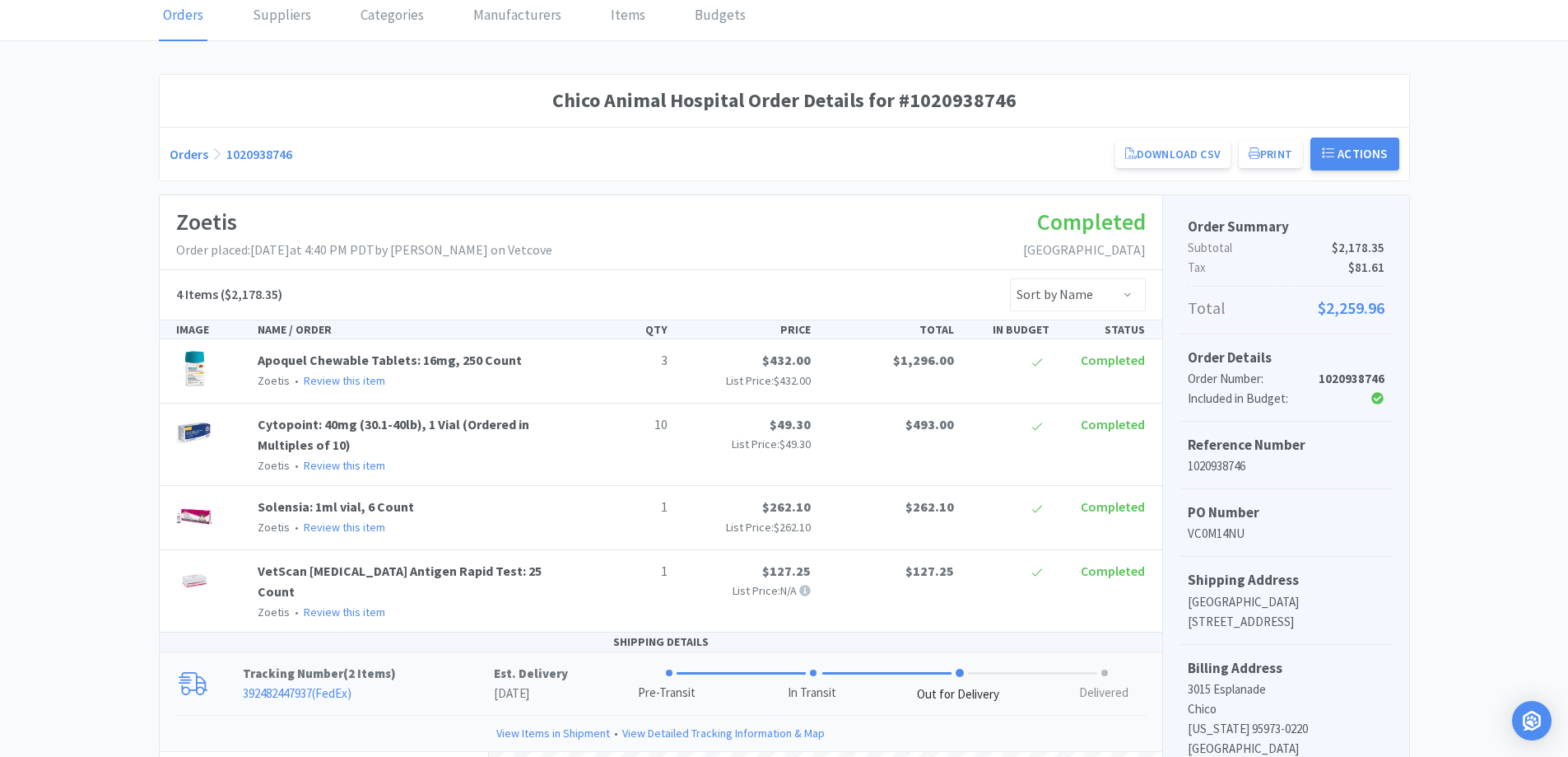
click at [203, 158] on link "Orders" at bounding box center [188, 153] width 39 height 16
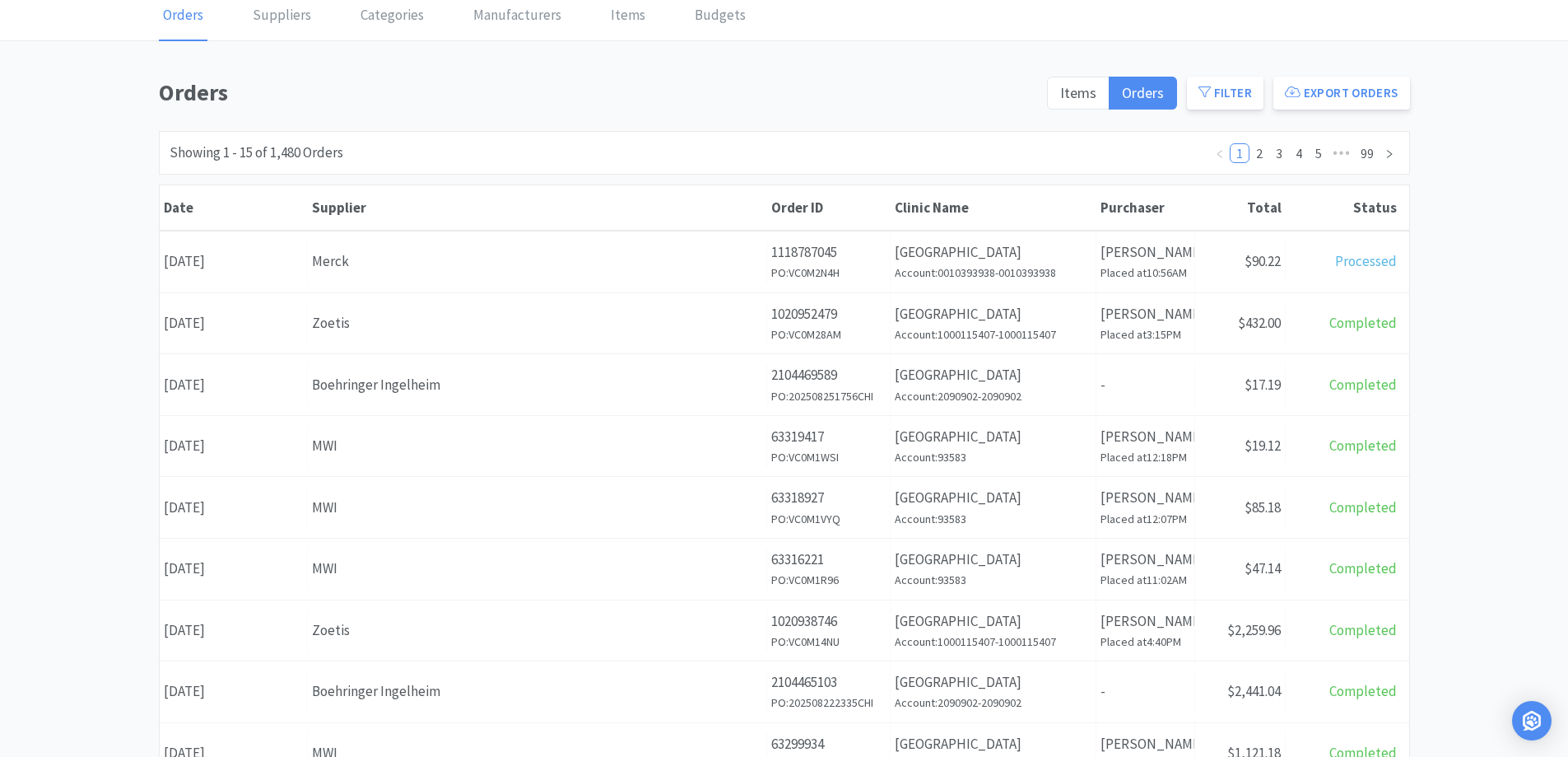
click at [1497, 396] on div "Orders Items Orders Filter Export Orders Filters Filter Suppliers All Suppliers…" at bounding box center [784, 642] width 1568 height 1136
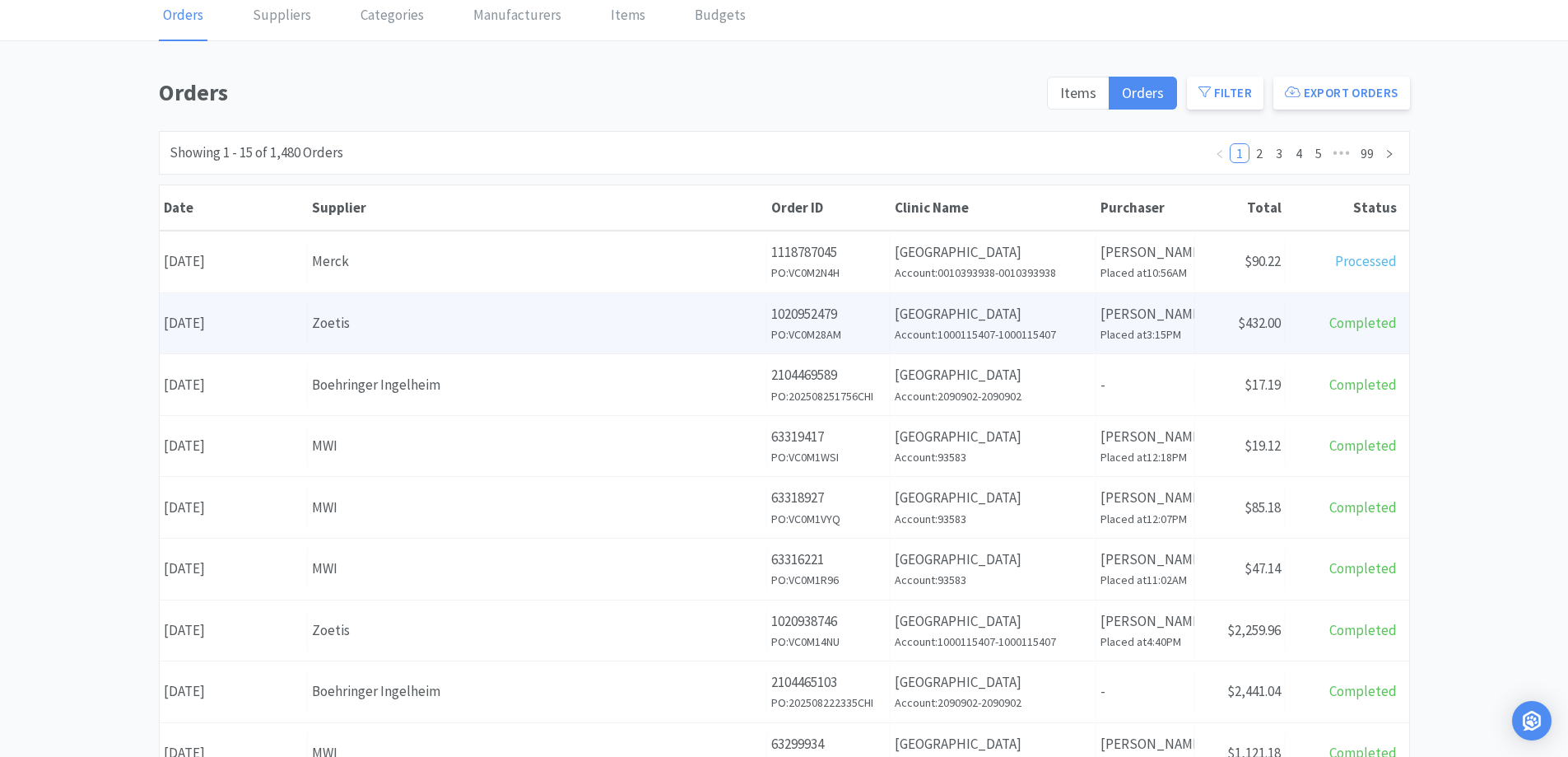
click at [1202, 340] on div "Receipt Status $432.00" at bounding box center [1240, 323] width 91 height 42
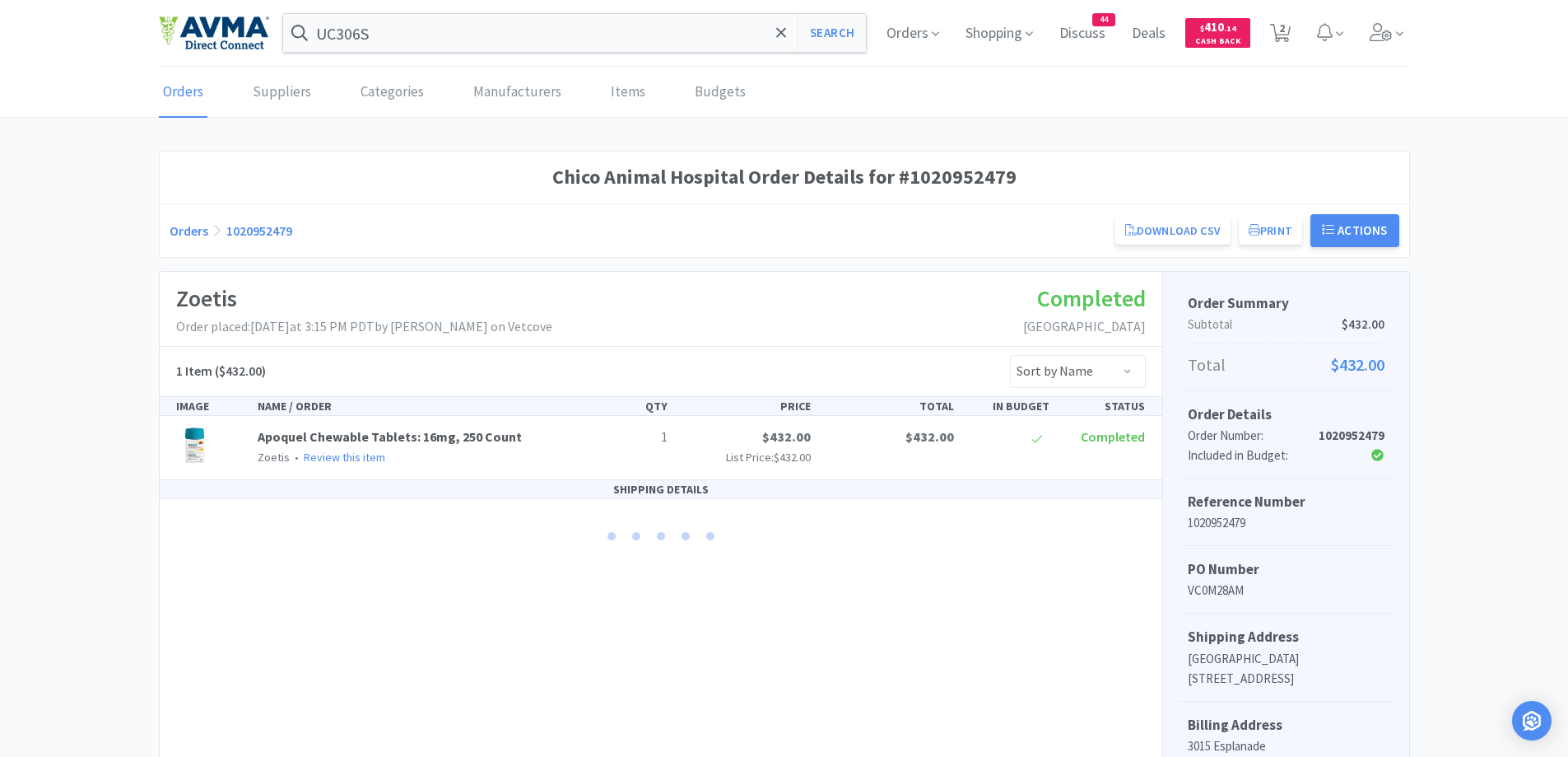
click at [184, 235] on link "Orders" at bounding box center [188, 230] width 39 height 16
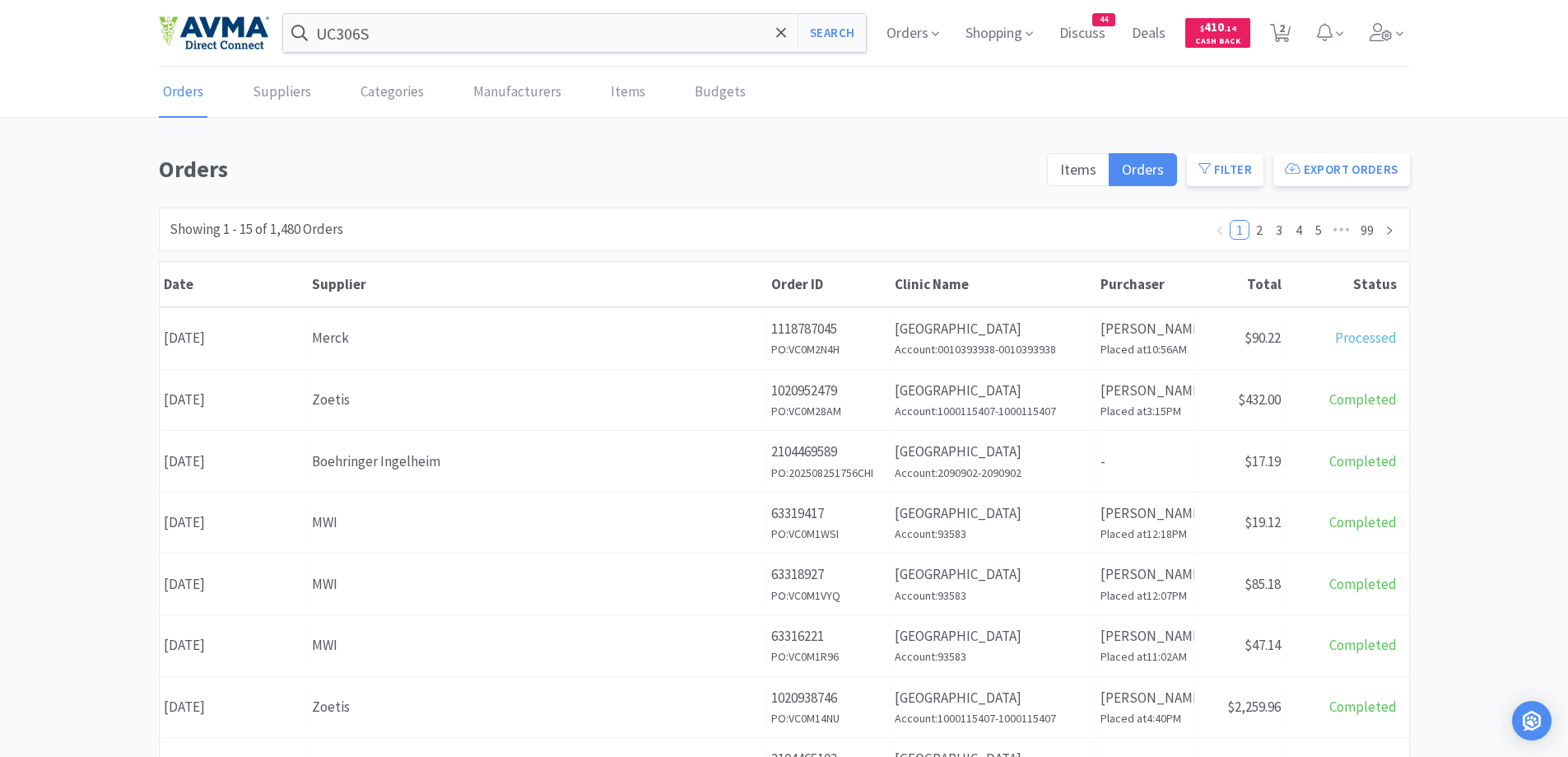
click at [1524, 378] on div "Orders Items Orders Filter Export Orders Filters Filter Suppliers All Suppliers…" at bounding box center [784, 718] width 1568 height 1136
click at [1528, 472] on div "Orders Items Orders Filter Export Orders Filters Filter Suppliers All Suppliers…" at bounding box center [784, 718] width 1568 height 1136
click at [97, 420] on div "Orders Items Orders Filter Export Orders Filters Filter Suppliers All Suppliers…" at bounding box center [784, 718] width 1568 height 1136
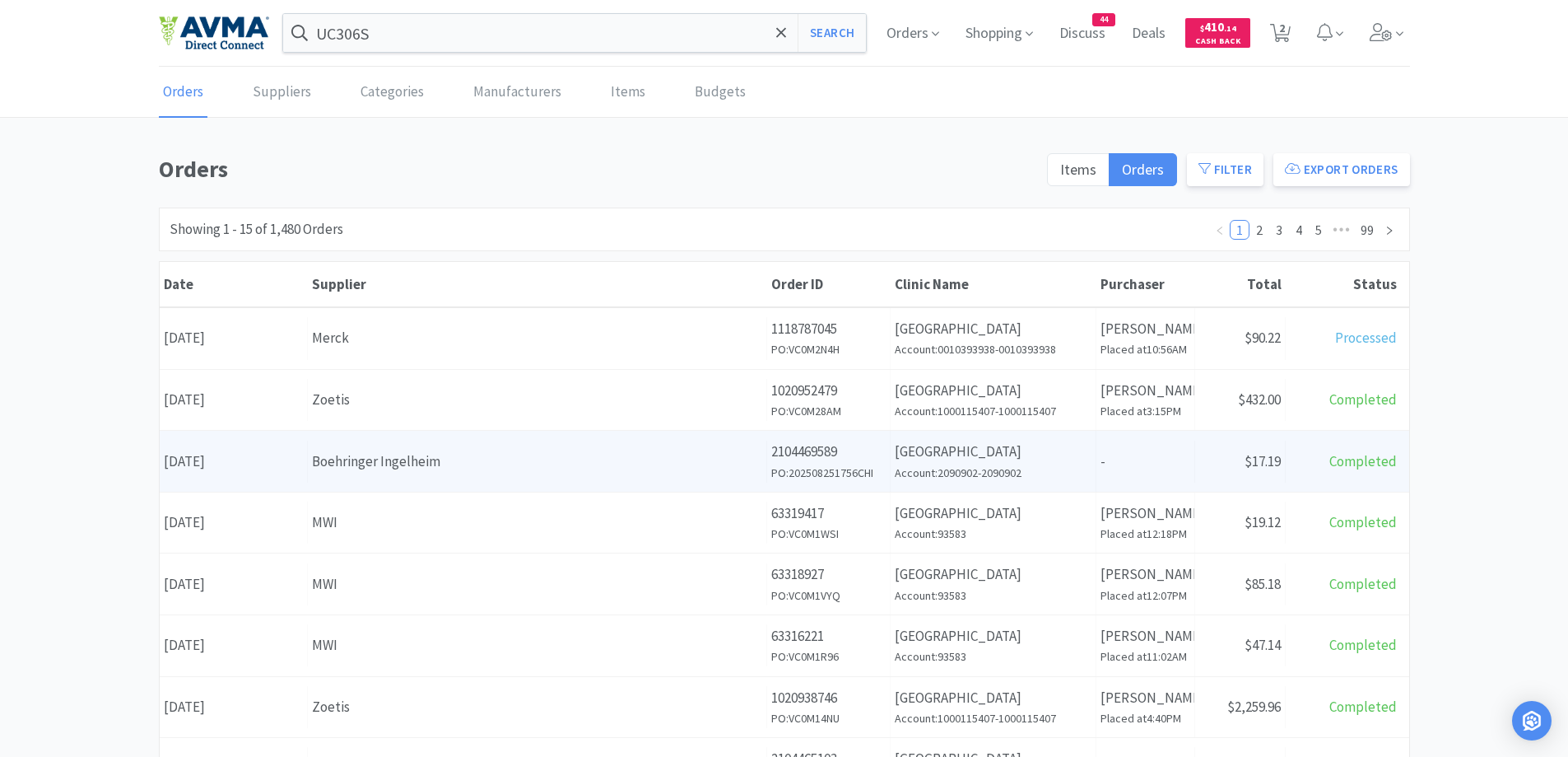
scroll to position [164, 0]
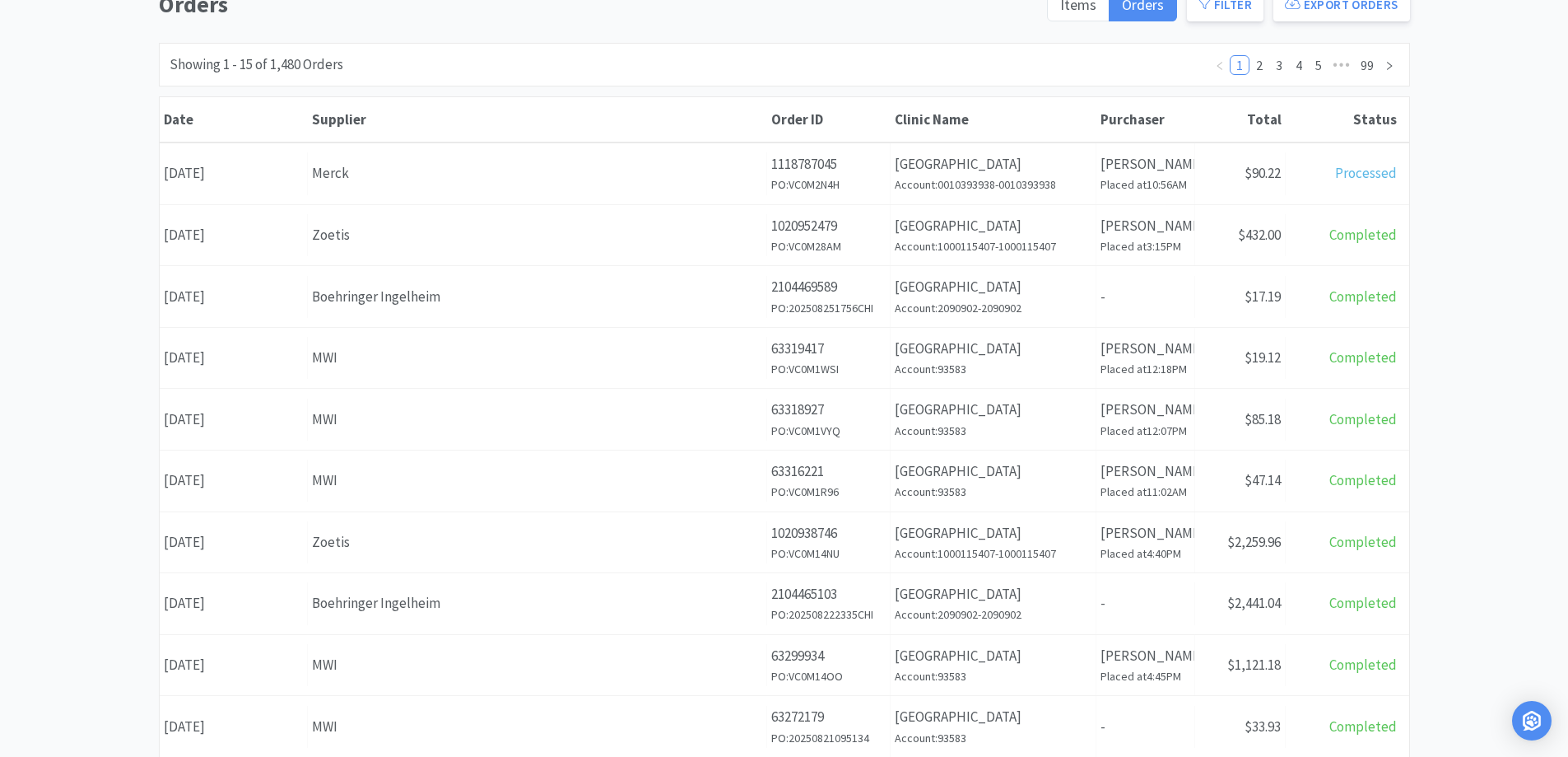
click at [1518, 346] on div "Orders Items Orders Filter Export Orders Filters Filter Suppliers All Suppliers…" at bounding box center [784, 554] width 1568 height 1136
click at [1533, 312] on div "Orders Items Orders Filter Export Orders Filters Filter Suppliers All Suppliers…" at bounding box center [784, 554] width 1568 height 1136
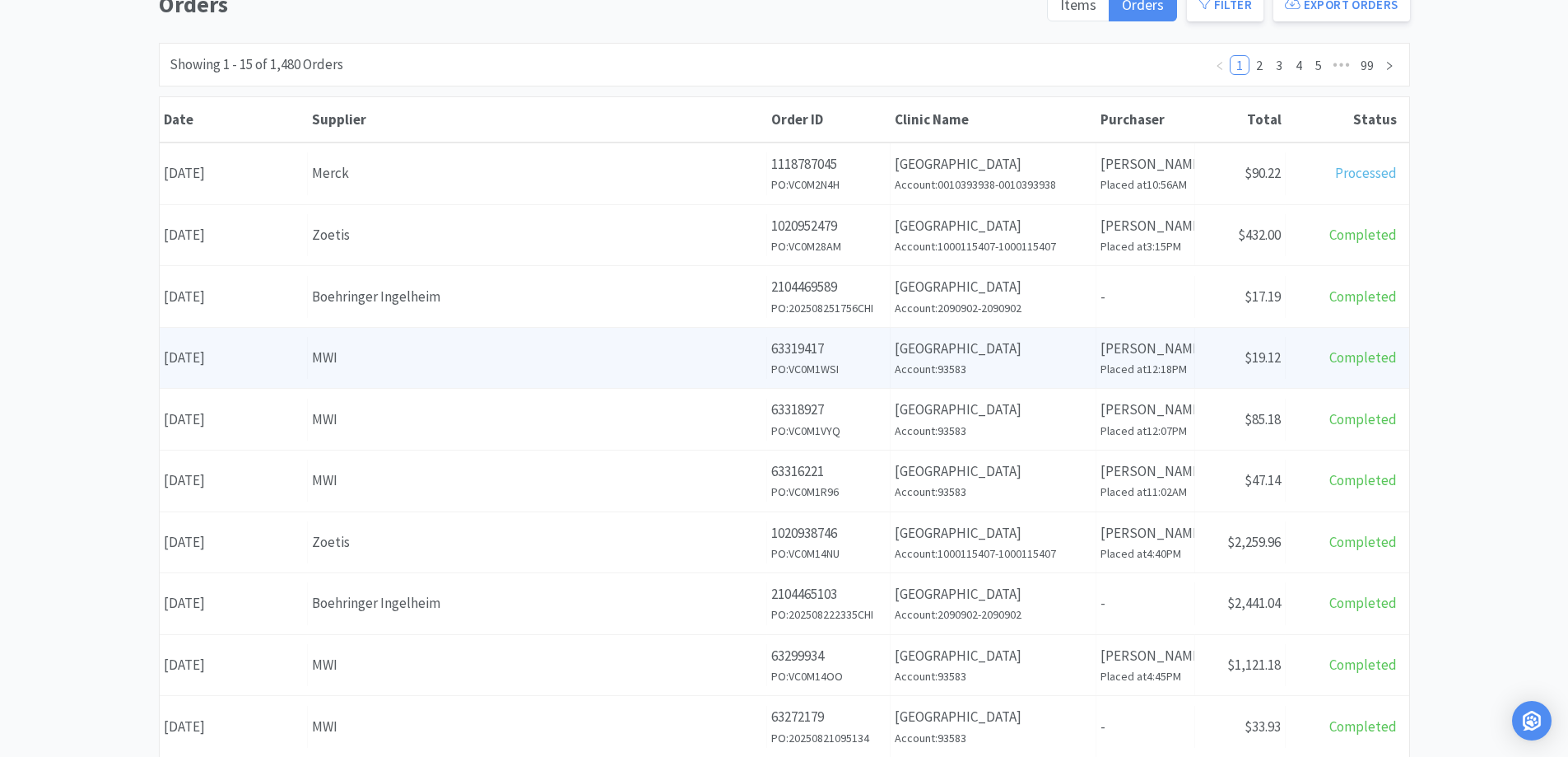
click at [1221, 336] on div "Date [DATE] Supplier MWI Order ID 63319417 PO: VC0M1WSI Clinic Name [GEOGRAPHIC…" at bounding box center [785, 358] width 1250 height 61
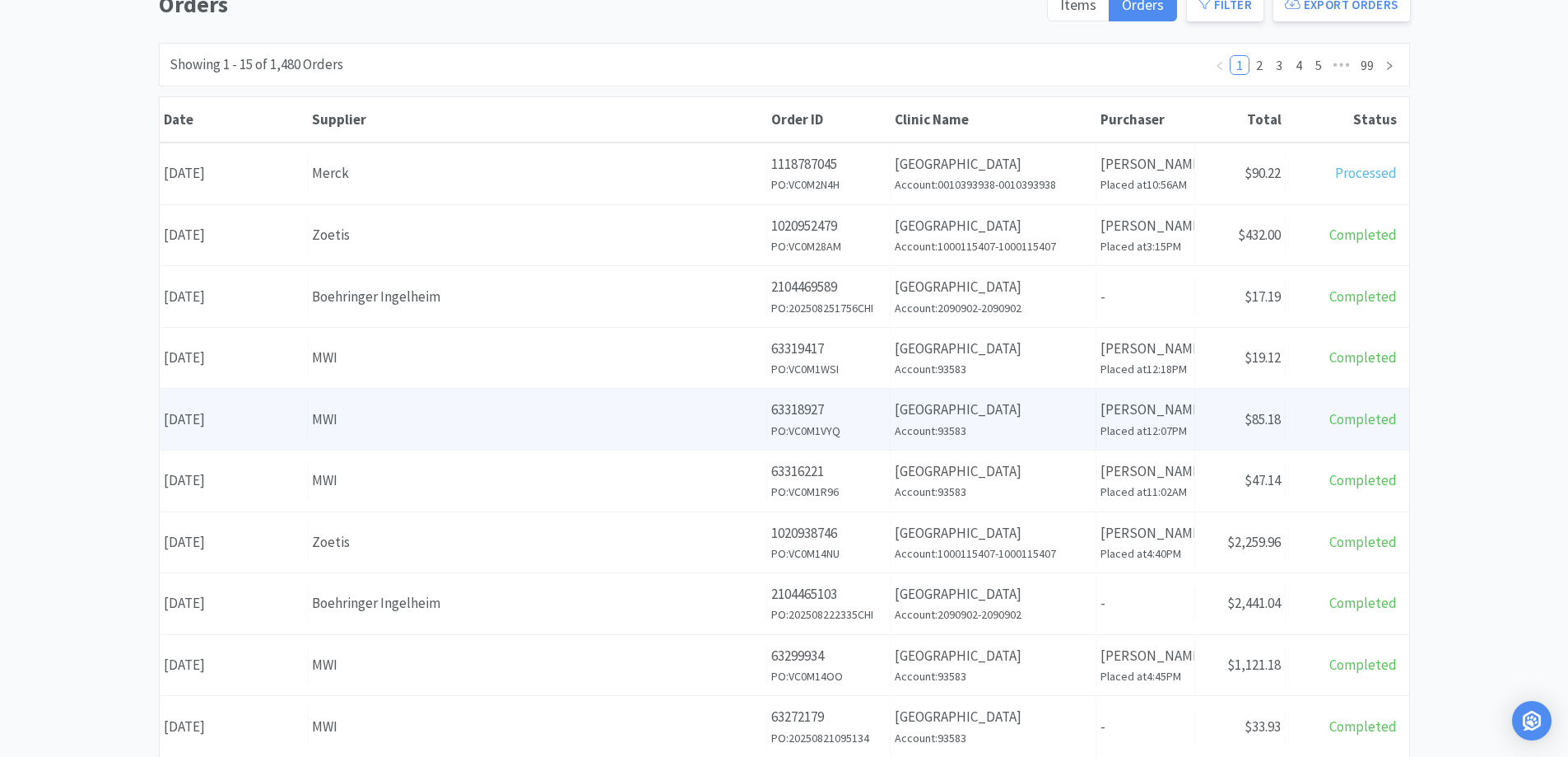
click at [1272, 430] on div "Receipt Status $85.18" at bounding box center [1240, 419] width 91 height 42
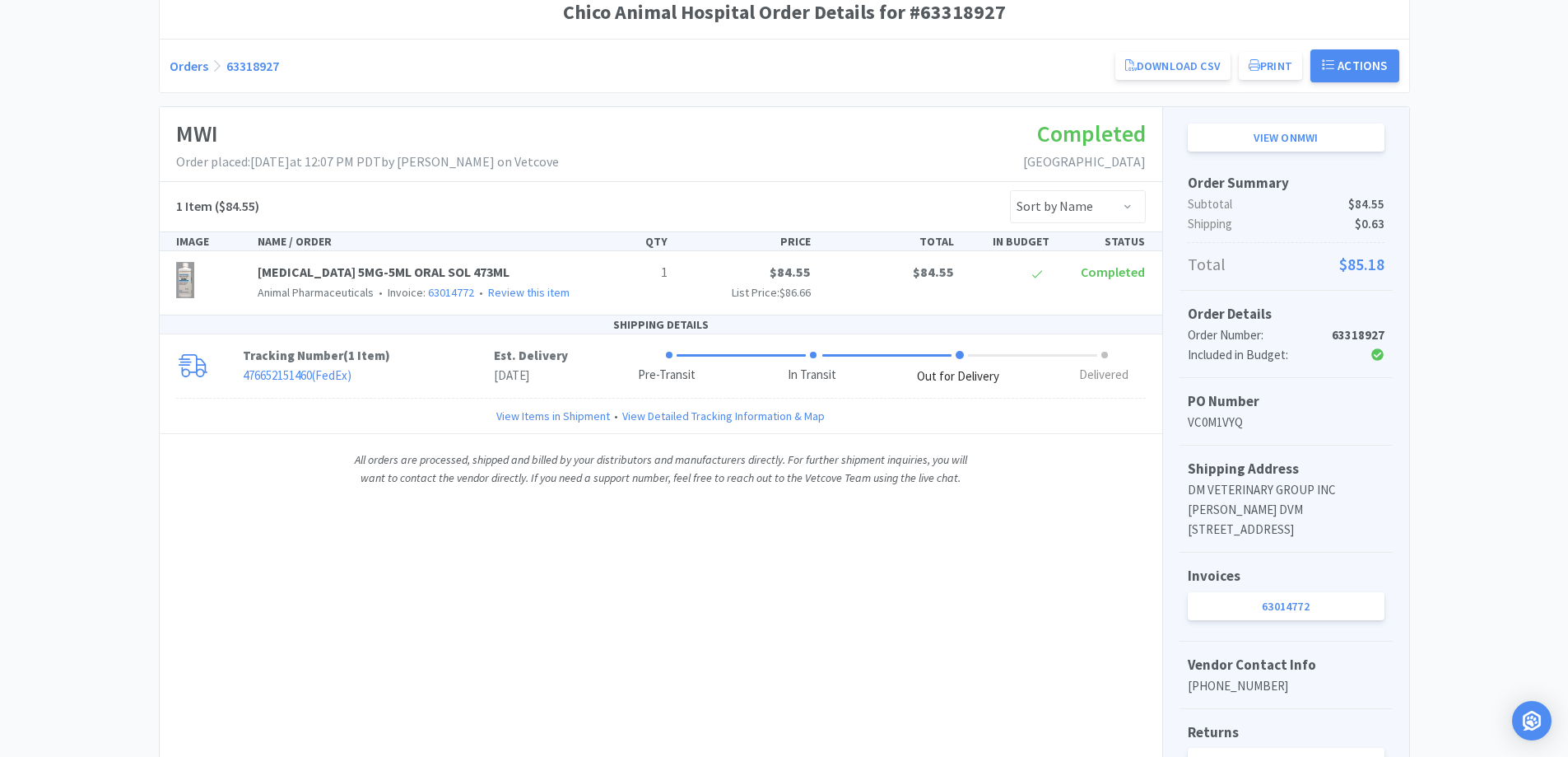
click at [64, 182] on div "Chico Animal Hospital Order Details for #63318927 Orders 63318927 Download CSV …" at bounding box center [784, 414] width 1568 height 855
click at [348, 116] on h1 "MWI" at bounding box center [367, 134] width 383 height 37
click at [420, 365] on p "Tracking Number ( 1 Item )" at bounding box center [368, 355] width 251 height 20
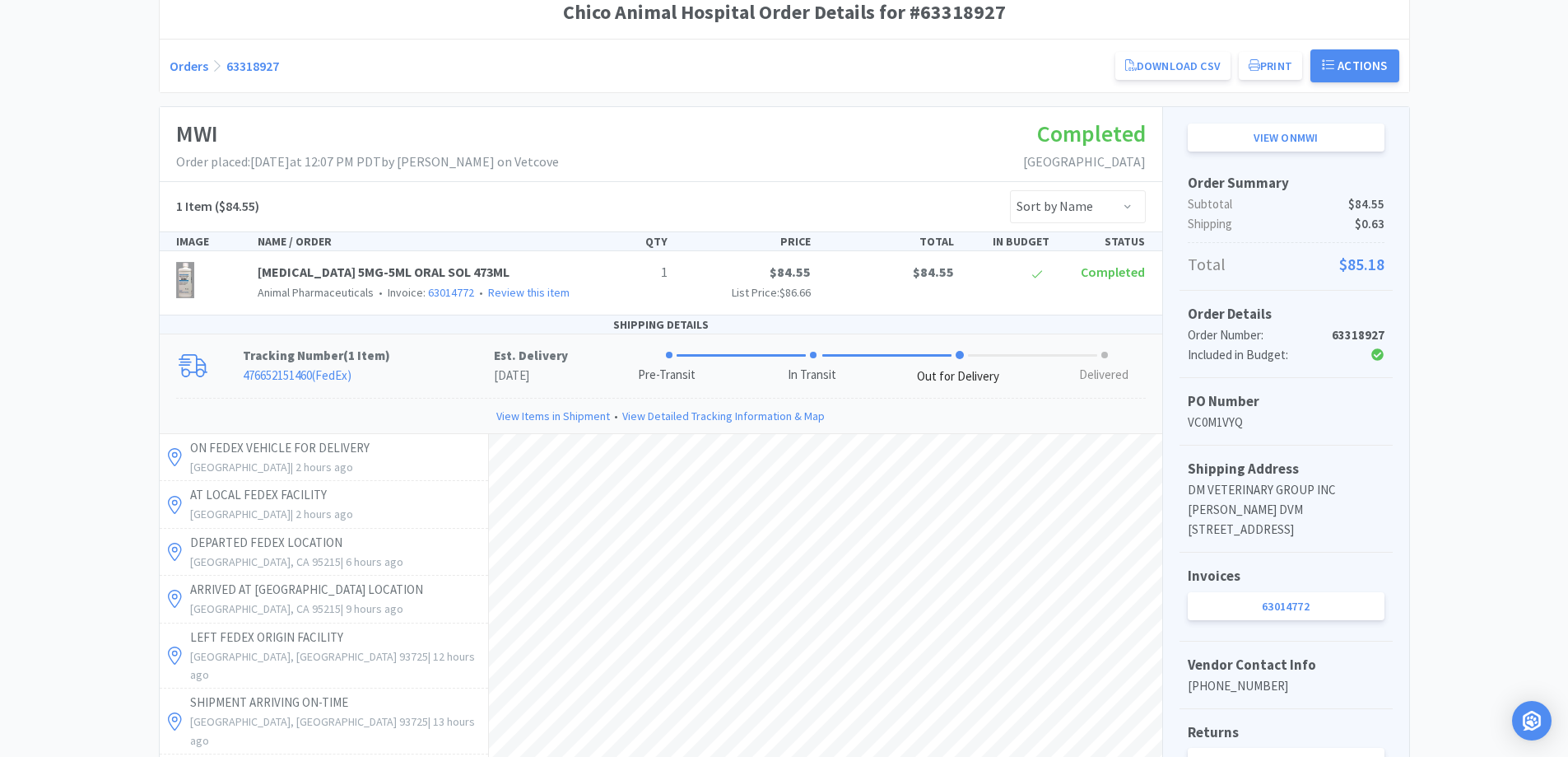
click at [69, 267] on div "Chico Animal Hospital Order Details for #63318927 Orders 63318927 Download CSV …" at bounding box center [784, 563] width 1568 height 1153
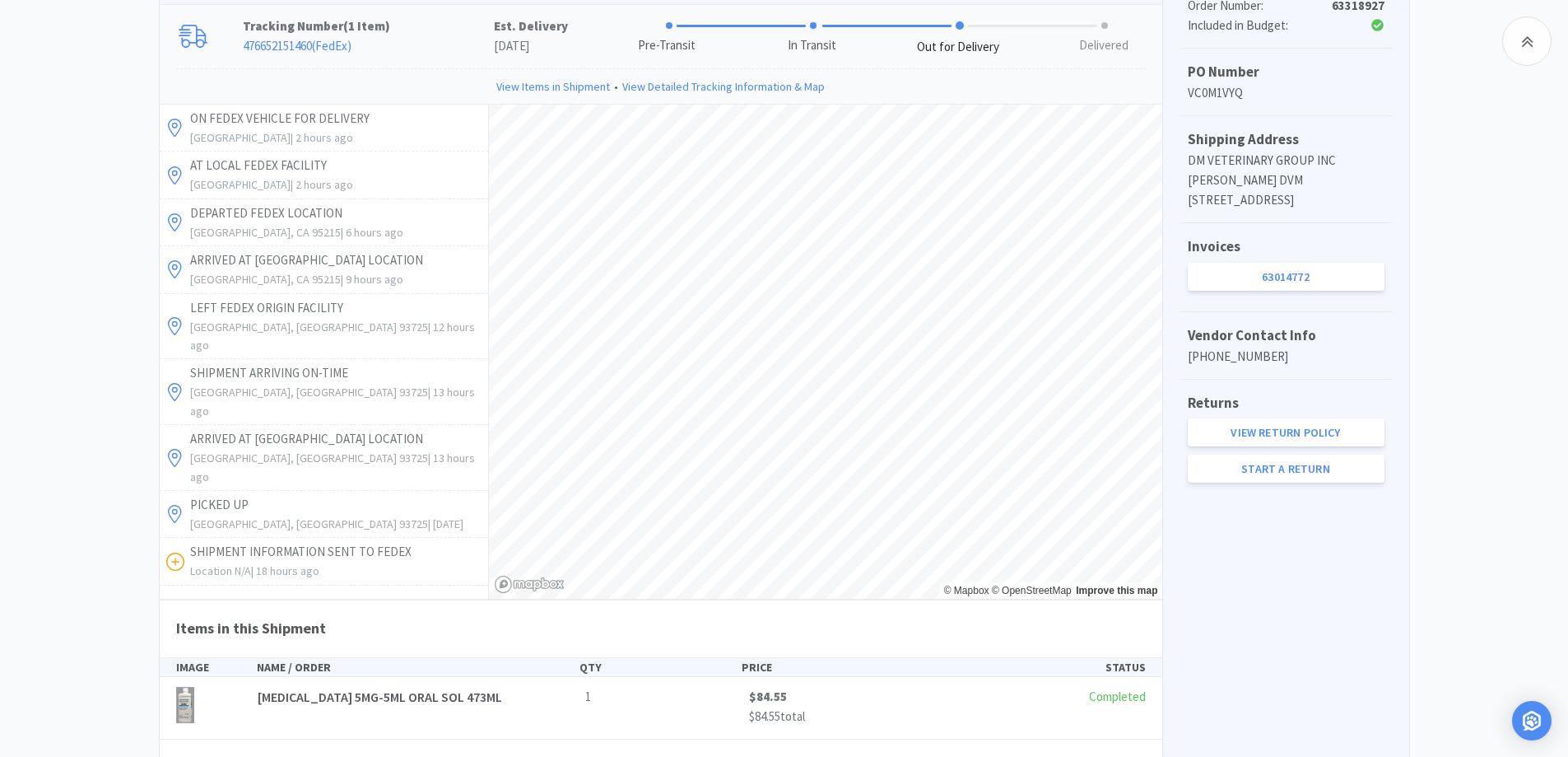
scroll to position [330, 0]
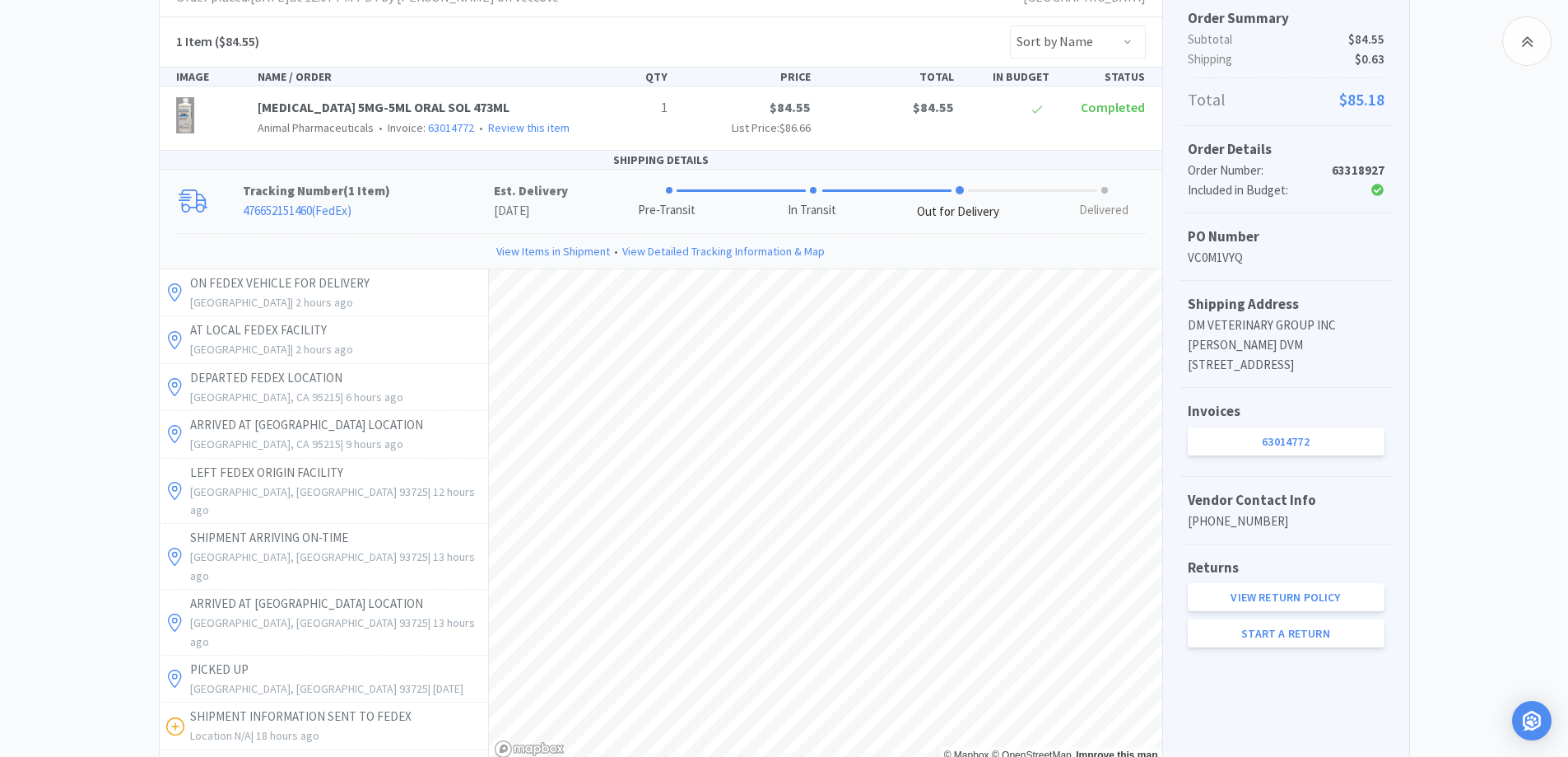
click at [1489, 263] on div "Chico Animal Hospital Order Details for #63318927 Orders 63318927 Download CSV …" at bounding box center [784, 397] width 1568 height 1153
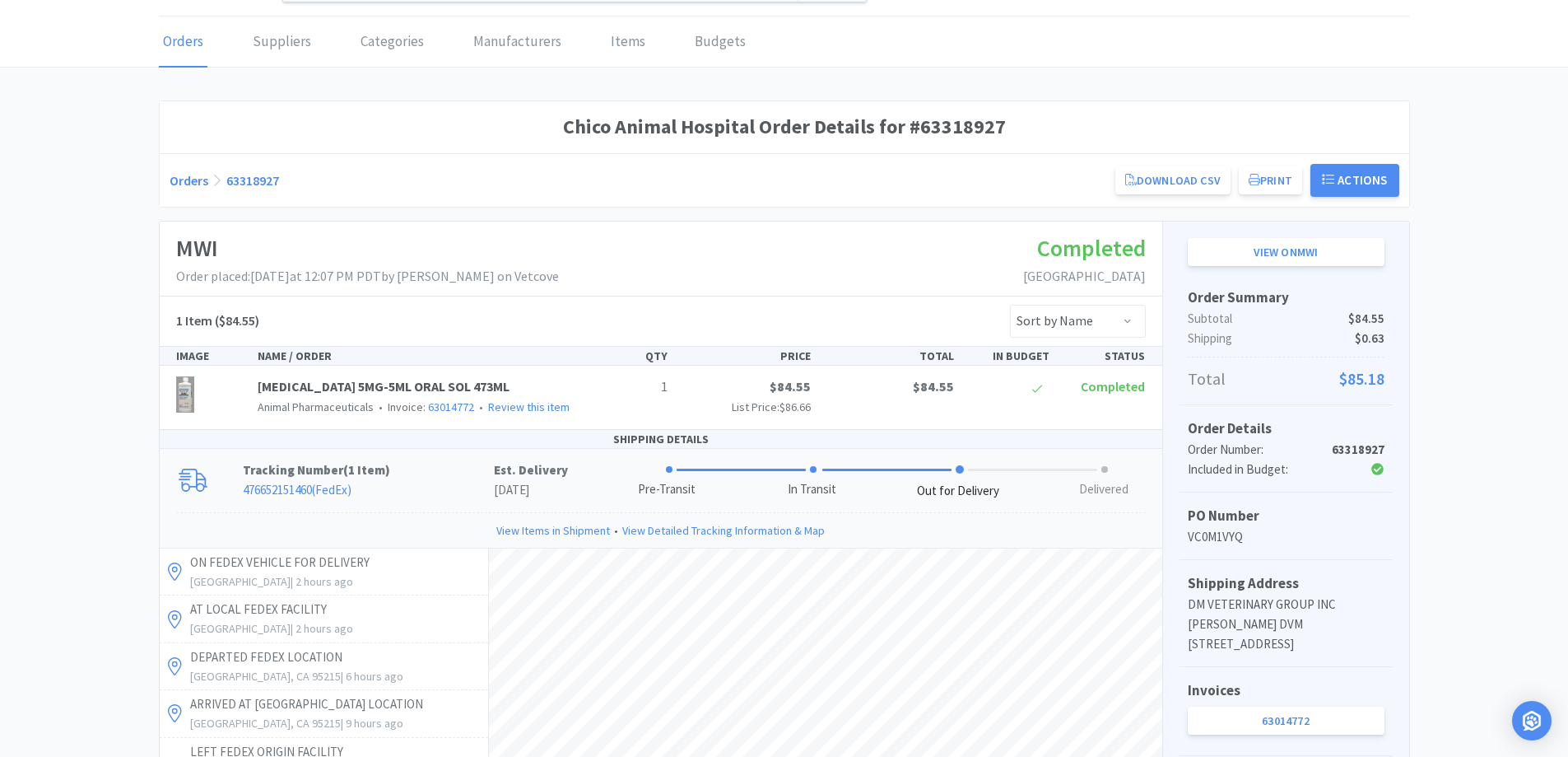
scroll to position [0, 0]
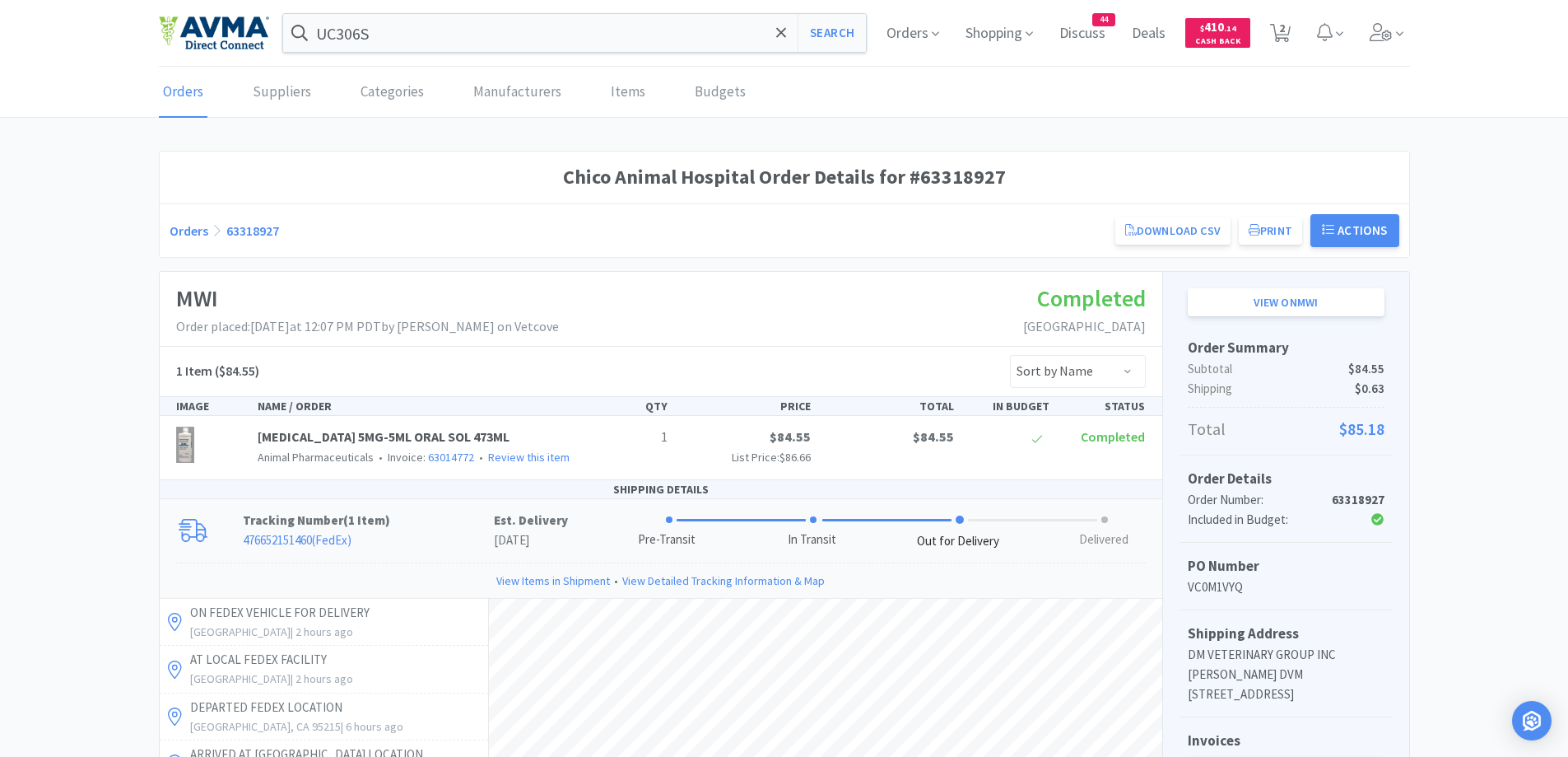
click at [187, 226] on link "Orders" at bounding box center [188, 230] width 39 height 16
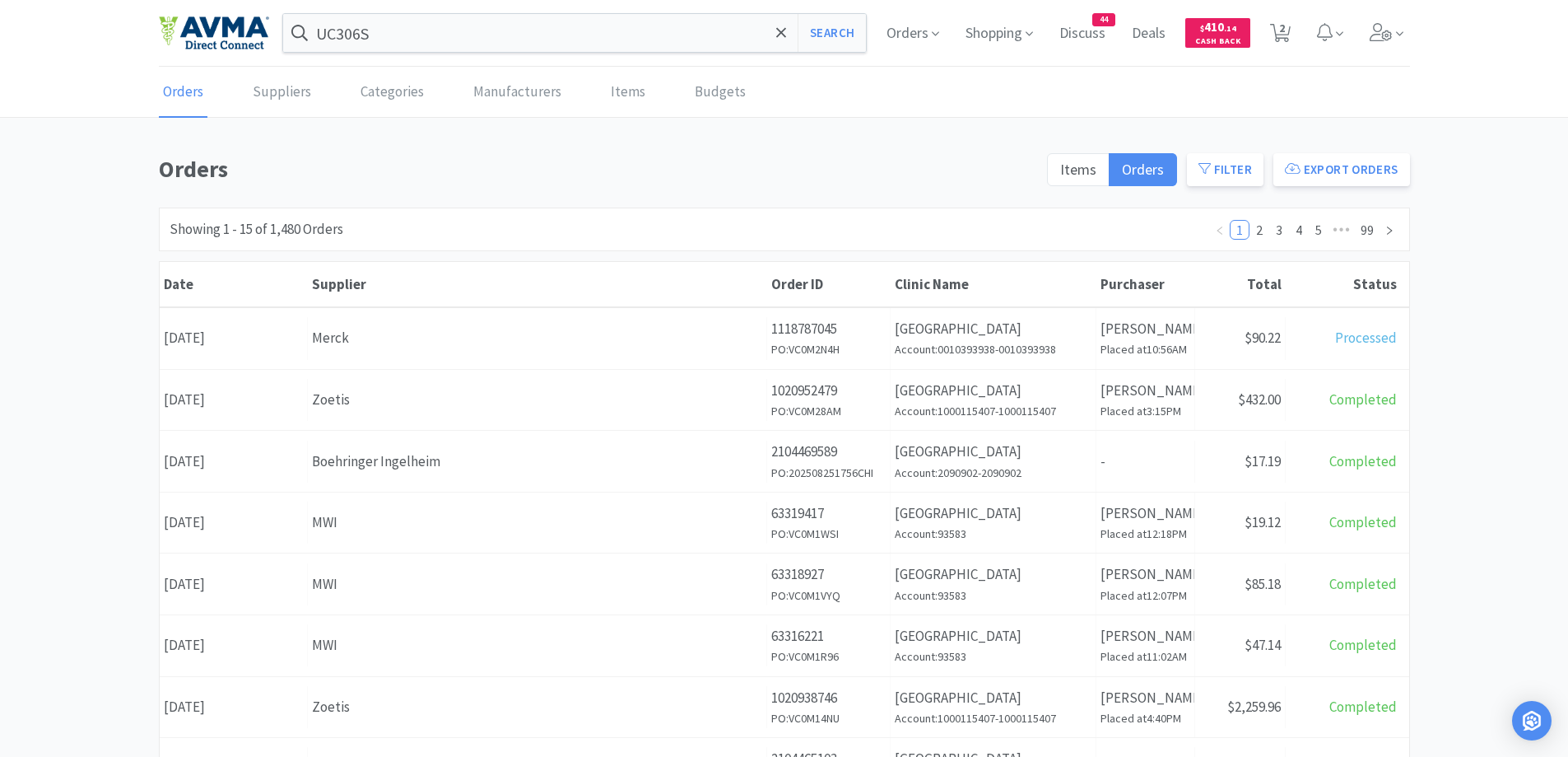
click at [1516, 413] on div "Orders Items Orders Filter Export Orders Filters Filter Suppliers All Suppliers…" at bounding box center [784, 718] width 1568 height 1136
click at [1511, 337] on div "Orders Items Orders Filter Export Orders Filters Filter Suppliers All Suppliers…" at bounding box center [784, 718] width 1568 height 1136
click at [1521, 450] on div "Orders Items Orders Filter Export Orders Filters Filter Suppliers All Suppliers…" at bounding box center [784, 718] width 1568 height 1136
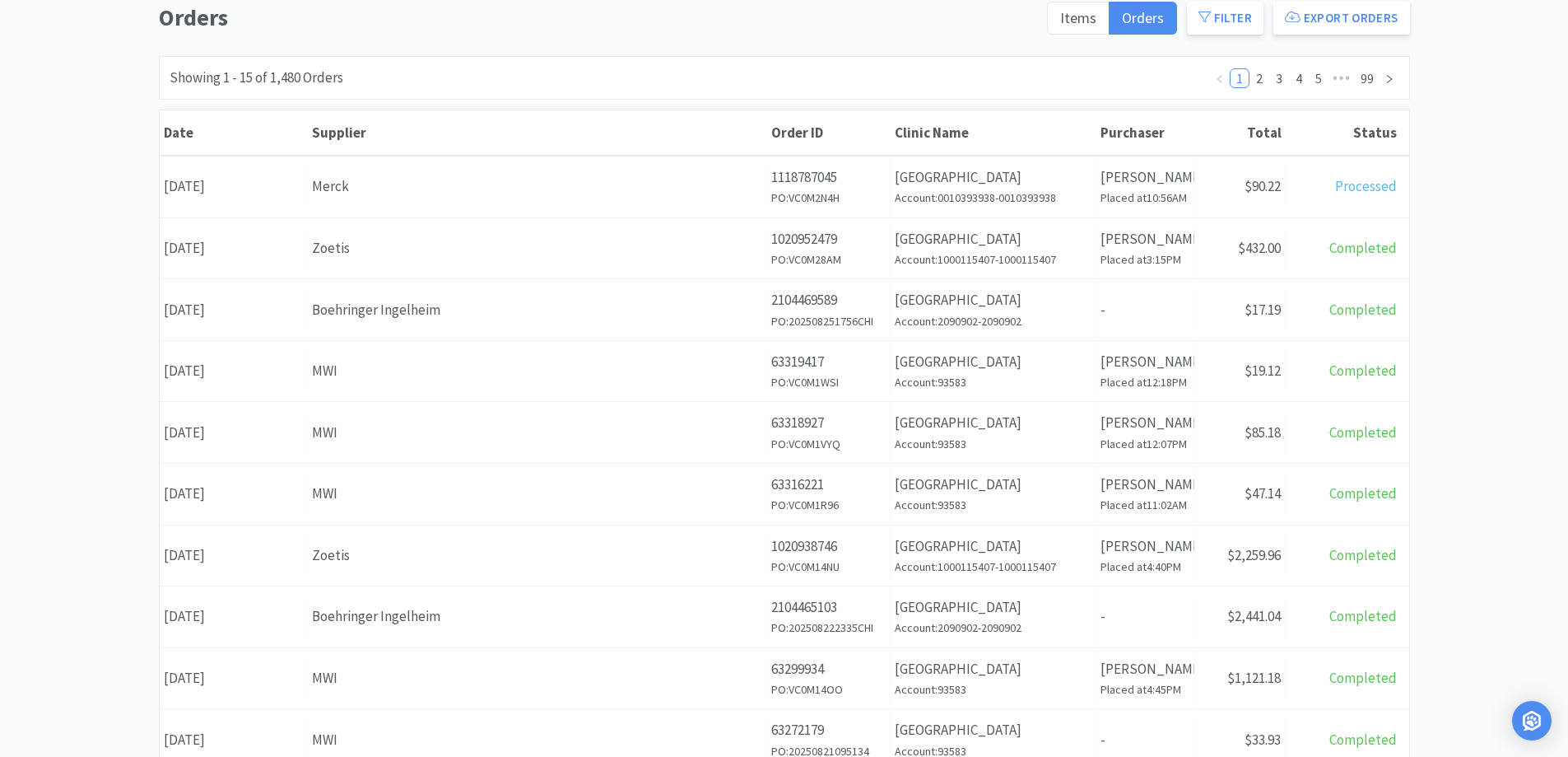
scroll to position [168, 0]
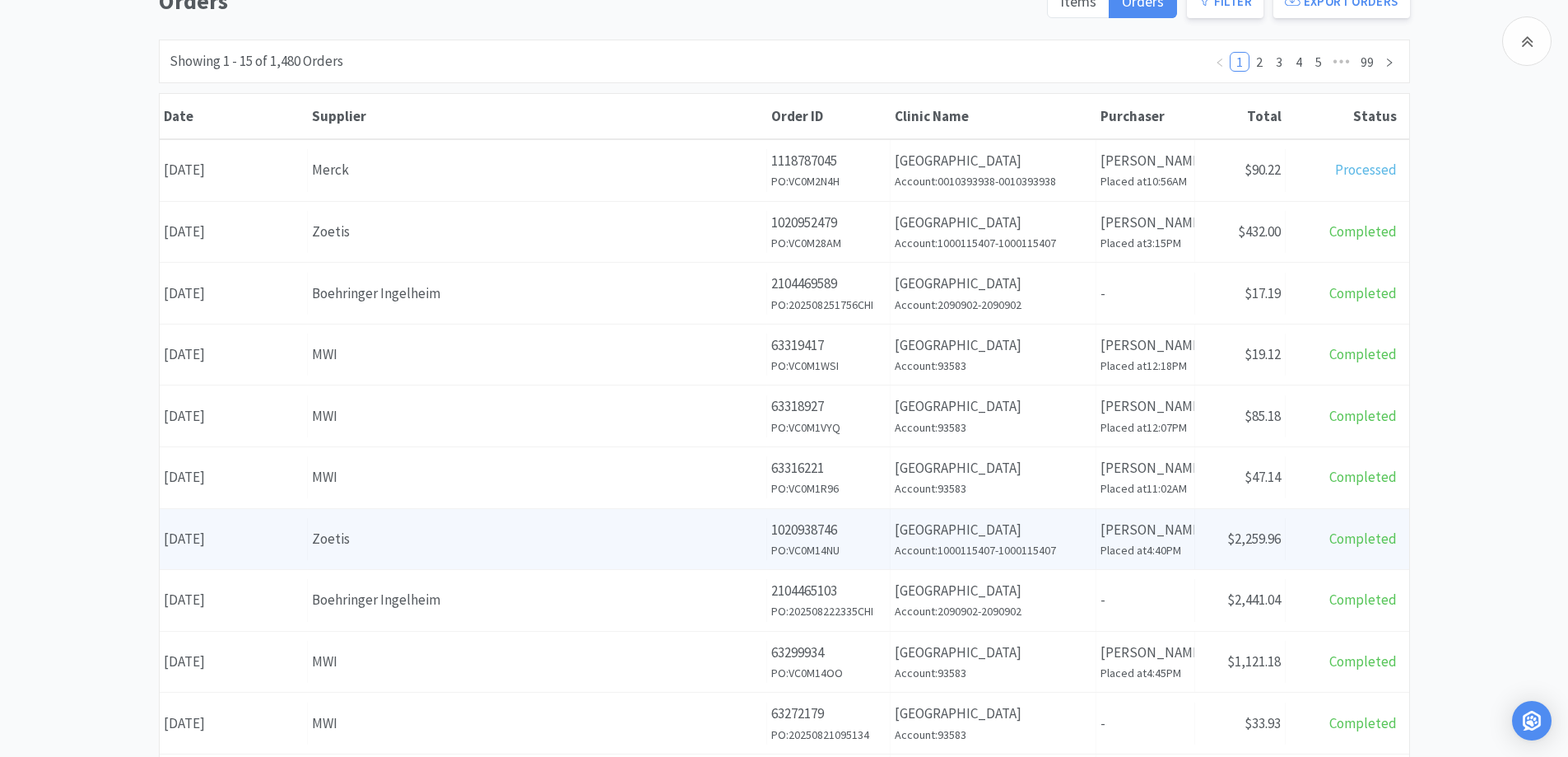
click at [466, 547] on div "Zoetis" at bounding box center [538, 539] width 450 height 22
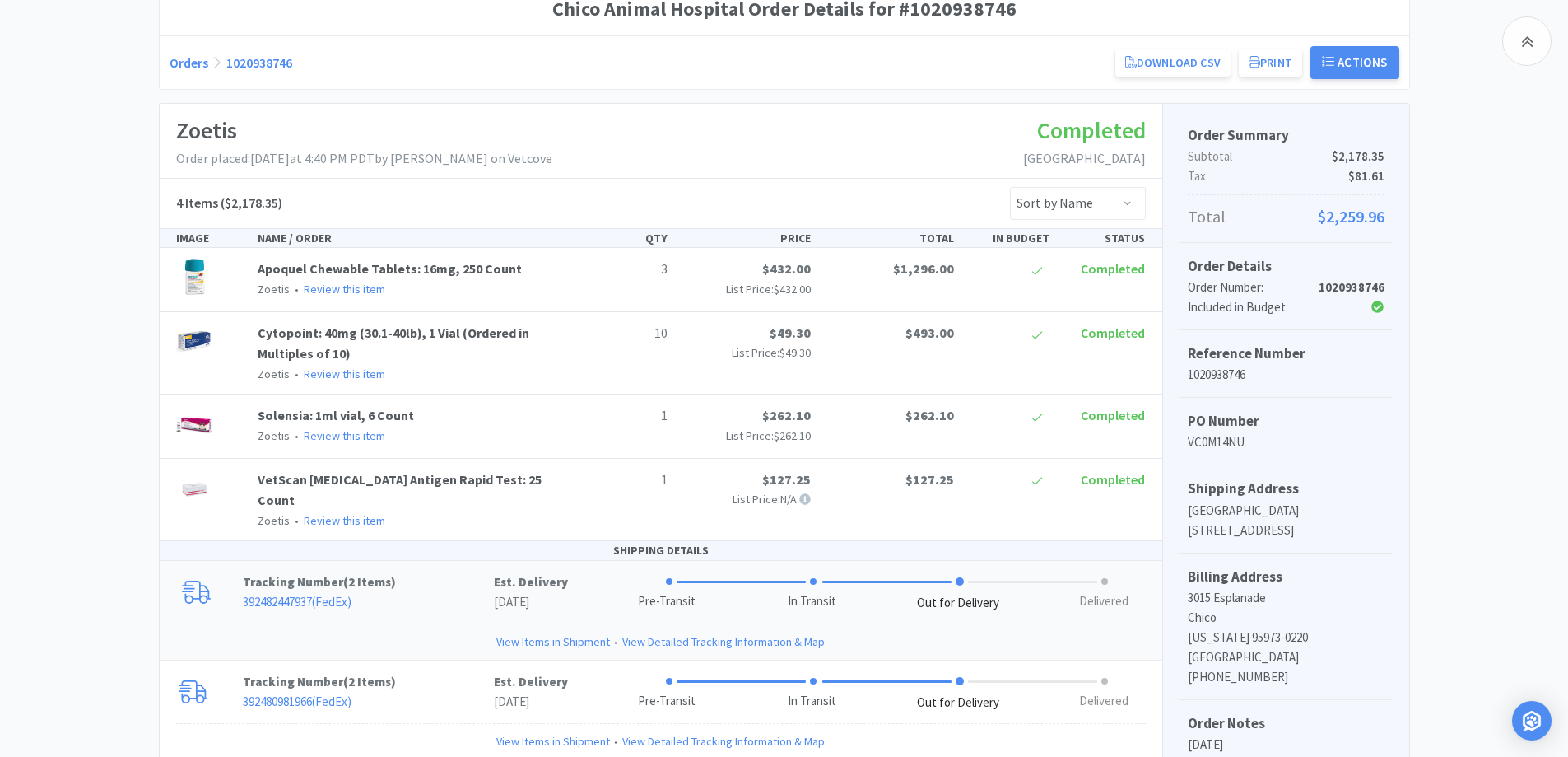
click at [473, 593] on p "392482447937 ( FedEx )" at bounding box center [368, 602] width 251 height 20
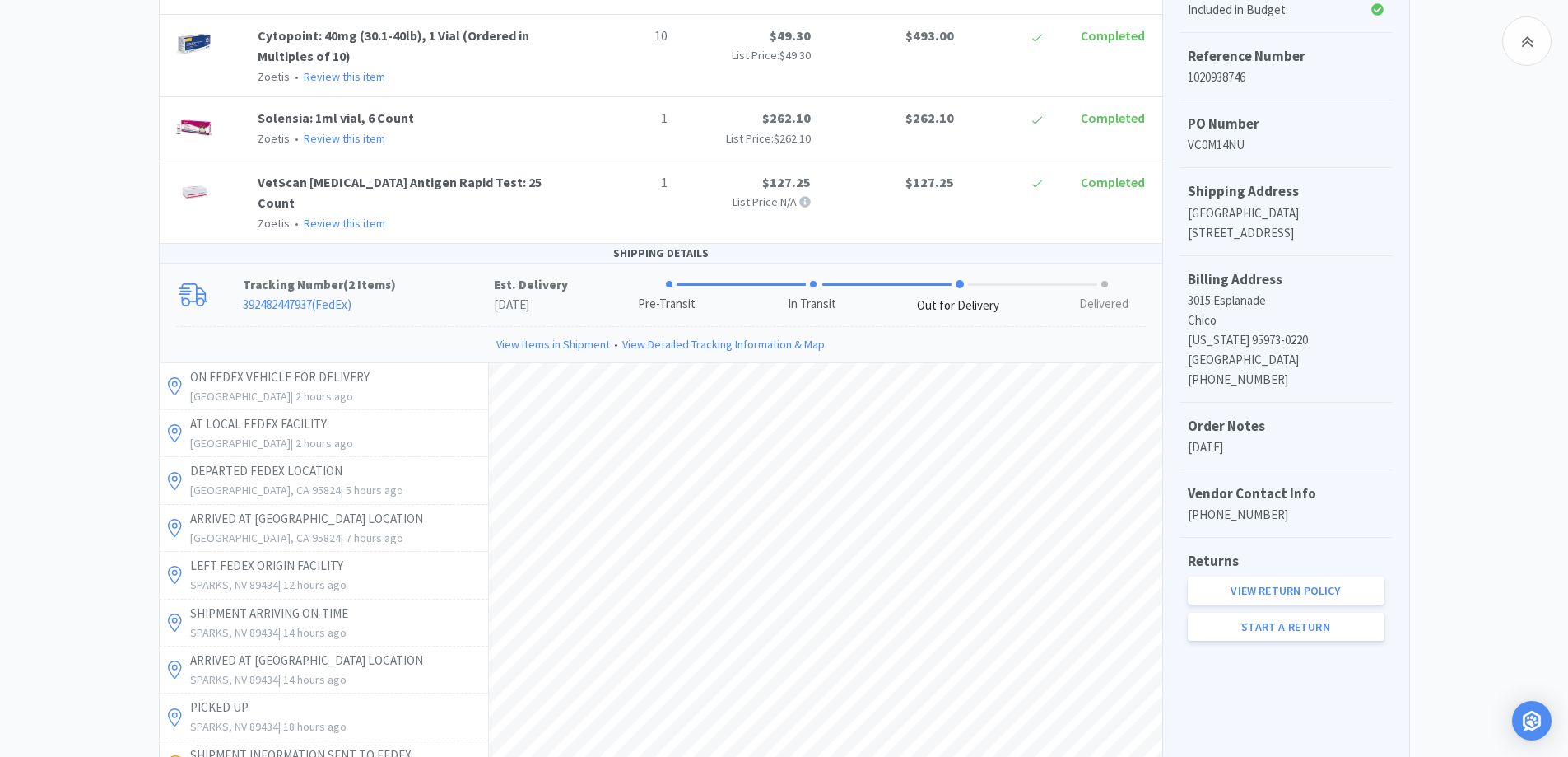
scroll to position [498, 0]
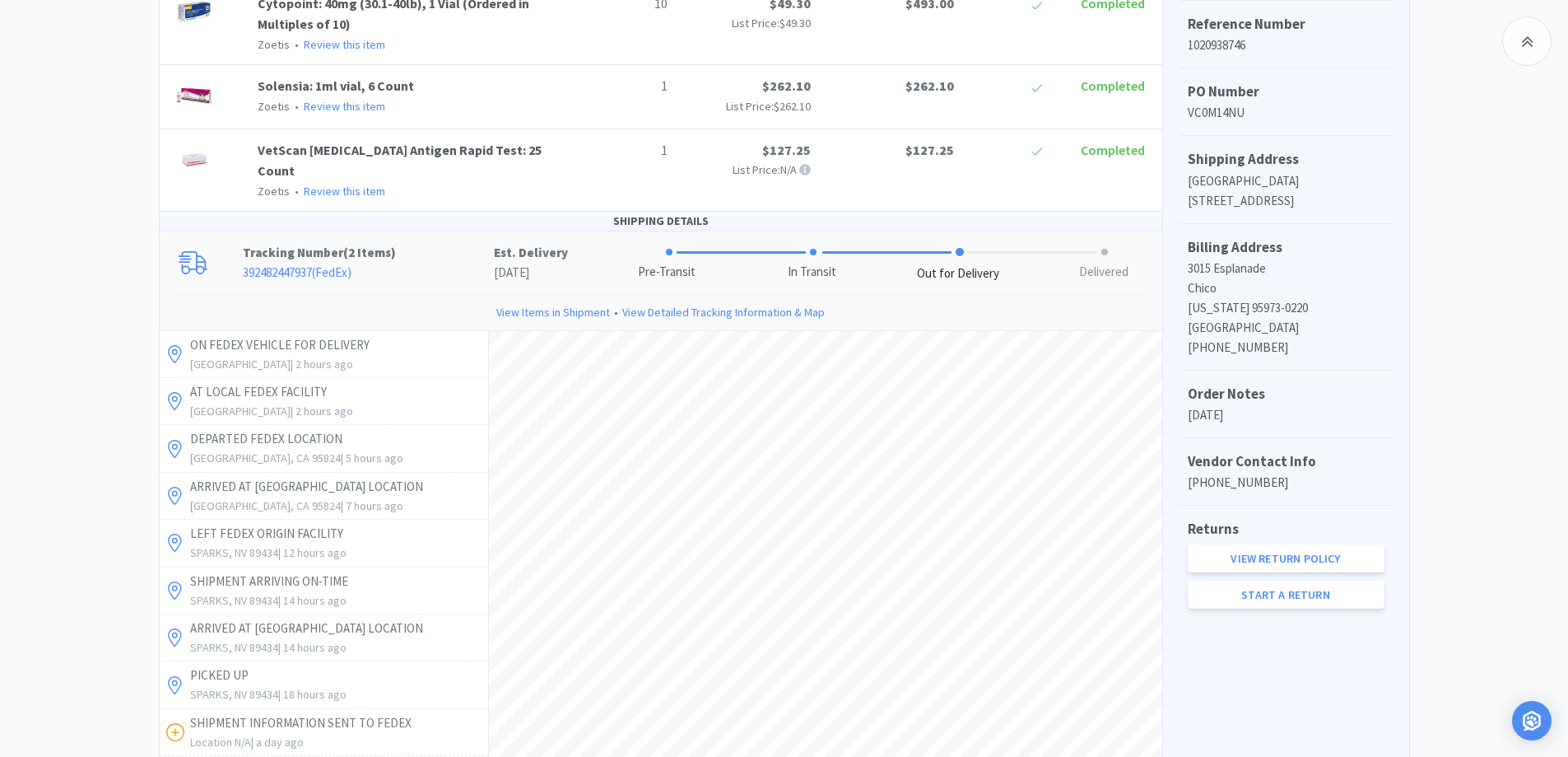
click at [58, 210] on div "Chico Animal Hospital Order Details for #1020938746 Orders 1020938746 Download …" at bounding box center [784, 475] width 1568 height 1644
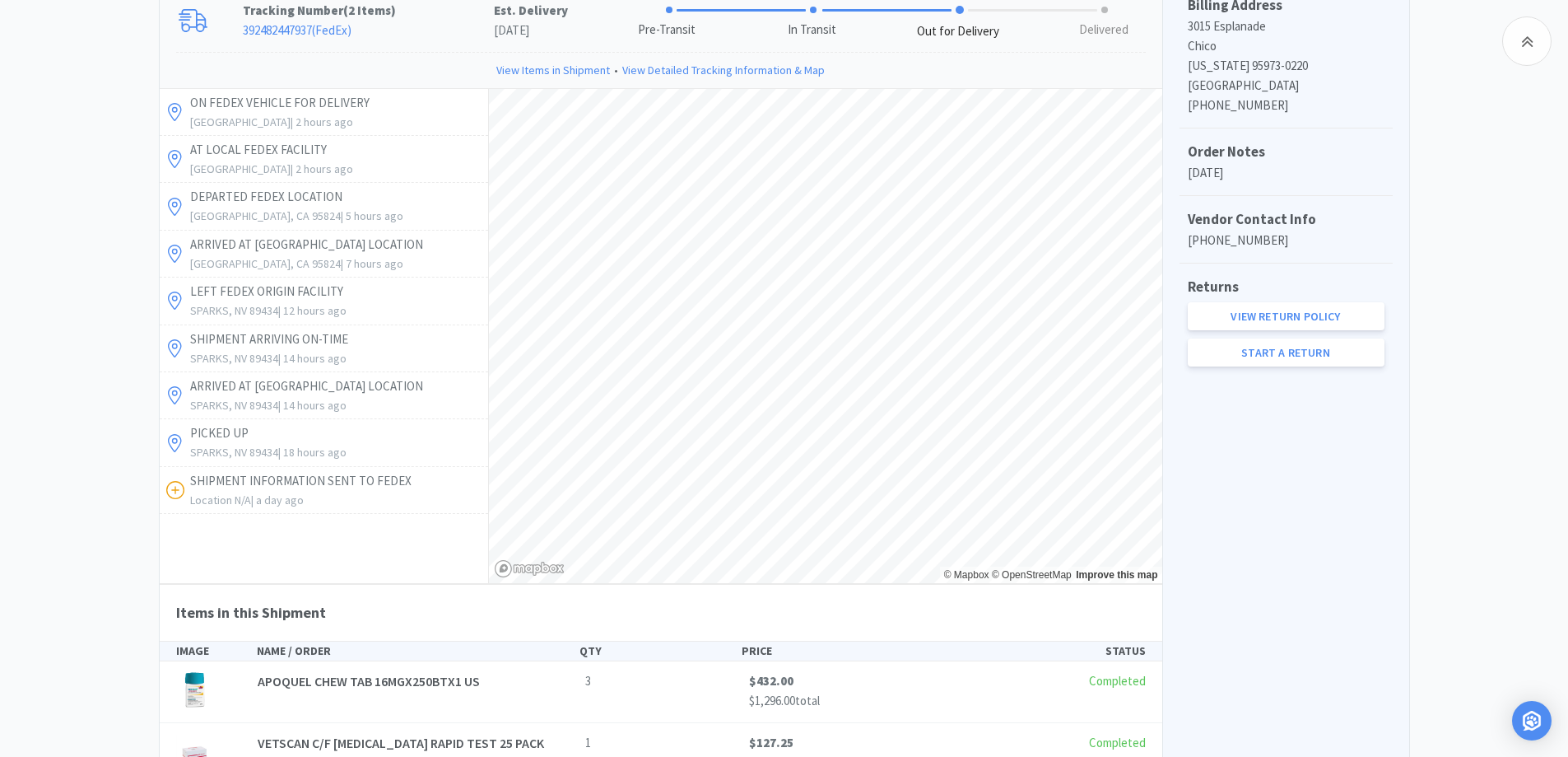
scroll to position [992, 0]
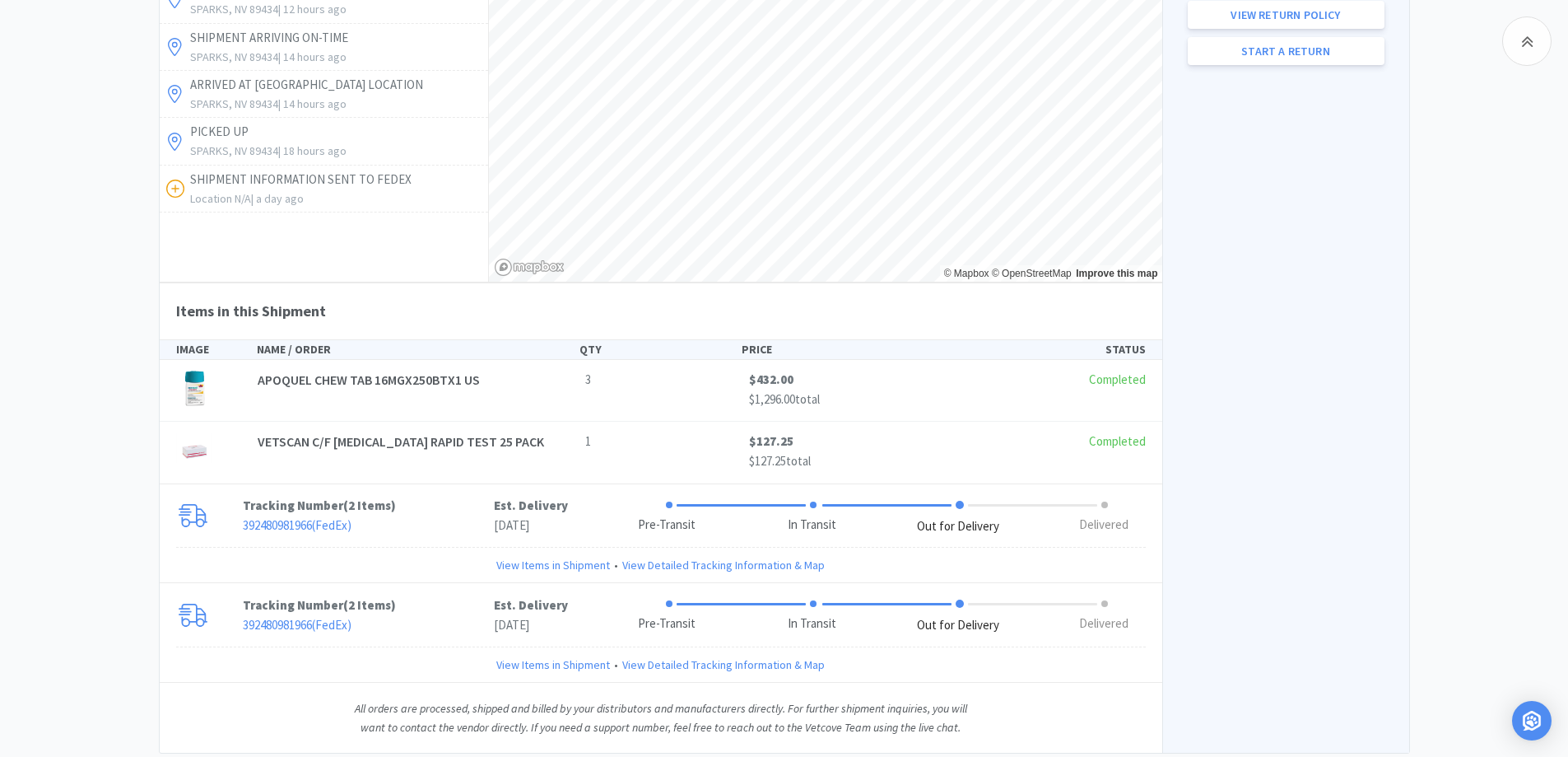
scroll to position [1068, 0]
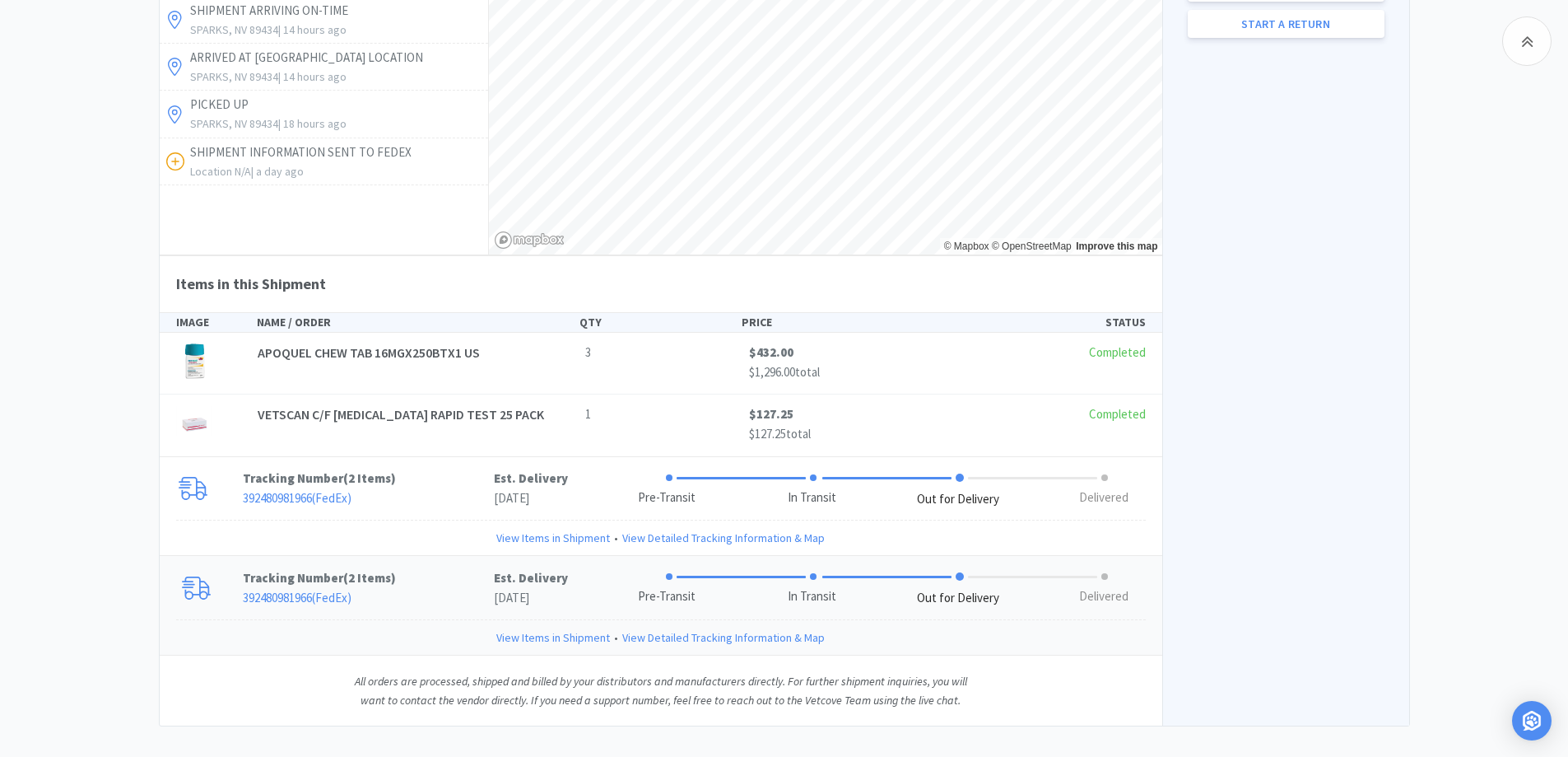
click at [425, 569] on p "Tracking Number ( 2 Items )" at bounding box center [368, 578] width 251 height 20
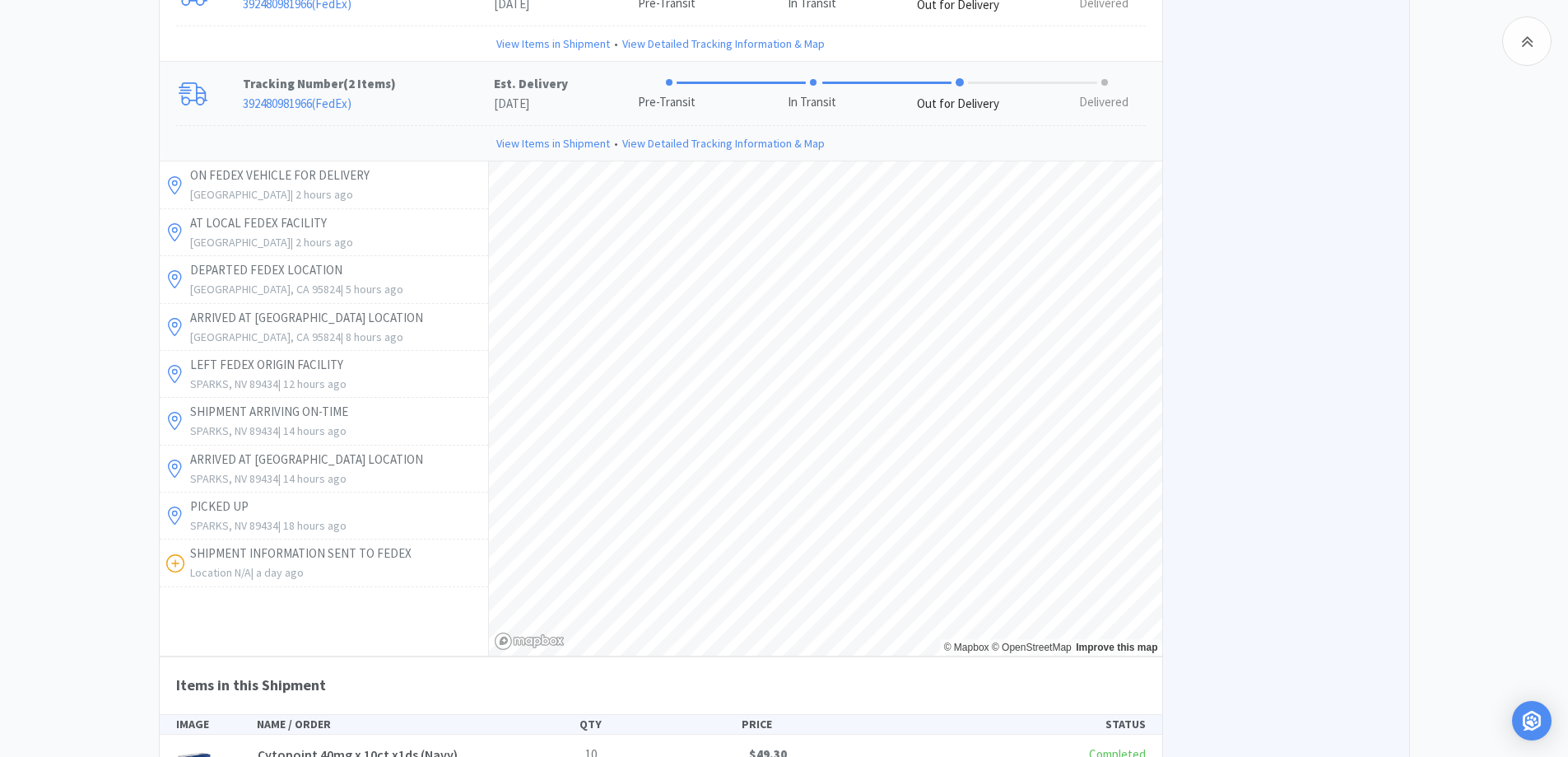
scroll to position [1727, 0]
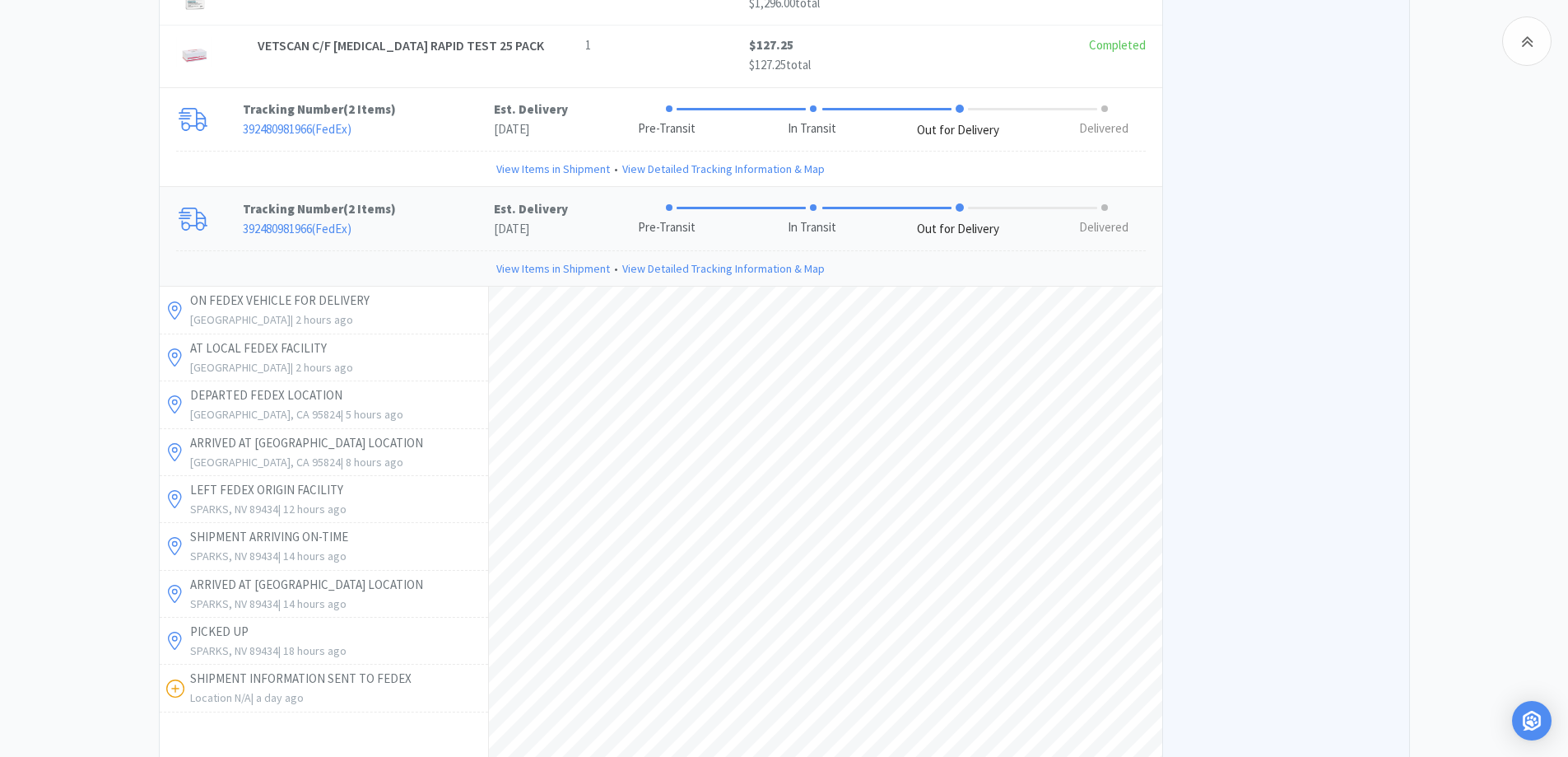
scroll to position [1398, 0]
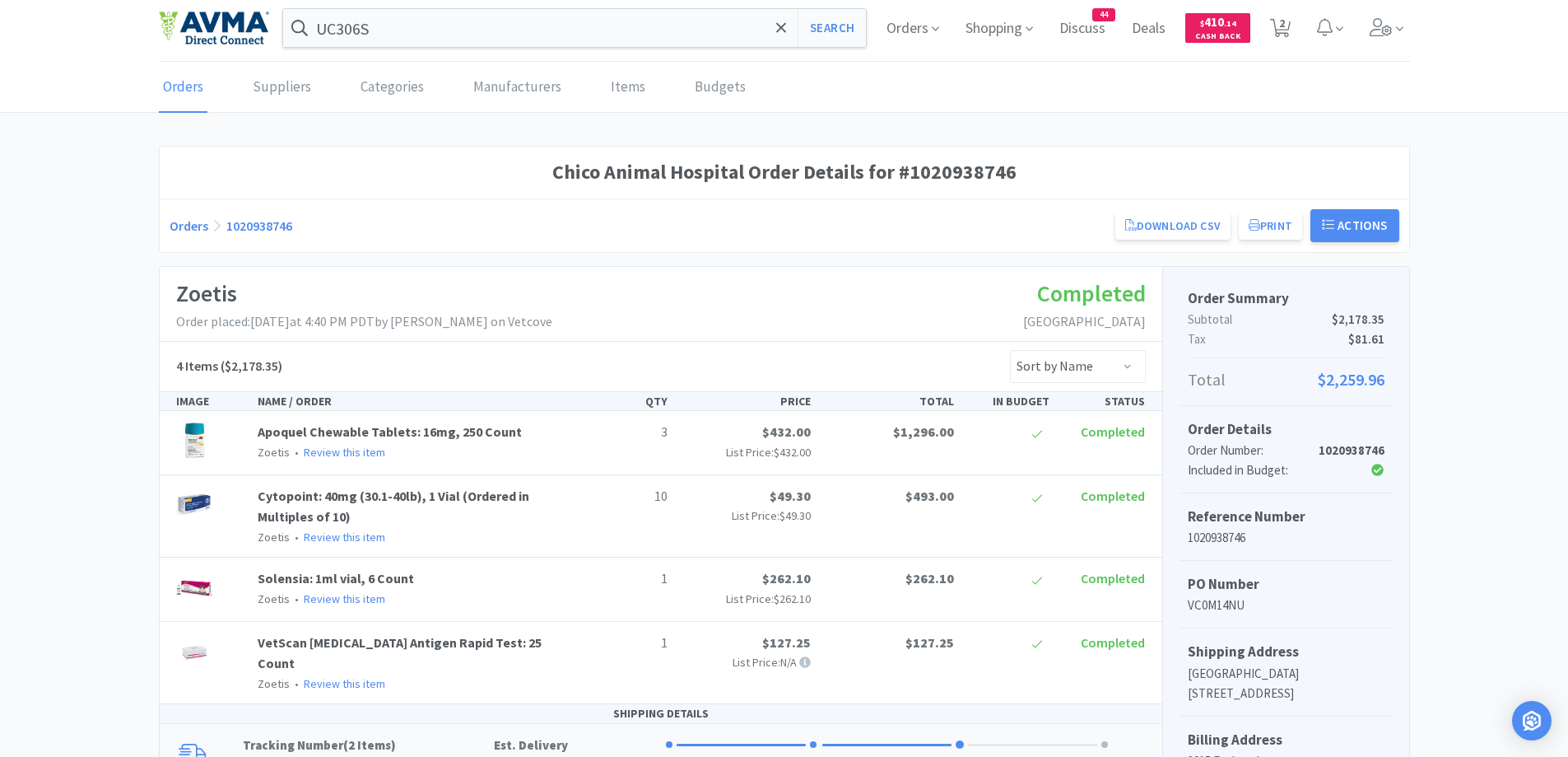
scroll to position [0, 0]
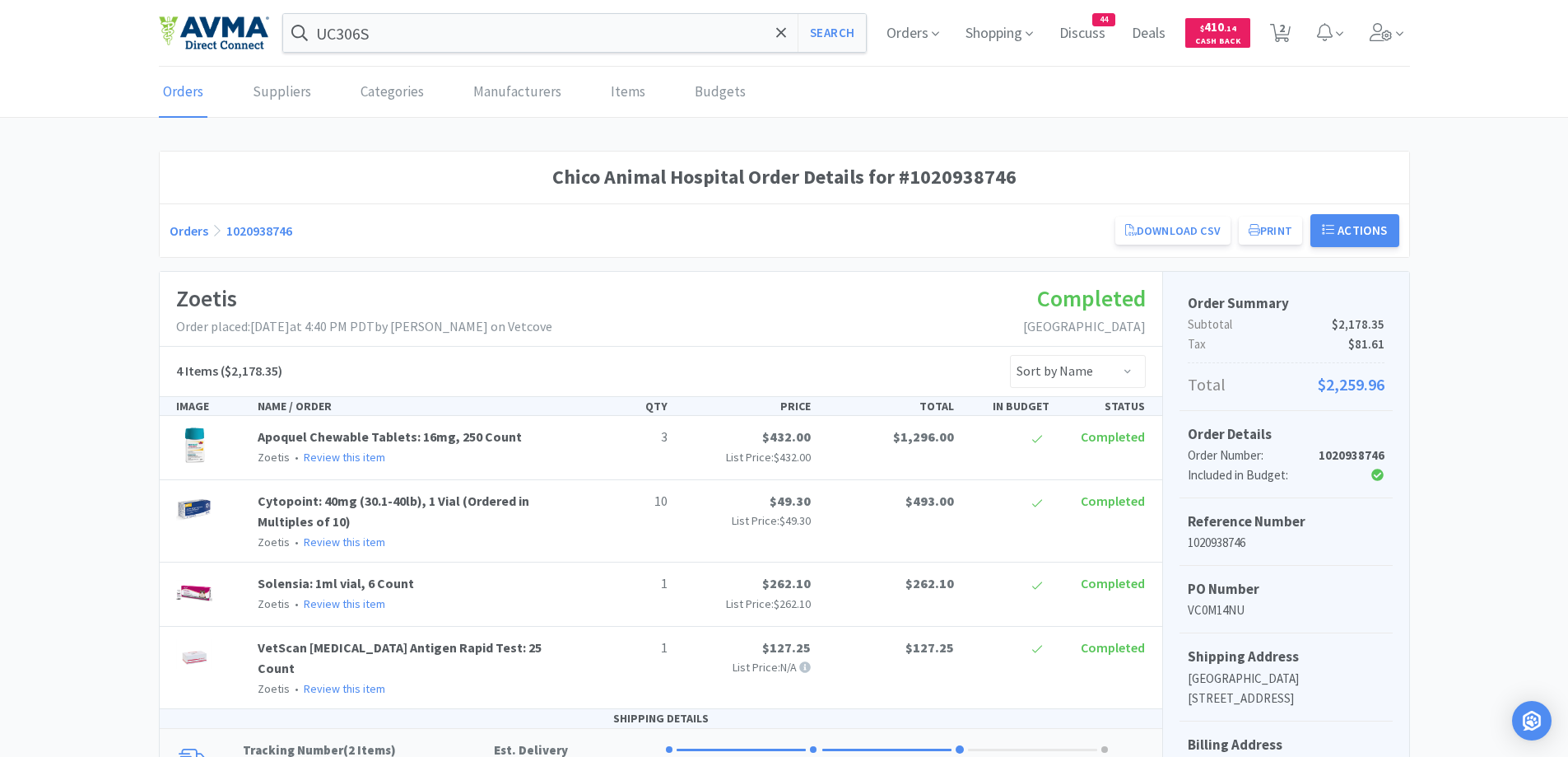
click at [182, 229] on link "Orders" at bounding box center [188, 230] width 39 height 16
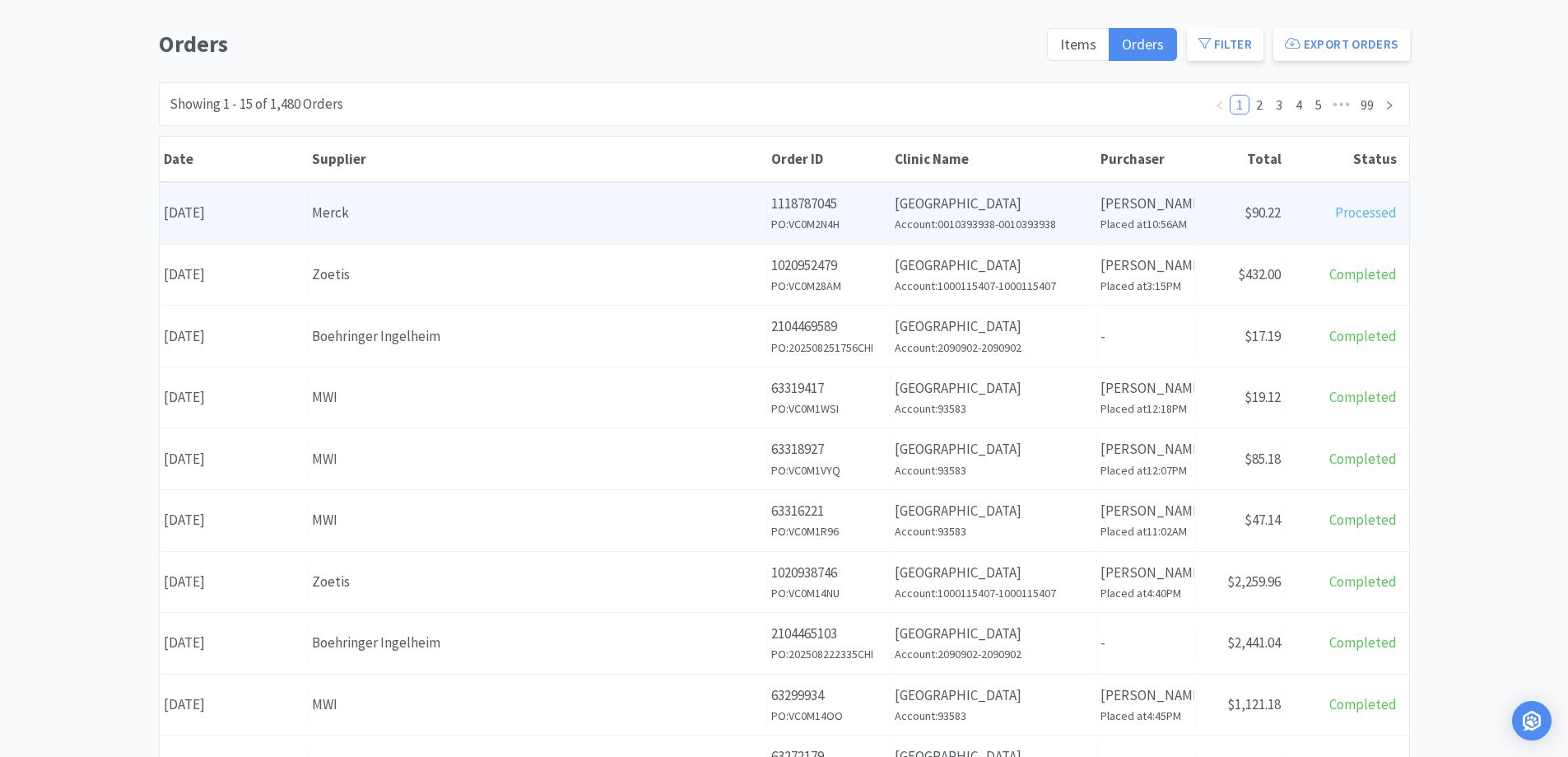
scroll to position [164, 0]
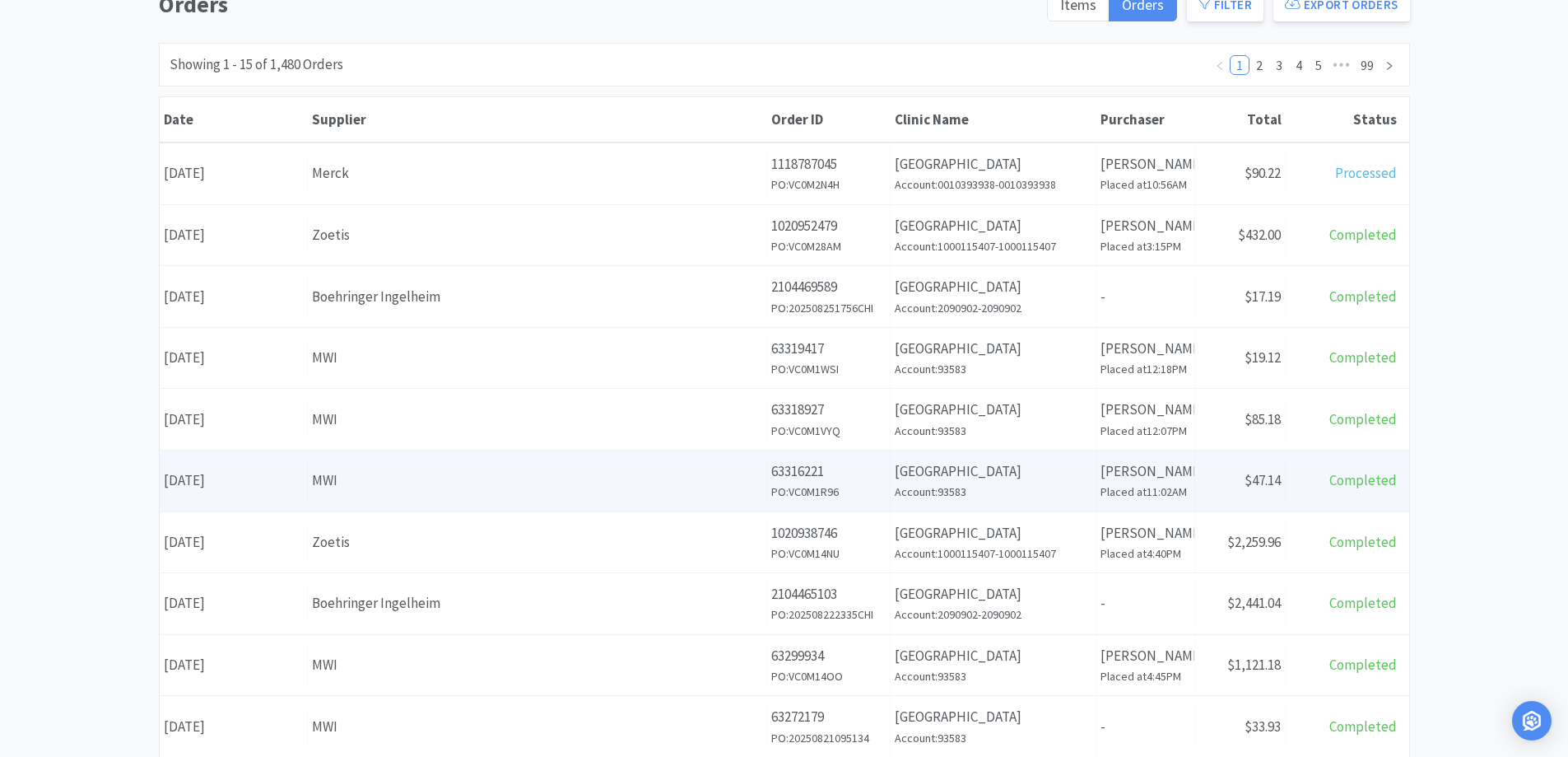
click at [753, 489] on div "MWI" at bounding box center [538, 480] width 450 height 22
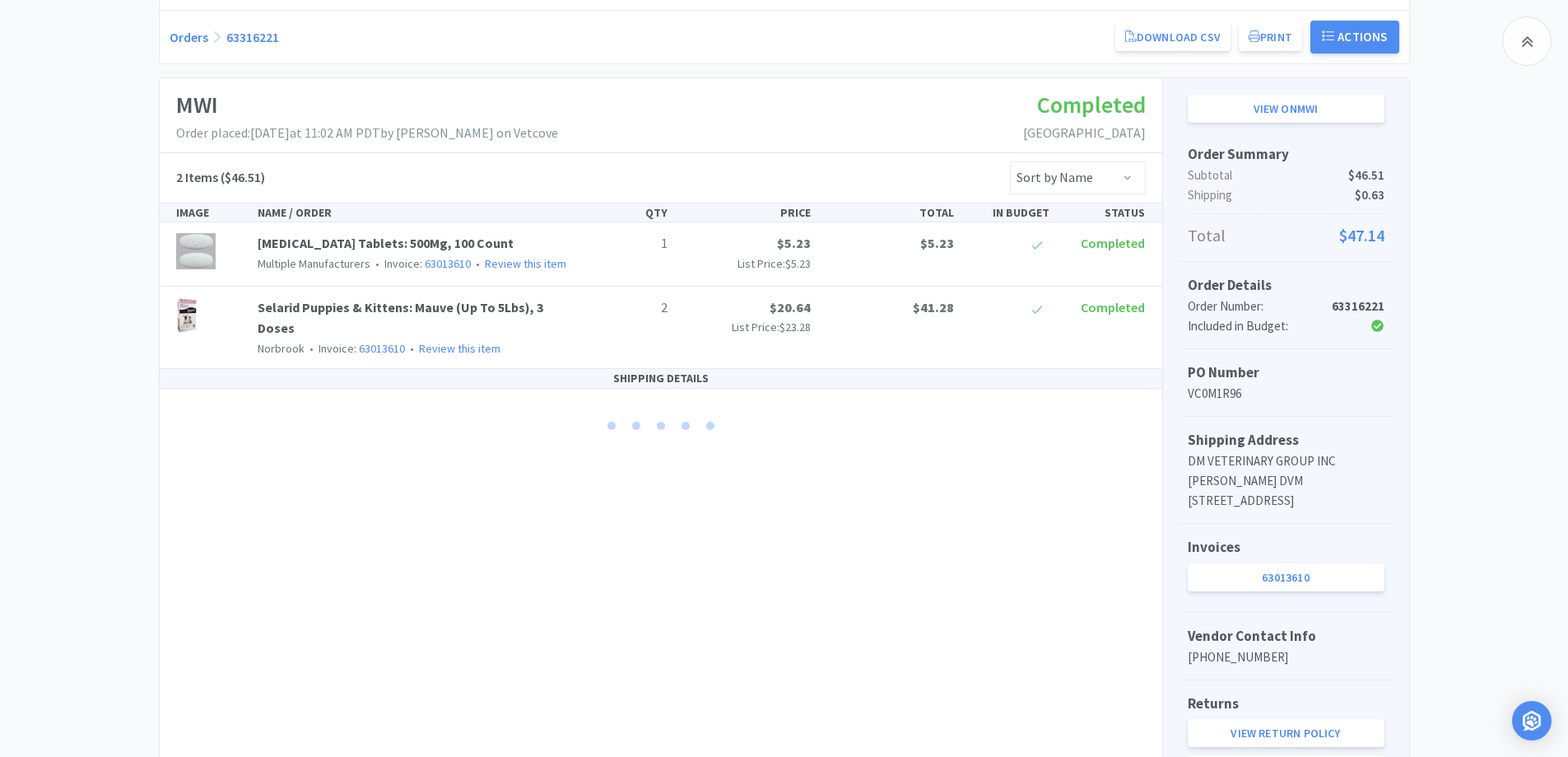
scroll to position [154, 0]
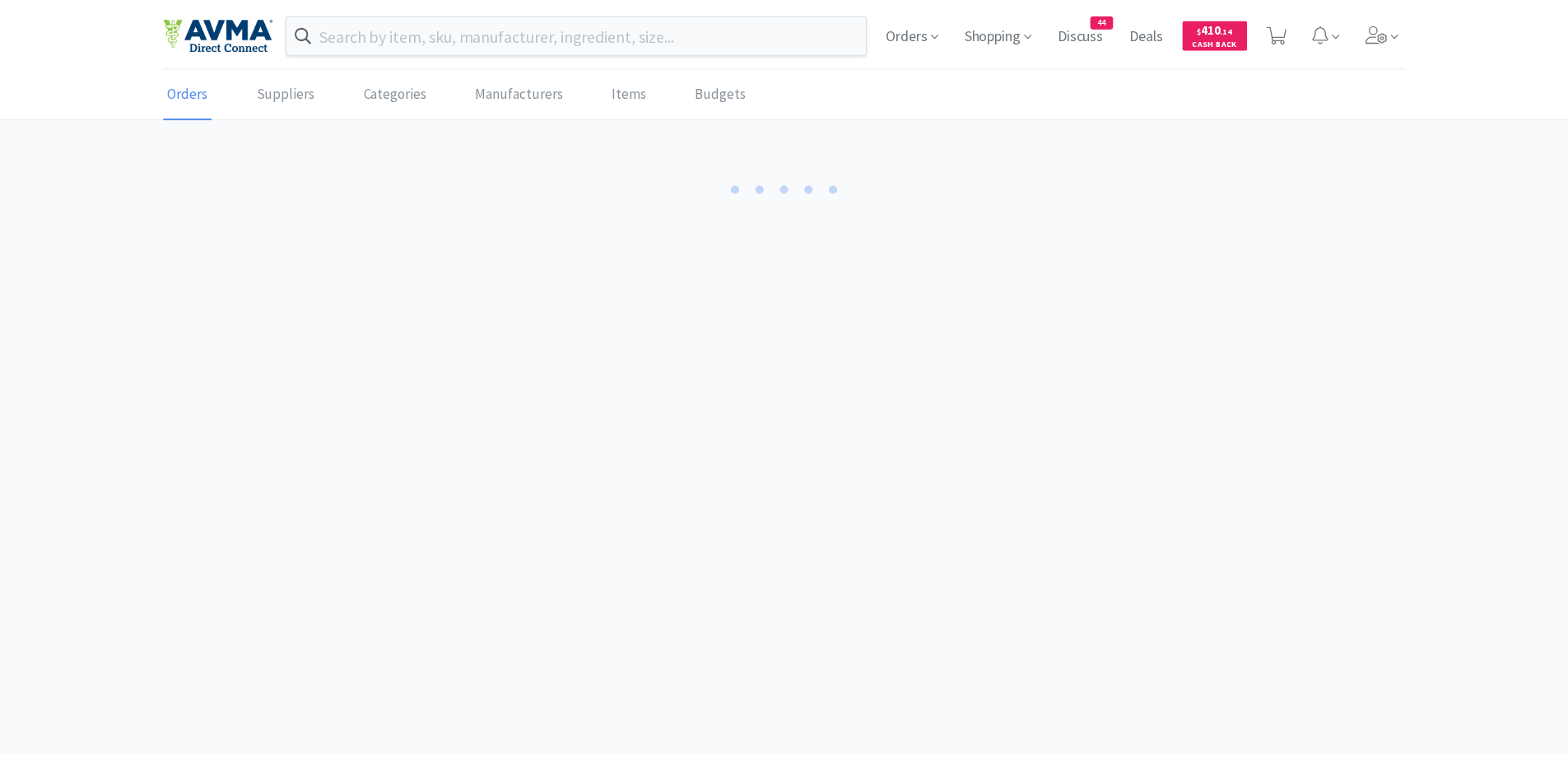
scroll to position [154, 0]
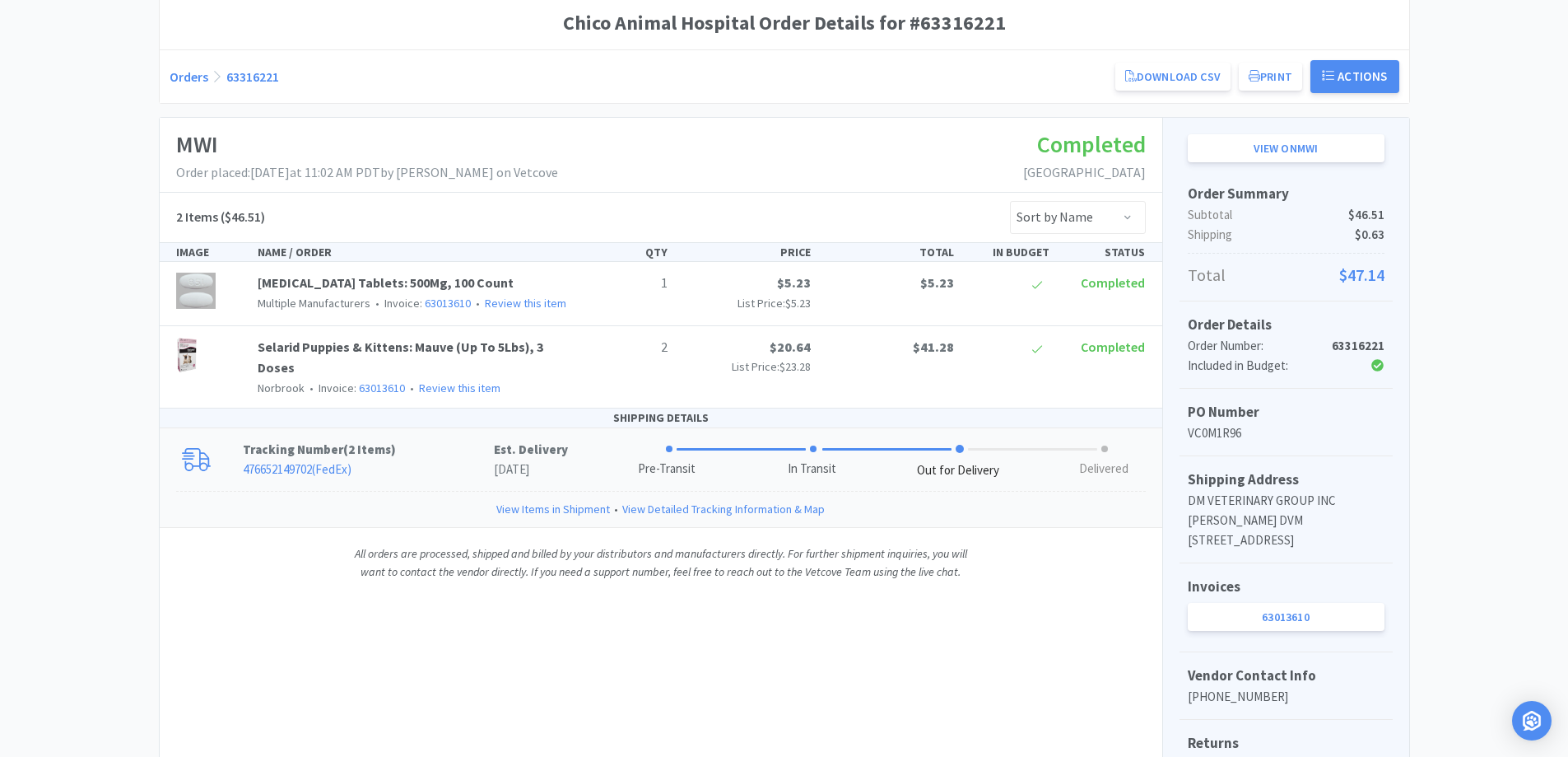
click at [432, 446] on p "Tracking Number ( 2 Items )" at bounding box center [368, 450] width 251 height 20
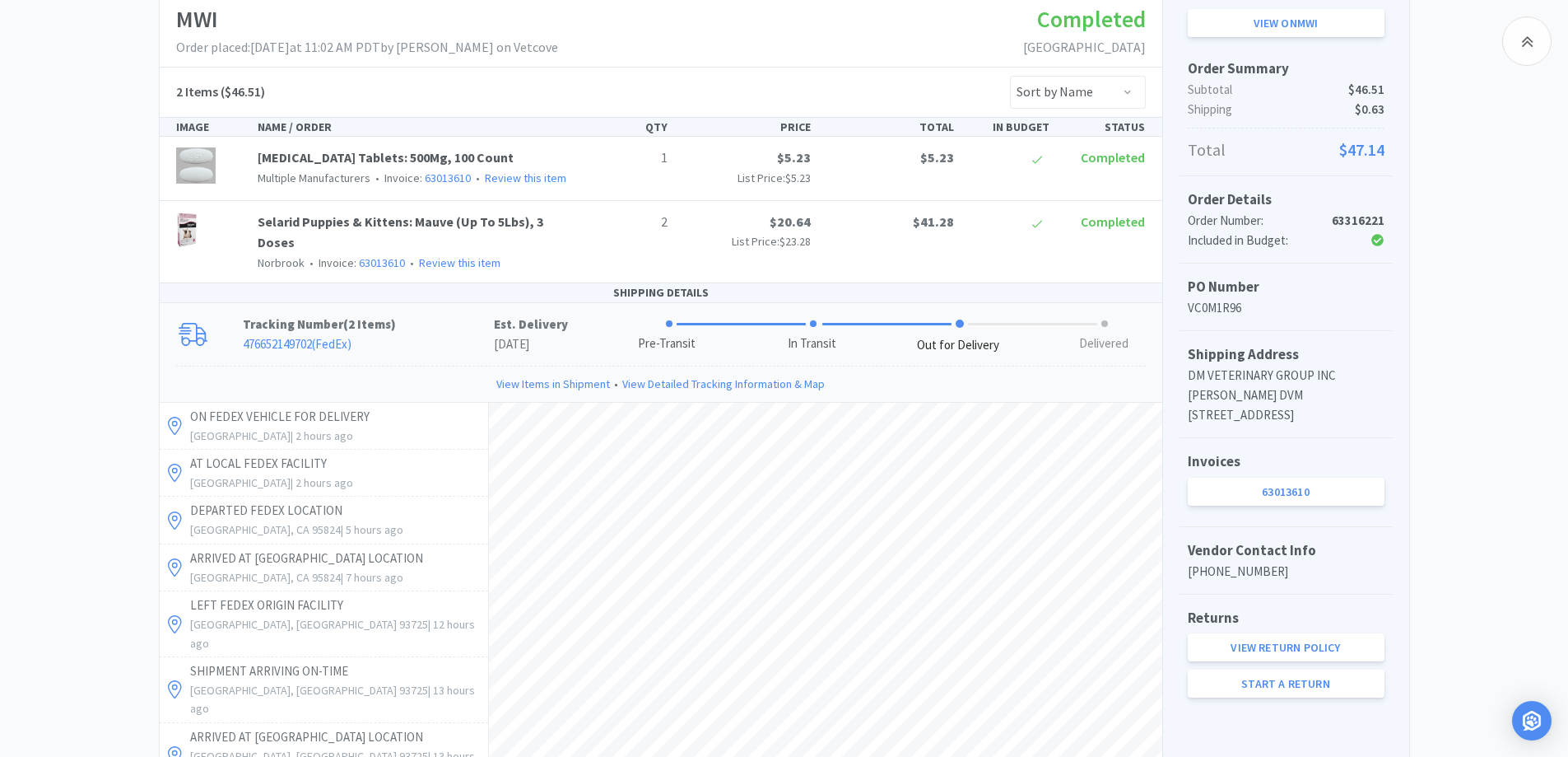
scroll to position [319, 0]
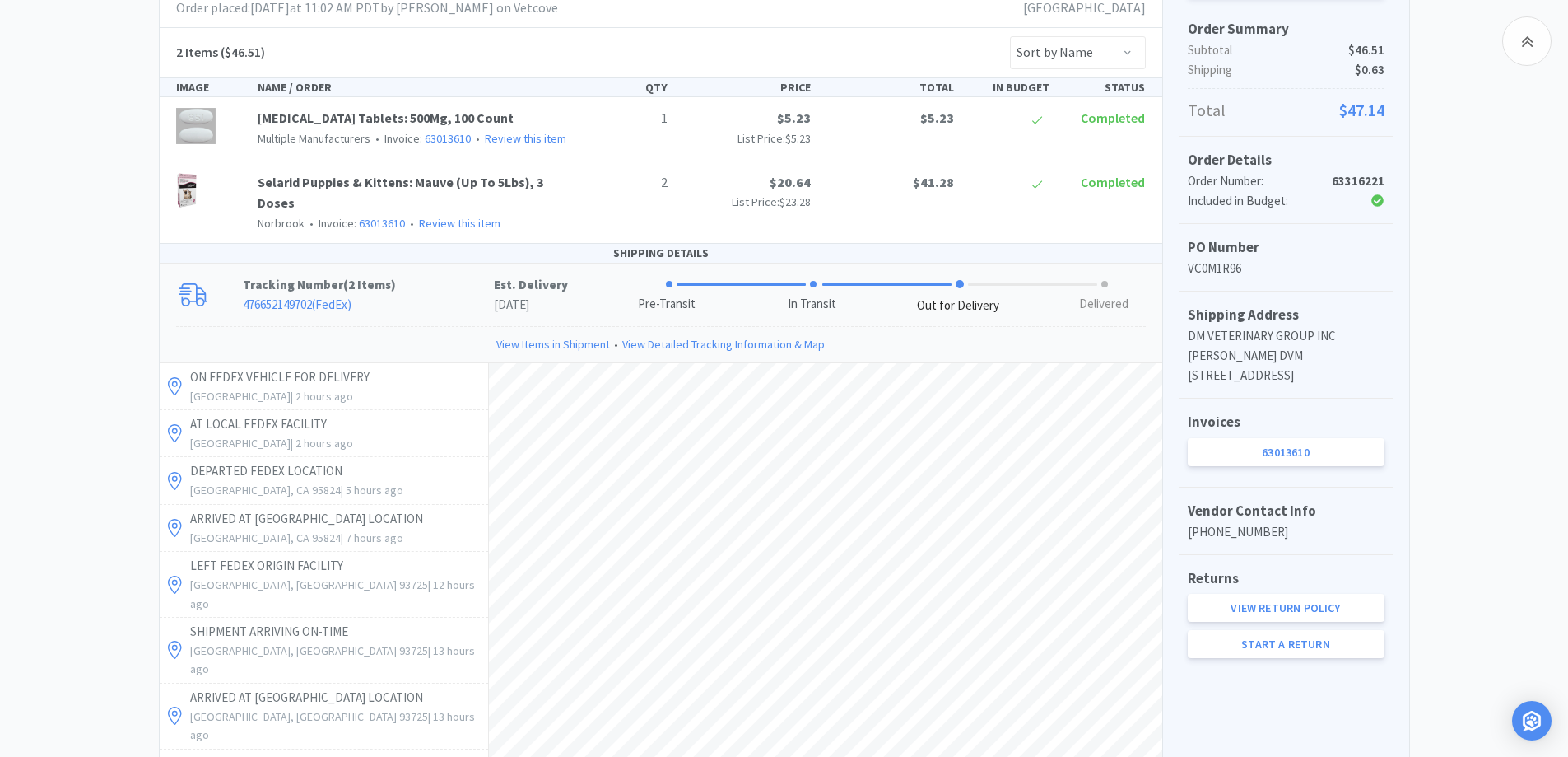
click at [68, 206] on div "Chico Animal Hospital Order Details for #63316221 Orders 63316221 Download CSV …" at bounding box center [784, 481] width 1568 height 1299
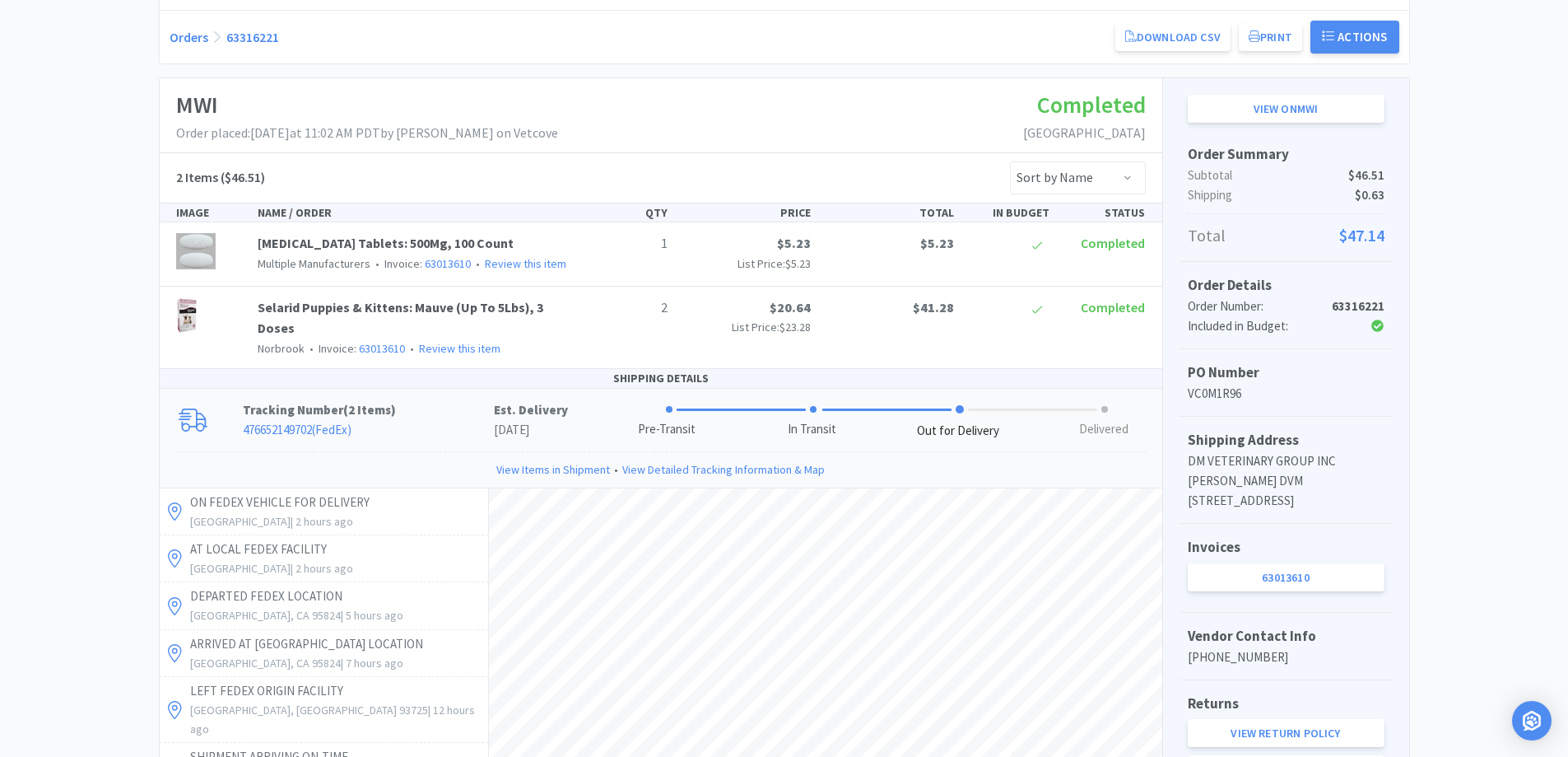
scroll to position [154, 0]
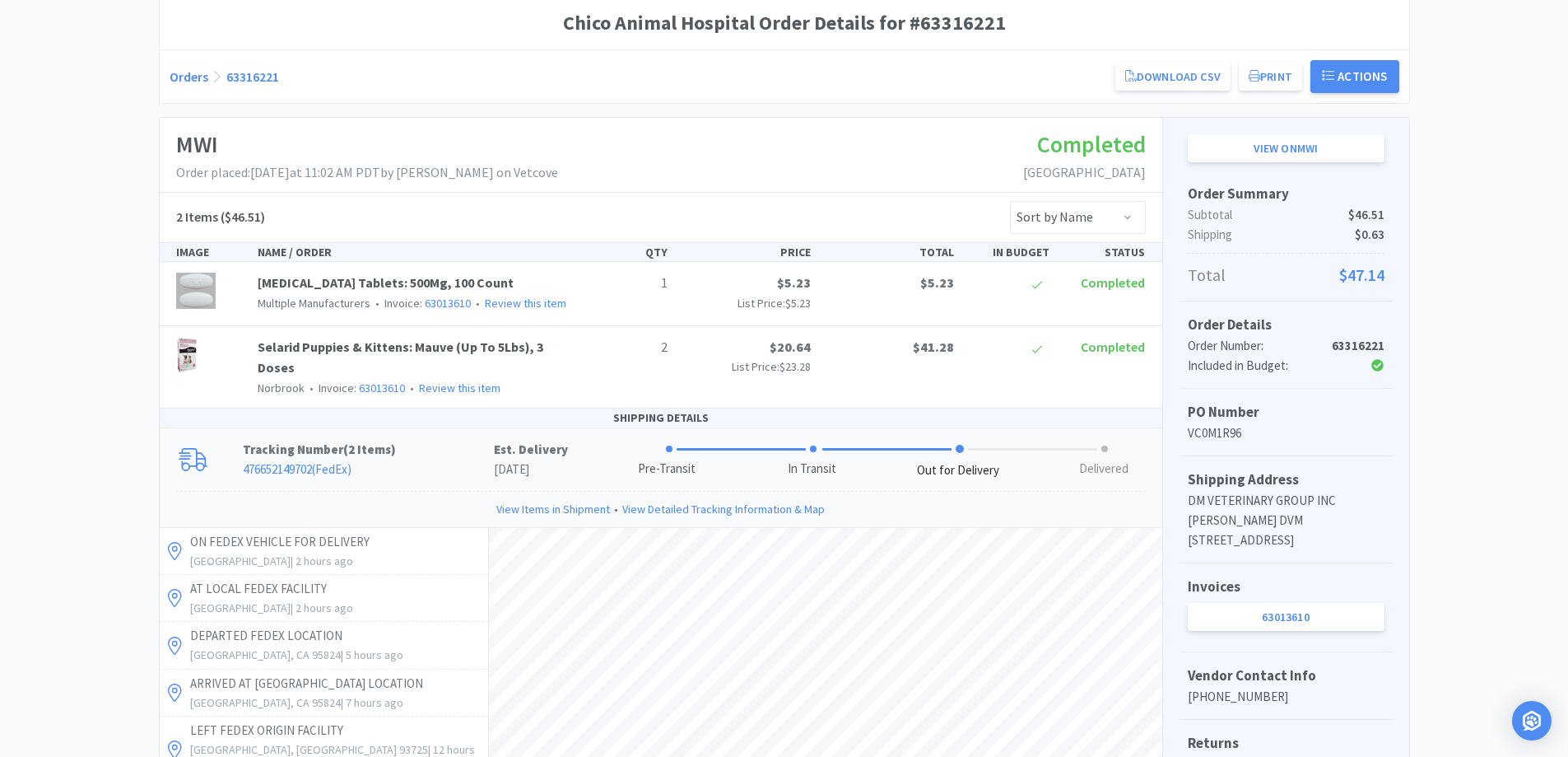
click at [406, 111] on div "Chico Animal Hospital Order Details for #63316221 Orders 63316221 Download CSV …" at bounding box center [785, 646] width 1251 height 1299
click at [120, 161] on div "Chico Animal Hospital Order Details for #63316221 Orders 63316221 Download CSV …" at bounding box center [784, 646] width 1568 height 1299
click at [122, 152] on div "Chico Animal Hospital Order Details for #63316221 Orders 63316221 Download CSV …" at bounding box center [784, 646] width 1568 height 1299
click at [188, 75] on link "Orders" at bounding box center [188, 76] width 39 height 16
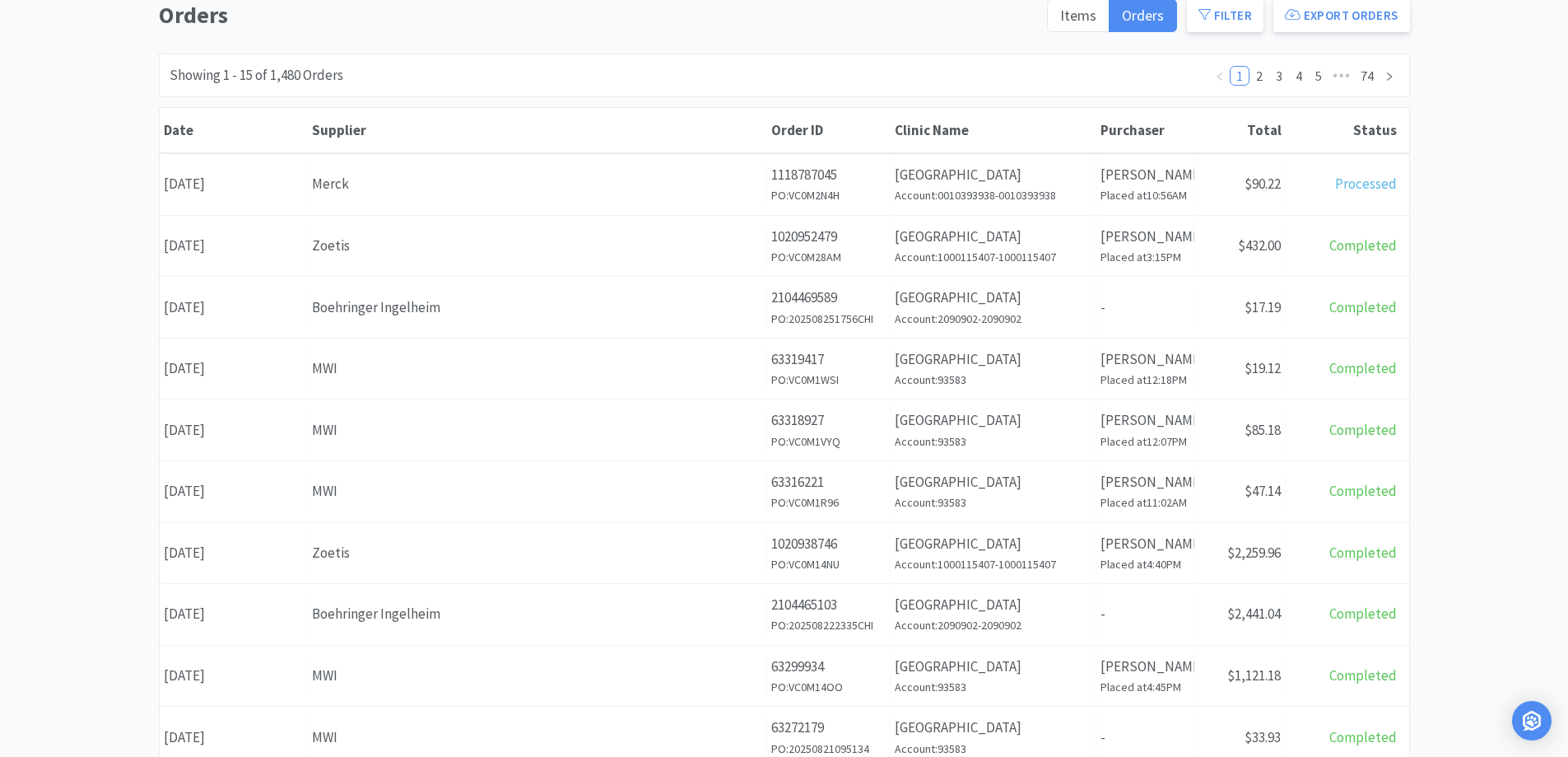
click at [1523, 253] on div "Orders Items Orders Filter Export Orders Filters Filter Suppliers All Suppliers…" at bounding box center [784, 564] width 1568 height 1136
